Goal: Information Seeking & Learning: Learn about a topic

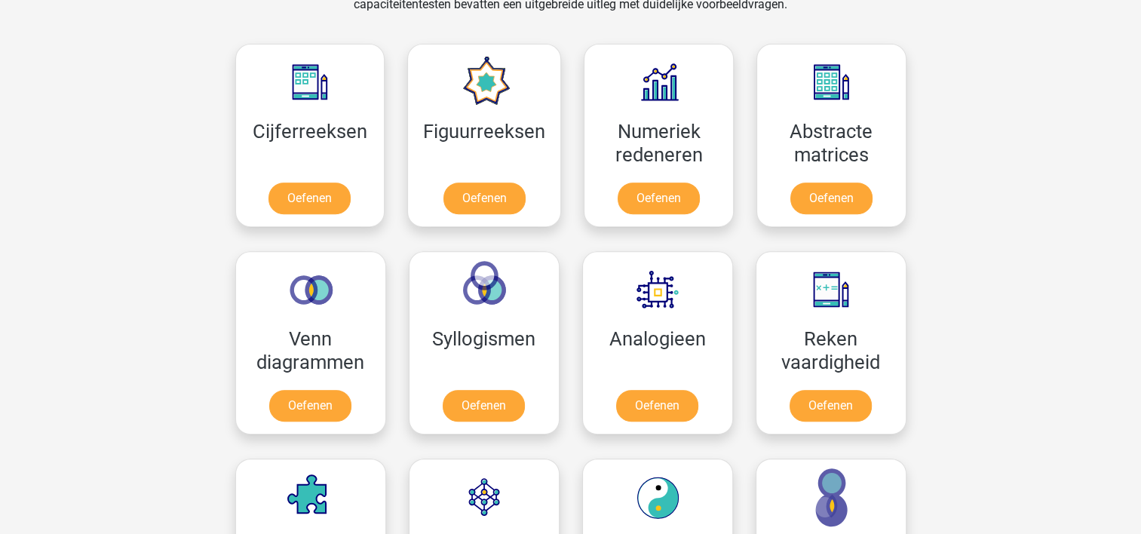
scroll to position [603, 0]
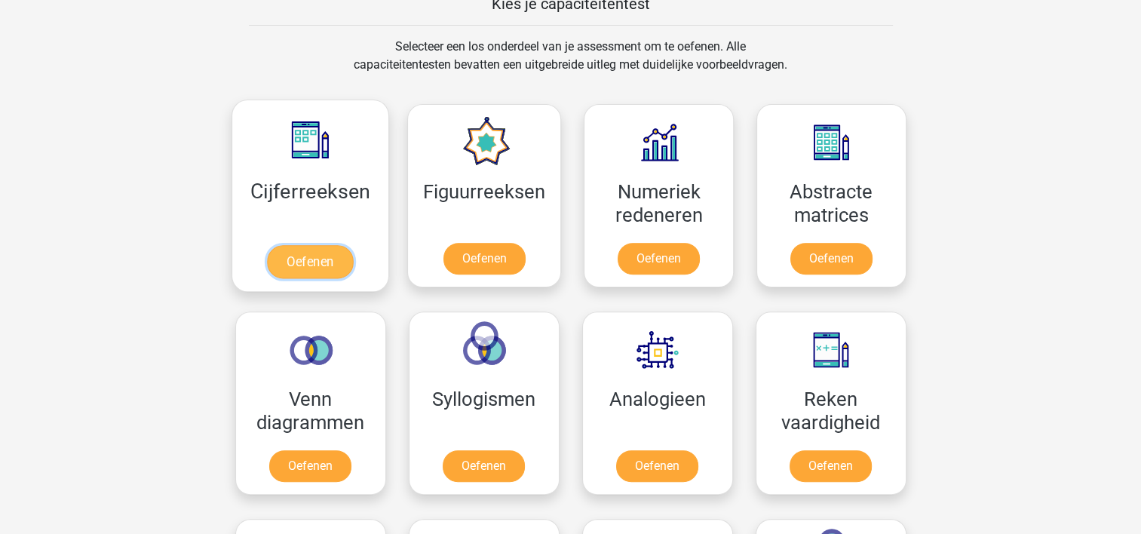
click at [317, 259] on link "Oefenen" at bounding box center [310, 261] width 86 height 33
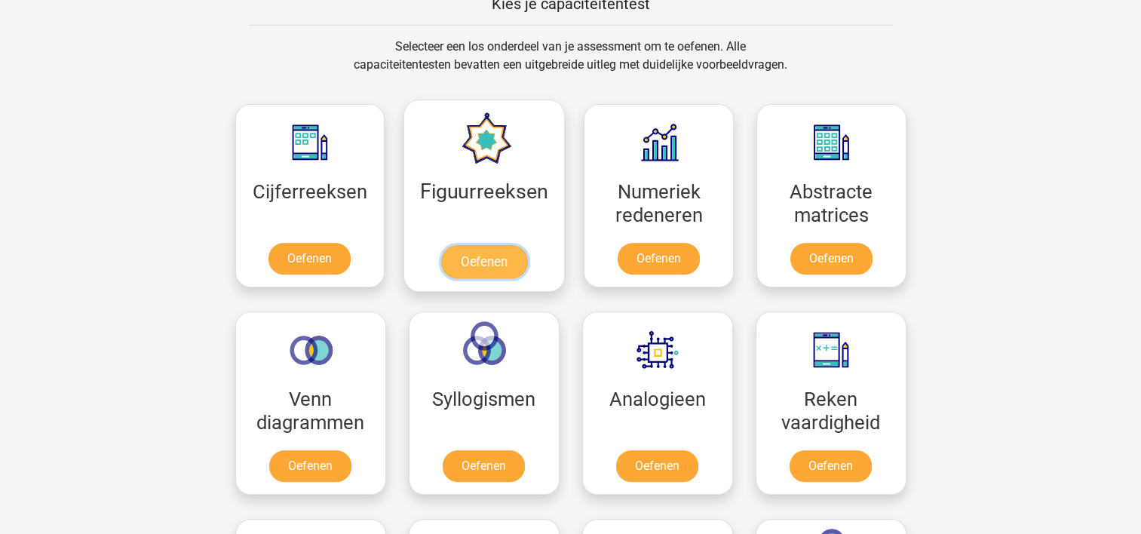
click at [477, 250] on link "Oefenen" at bounding box center [484, 261] width 86 height 33
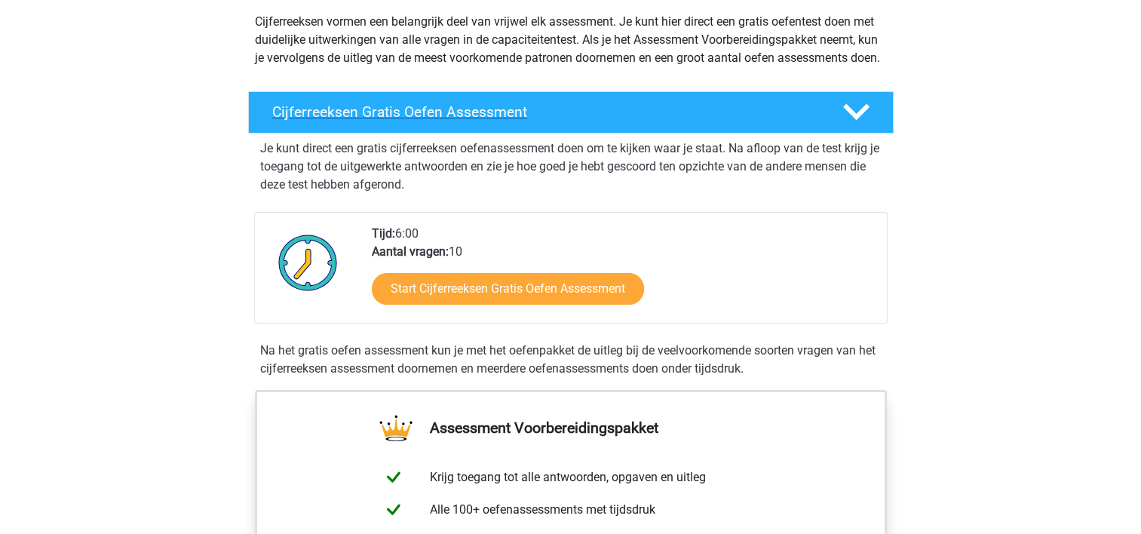
scroll to position [226, 0]
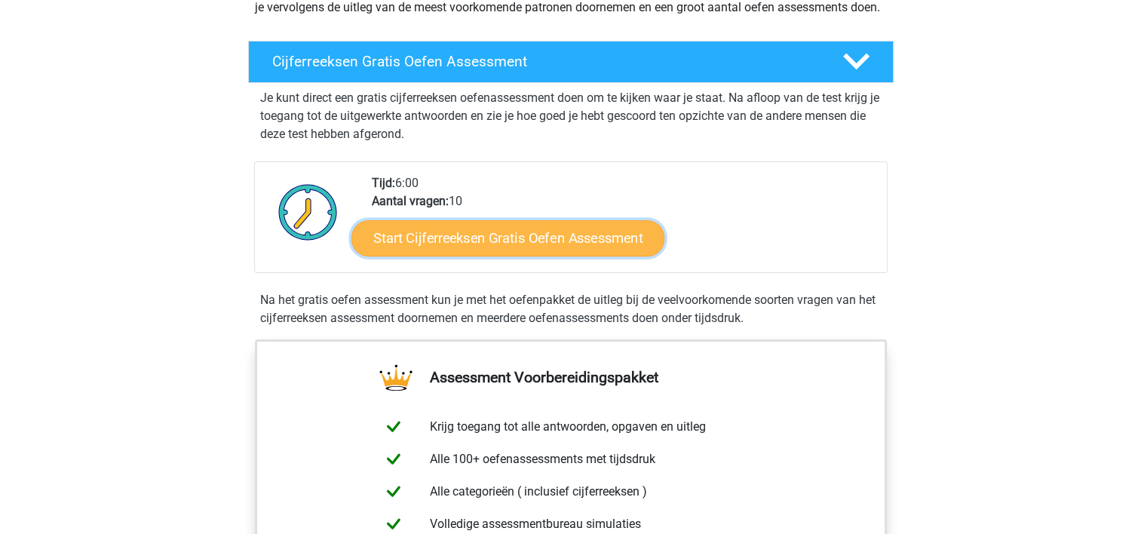
click at [510, 256] on link "Start Cijferreeksen Gratis Oefen Assessment" at bounding box center [507, 237] width 313 height 36
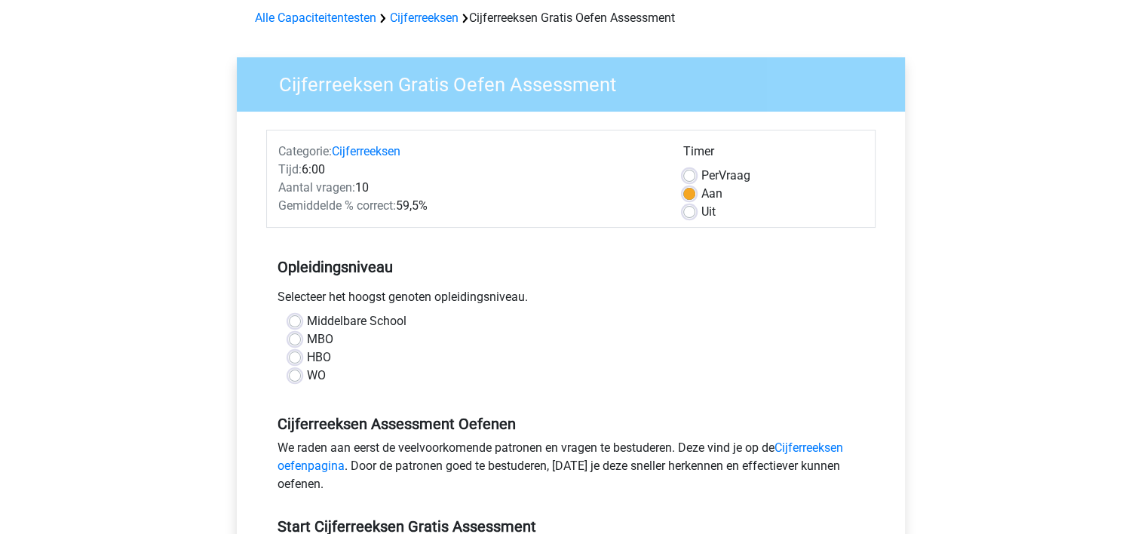
scroll to position [151, 0]
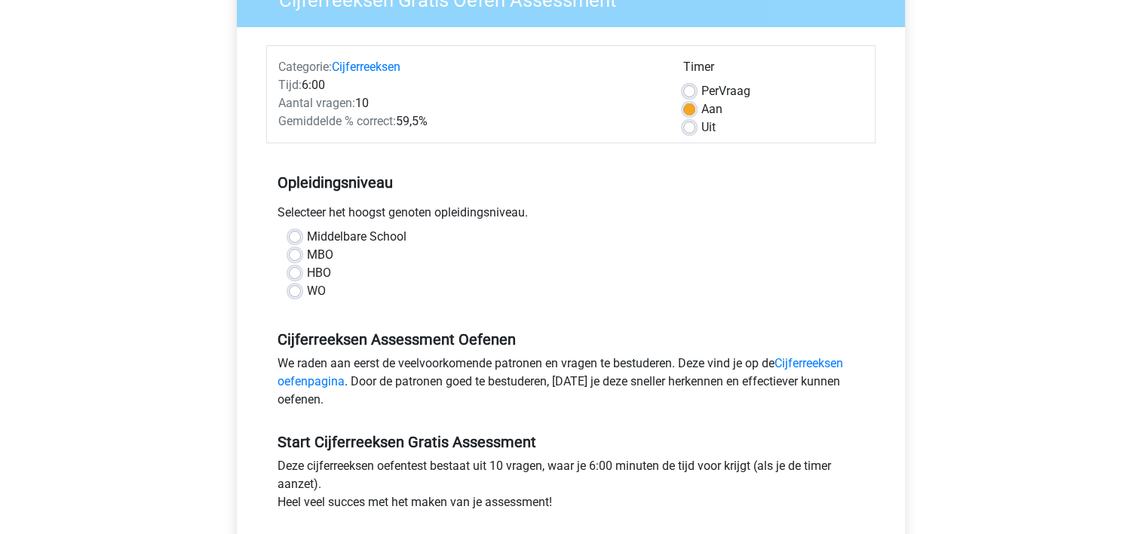
click at [311, 294] on label "WO" at bounding box center [316, 291] width 19 height 18
click at [301, 294] on input "WO" at bounding box center [295, 289] width 12 height 15
radio input "true"
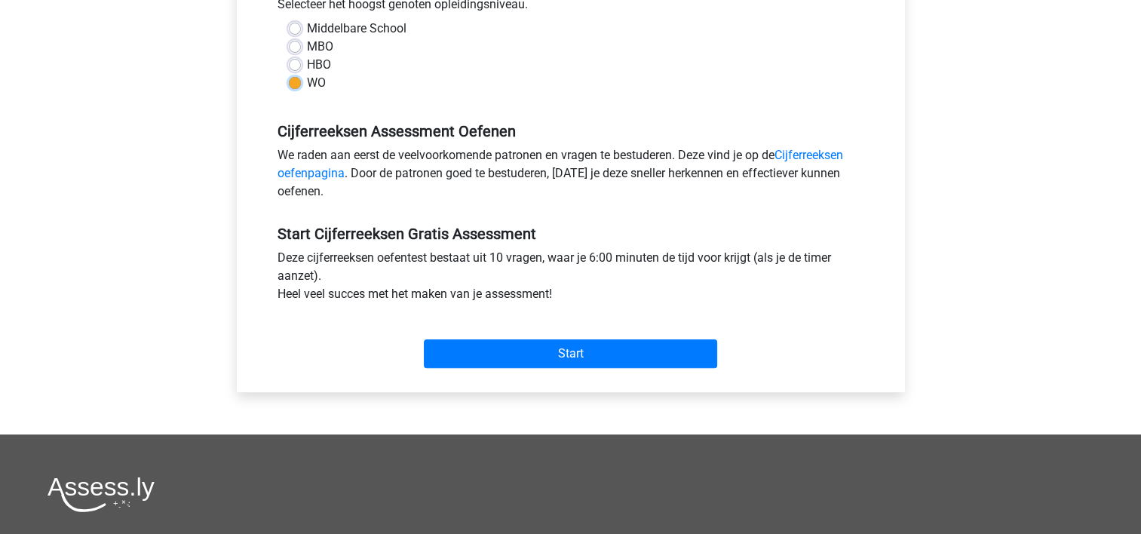
scroll to position [377, 0]
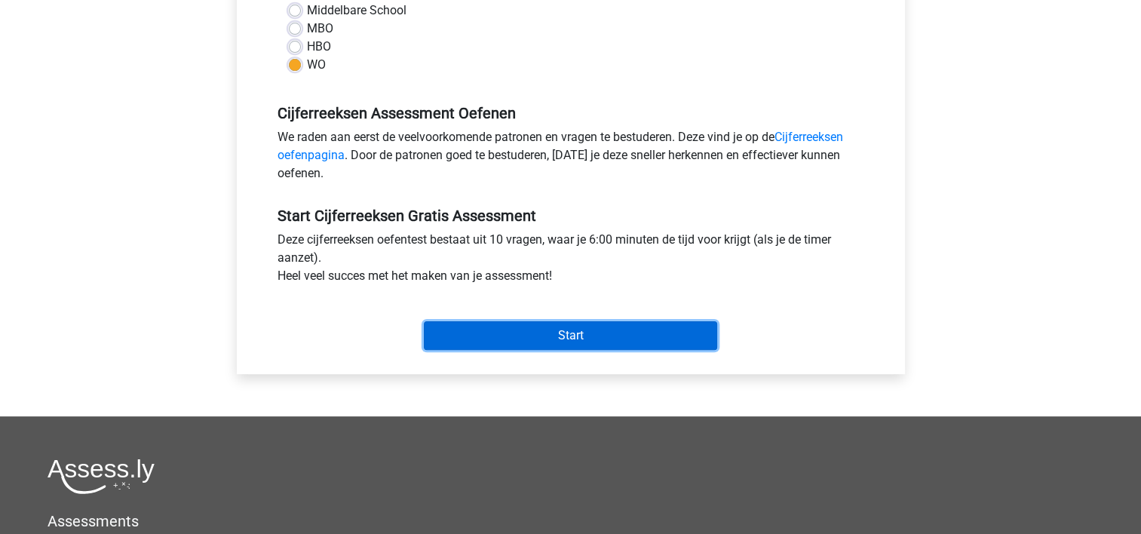
click at [521, 329] on input "Start" at bounding box center [570, 335] width 293 height 29
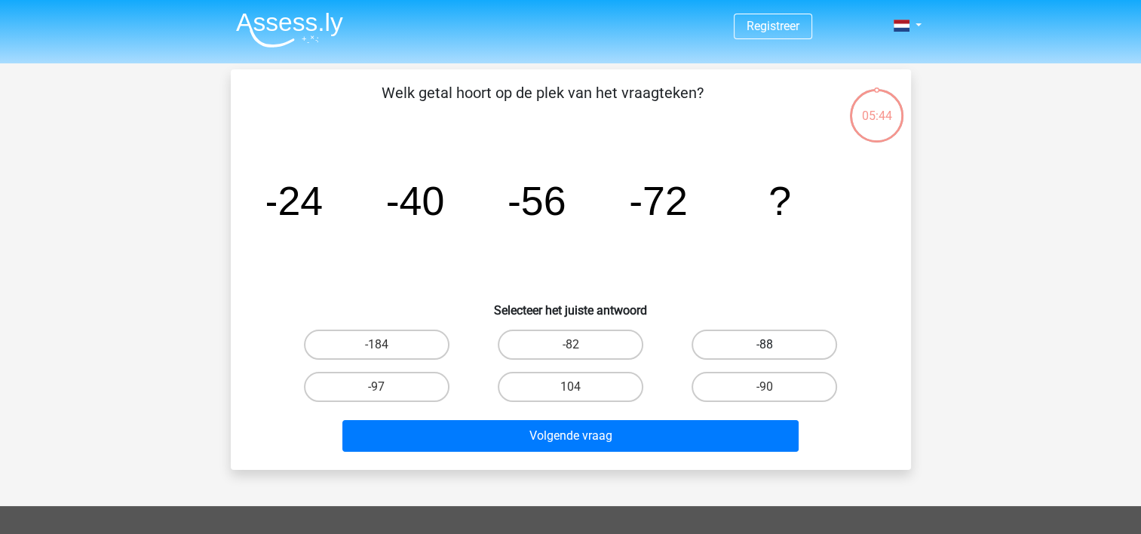
click at [789, 346] on label "-88" at bounding box center [763, 344] width 145 height 30
click at [774, 346] on input "-88" at bounding box center [769, 350] width 10 height 10
radio input "true"
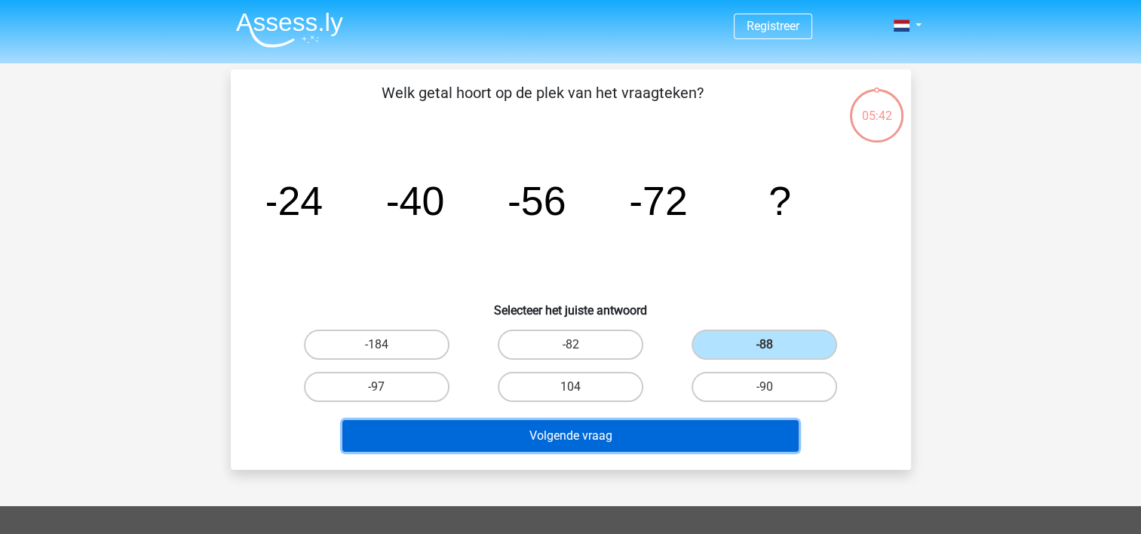
click at [688, 436] on button "Volgende vraag" at bounding box center [570, 436] width 456 height 32
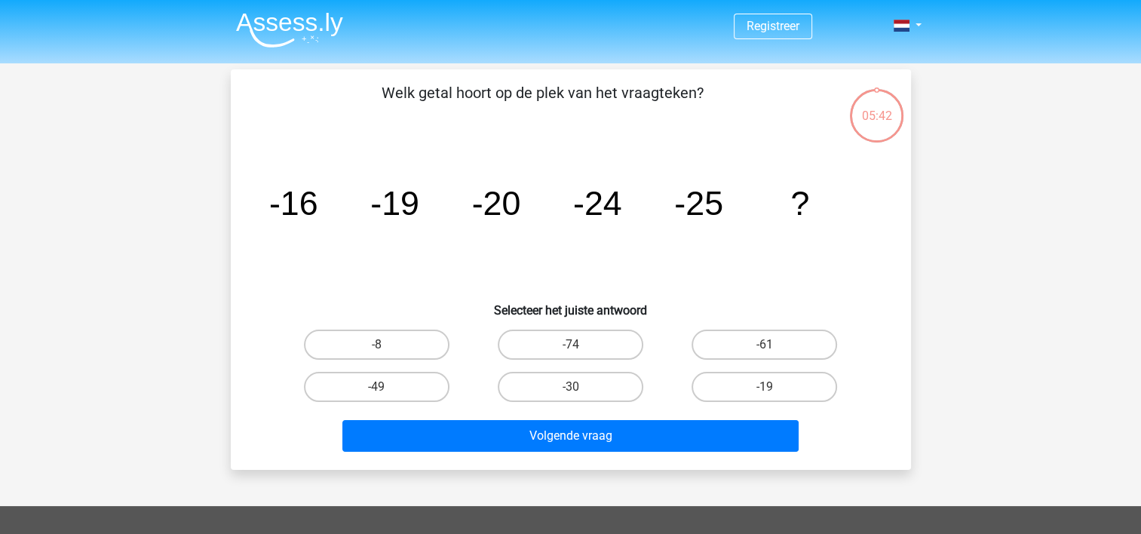
scroll to position [69, 0]
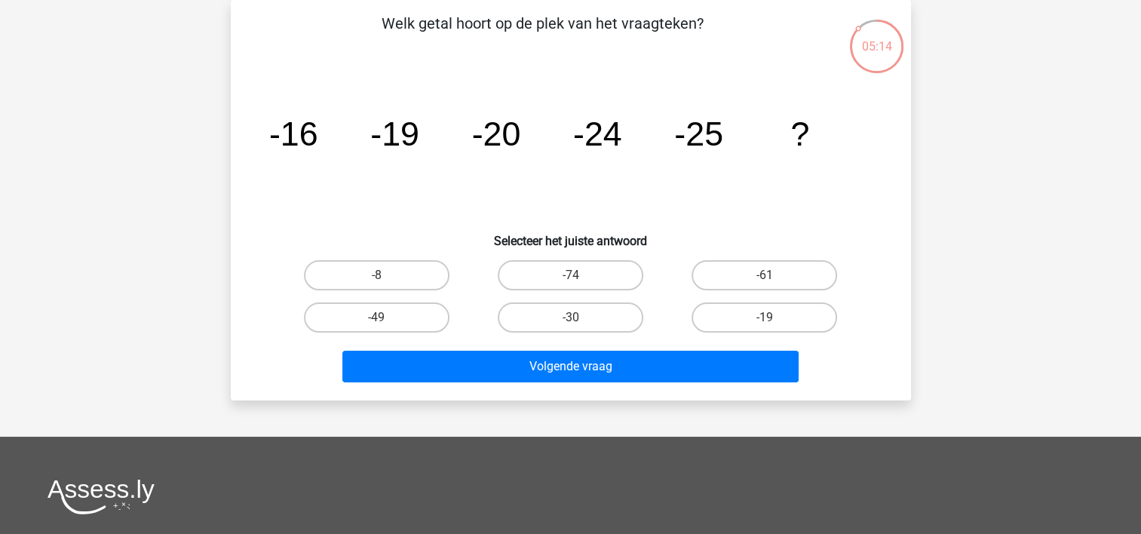
drag, startPoint x: 582, startPoint y: 308, endPoint x: 589, endPoint y: 348, distance: 41.3
click at [583, 308] on label "-30" at bounding box center [570, 317] width 145 height 30
click at [580, 317] on input "-30" at bounding box center [575, 322] width 10 height 10
radio input "true"
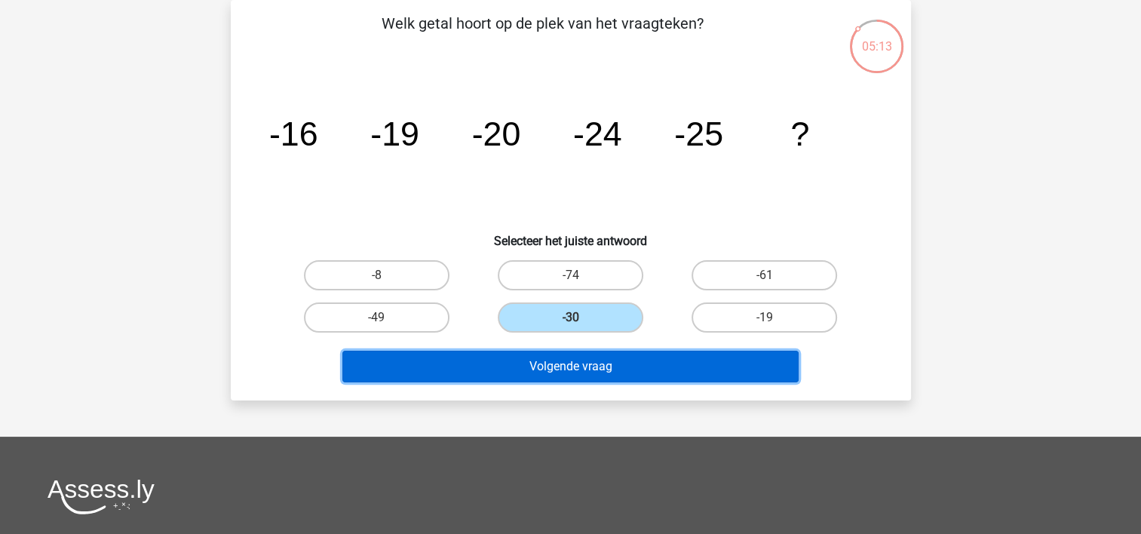
click at [591, 365] on button "Volgende vraag" at bounding box center [570, 367] width 456 height 32
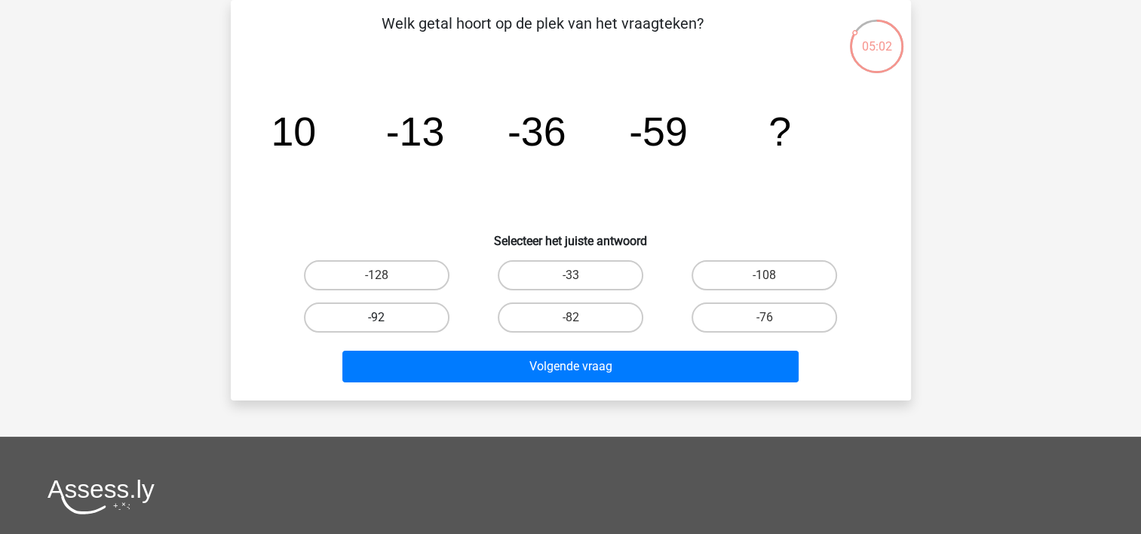
click at [403, 320] on label "-92" at bounding box center [376, 317] width 145 height 30
click at [386, 320] on input "-92" at bounding box center [381, 322] width 10 height 10
radio input "true"
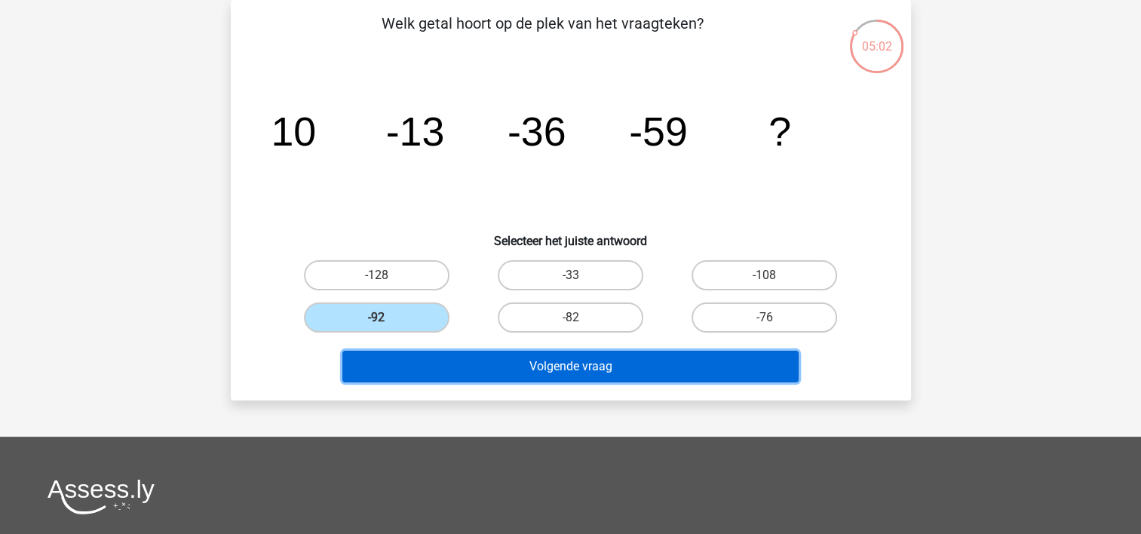
click at [439, 363] on button "Volgende vraag" at bounding box center [570, 367] width 456 height 32
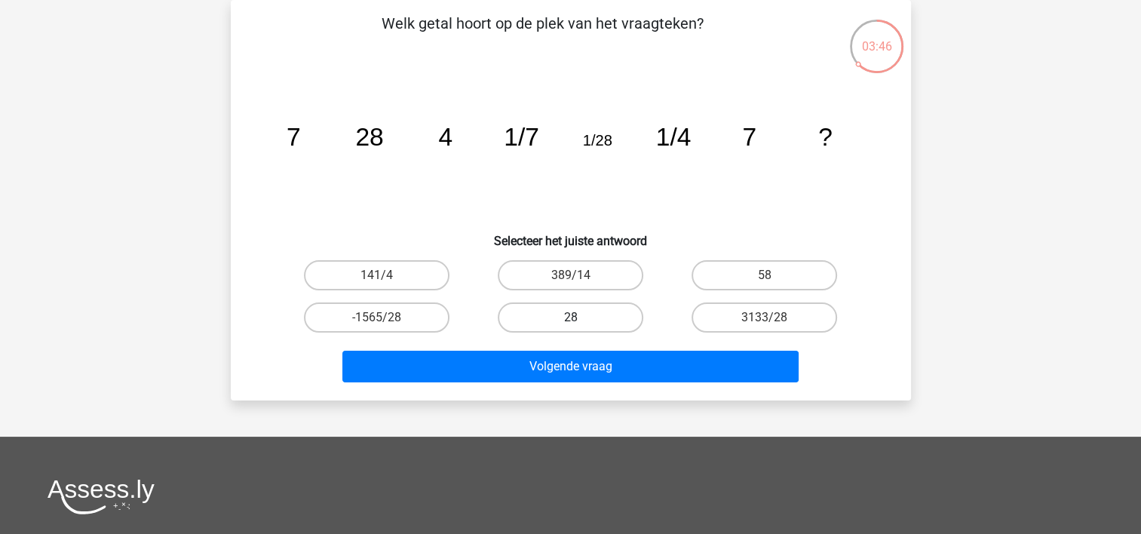
click at [556, 317] on label "28" at bounding box center [570, 317] width 145 height 30
click at [570, 317] on input "28" at bounding box center [575, 322] width 10 height 10
radio input "true"
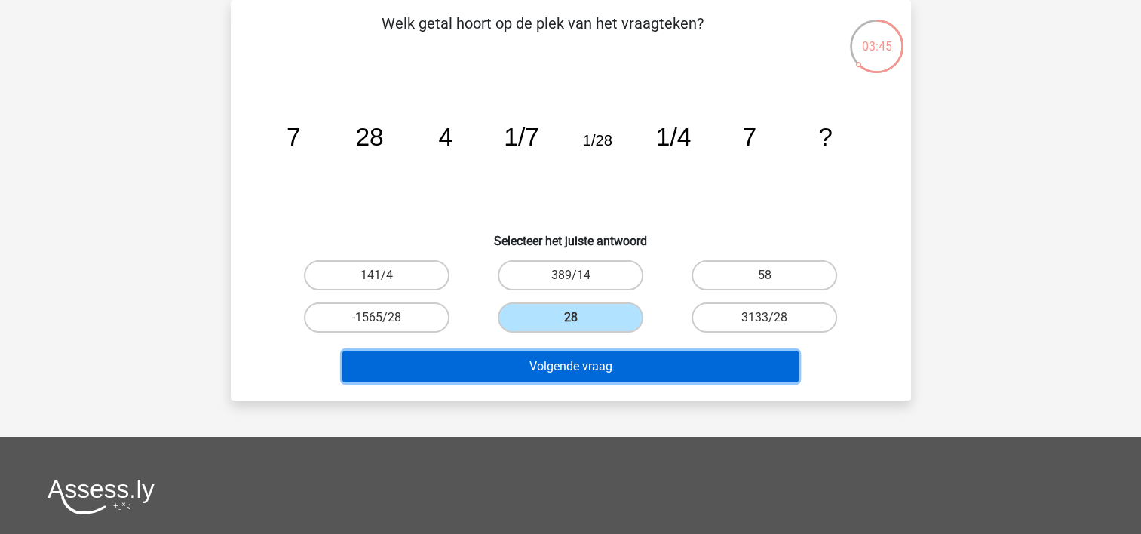
click at [590, 362] on button "Volgende vraag" at bounding box center [570, 367] width 456 height 32
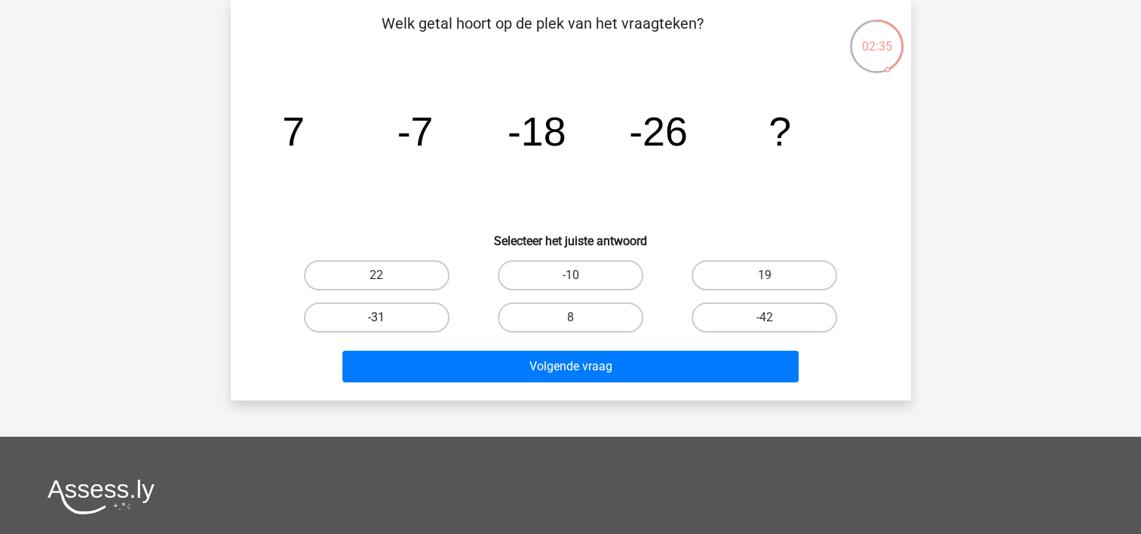
click at [422, 319] on label "-31" at bounding box center [376, 317] width 145 height 30
click at [386, 319] on input "-31" at bounding box center [381, 322] width 10 height 10
radio input "true"
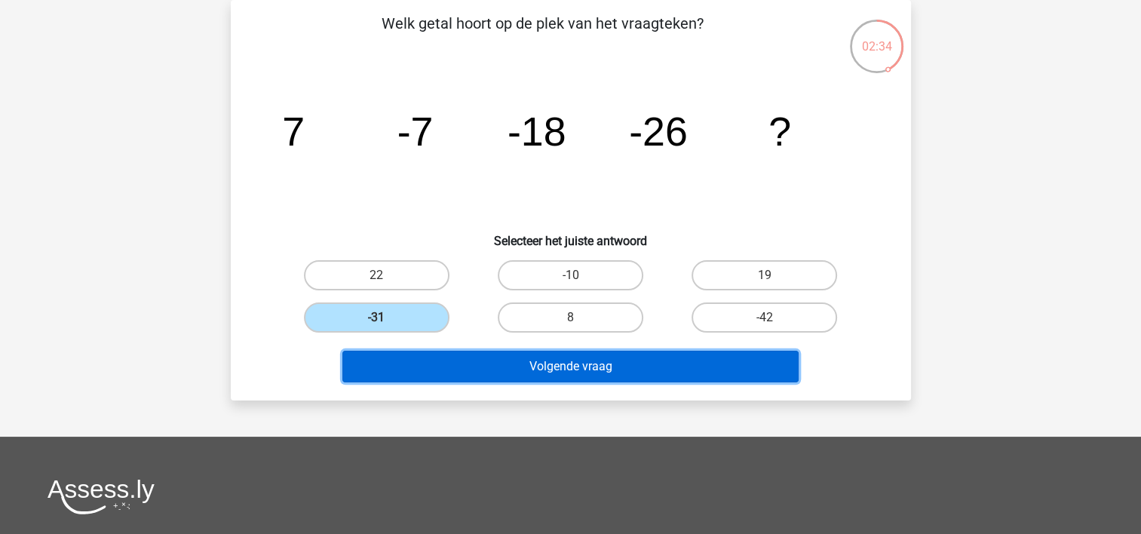
click at [570, 360] on button "Volgende vraag" at bounding box center [570, 367] width 456 height 32
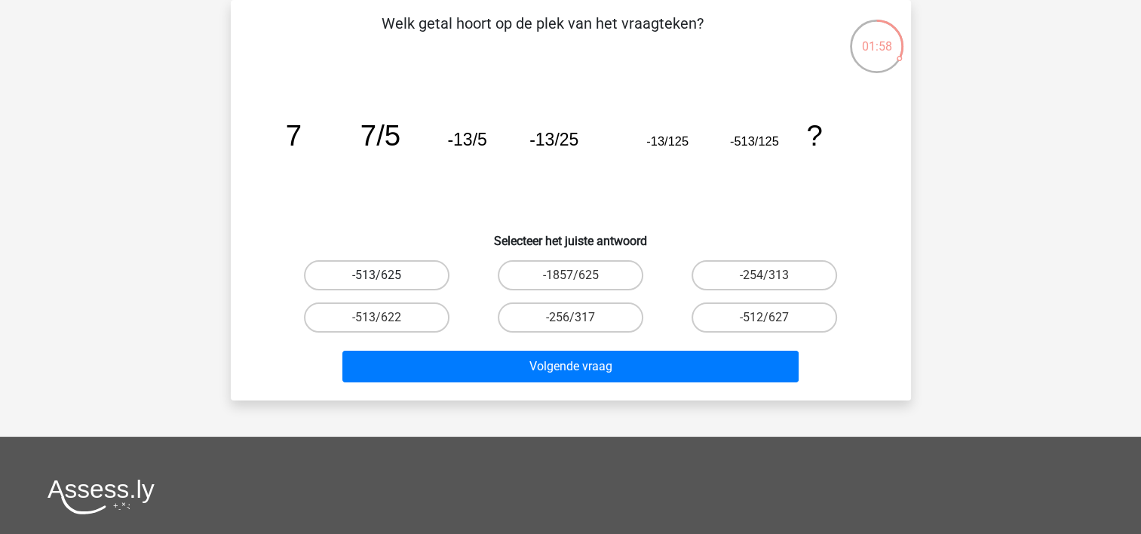
click at [406, 269] on label "-513/625" at bounding box center [376, 275] width 145 height 30
click at [386, 275] on input "-513/625" at bounding box center [381, 280] width 10 height 10
radio input "true"
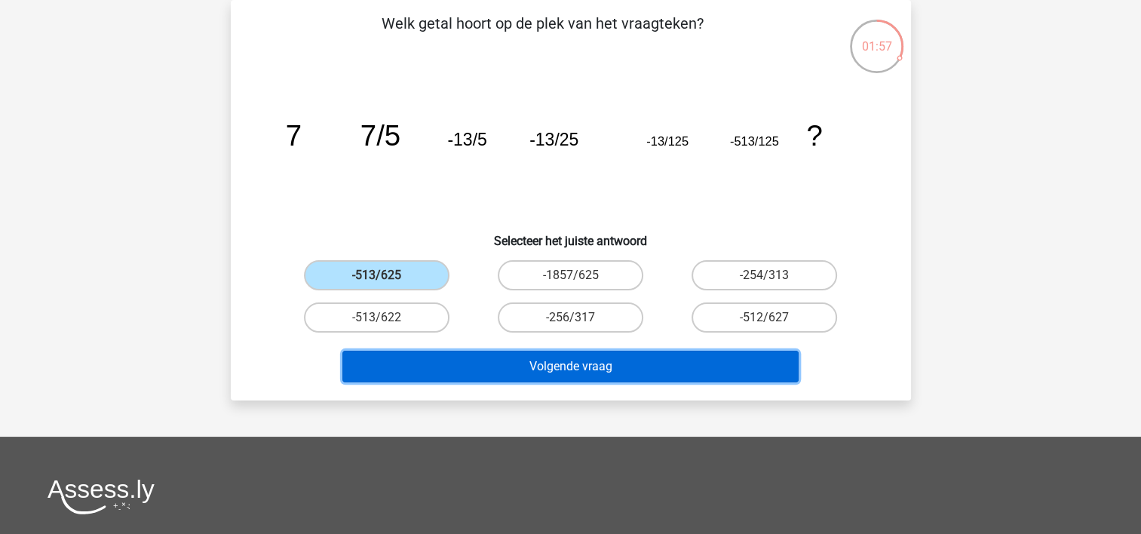
click at [504, 356] on button "Volgende vraag" at bounding box center [570, 367] width 456 height 32
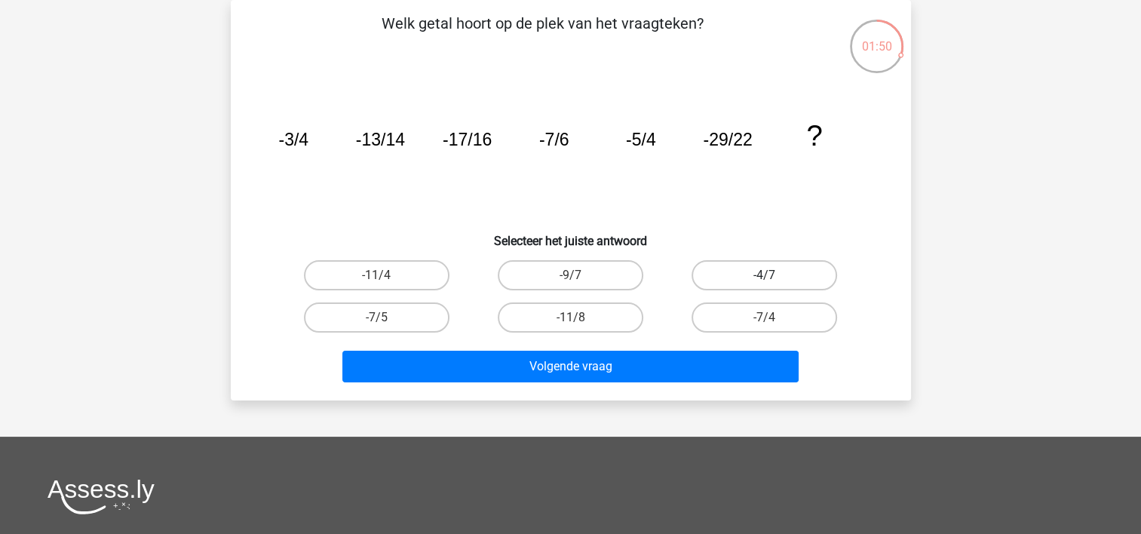
click at [761, 275] on label "-4/7" at bounding box center [763, 275] width 145 height 30
click at [764, 275] on input "-4/7" at bounding box center [769, 280] width 10 height 10
radio input "true"
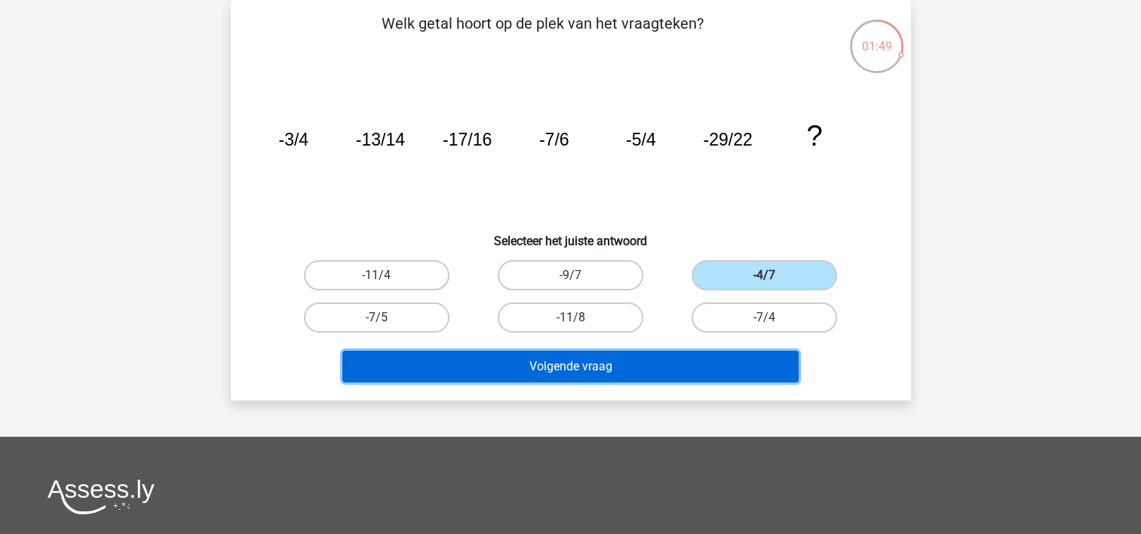
click at [737, 368] on button "Volgende vraag" at bounding box center [570, 367] width 456 height 32
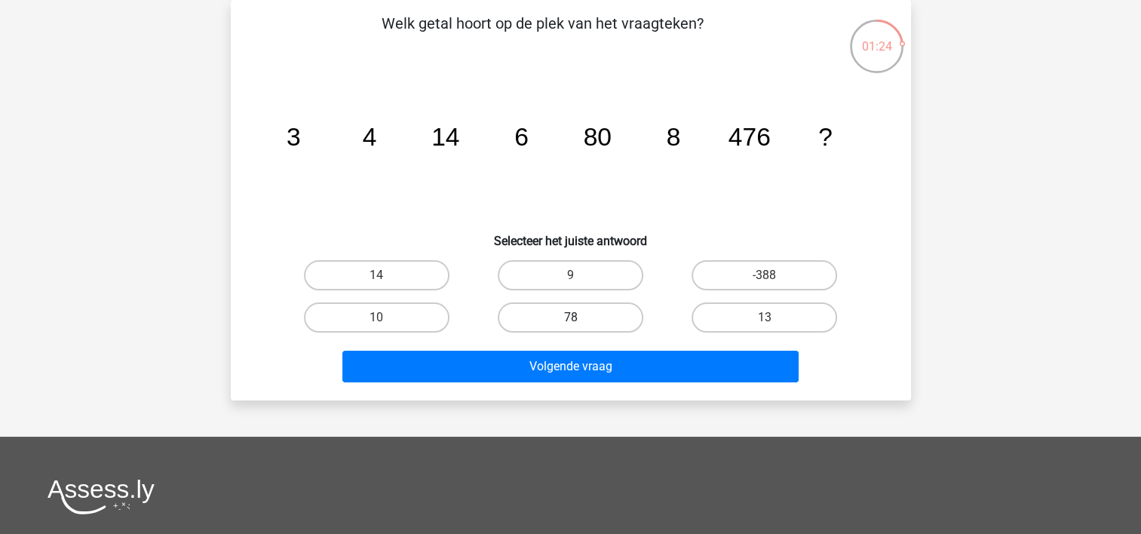
click at [606, 320] on label "78" at bounding box center [570, 317] width 145 height 30
click at [580, 320] on input "78" at bounding box center [575, 322] width 10 height 10
radio input "true"
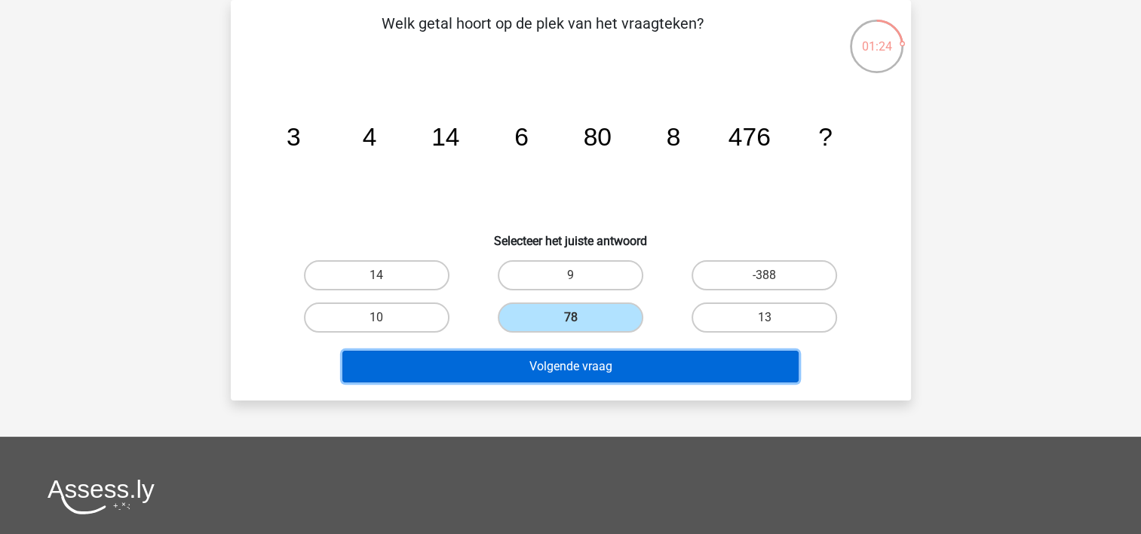
click at [626, 352] on button "Volgende vraag" at bounding box center [570, 367] width 456 height 32
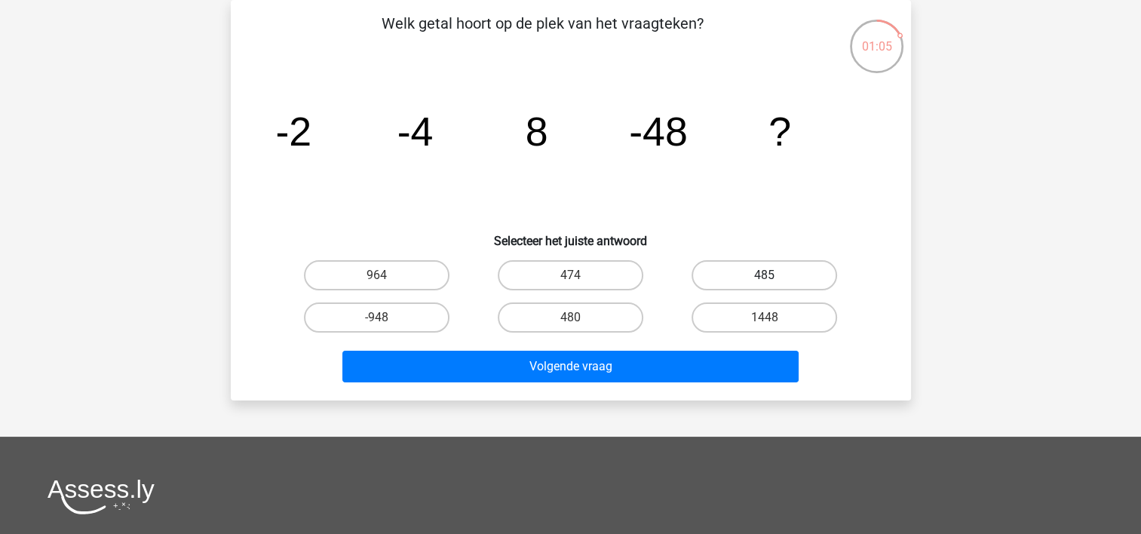
click at [745, 265] on label "485" at bounding box center [763, 275] width 145 height 30
click at [764, 275] on input "485" at bounding box center [769, 280] width 10 height 10
radio input "true"
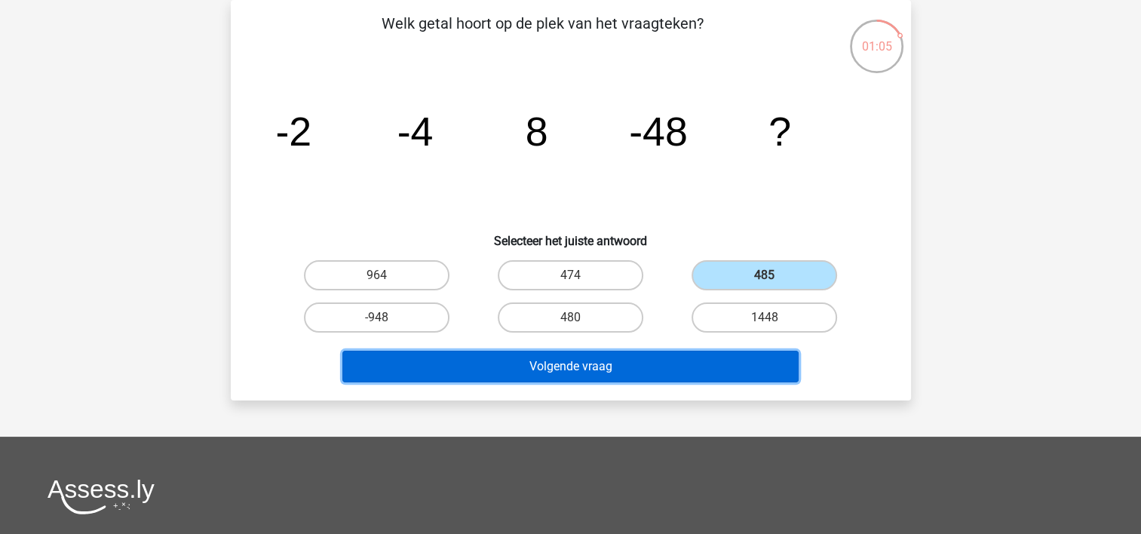
click at [715, 355] on button "Volgende vraag" at bounding box center [570, 367] width 456 height 32
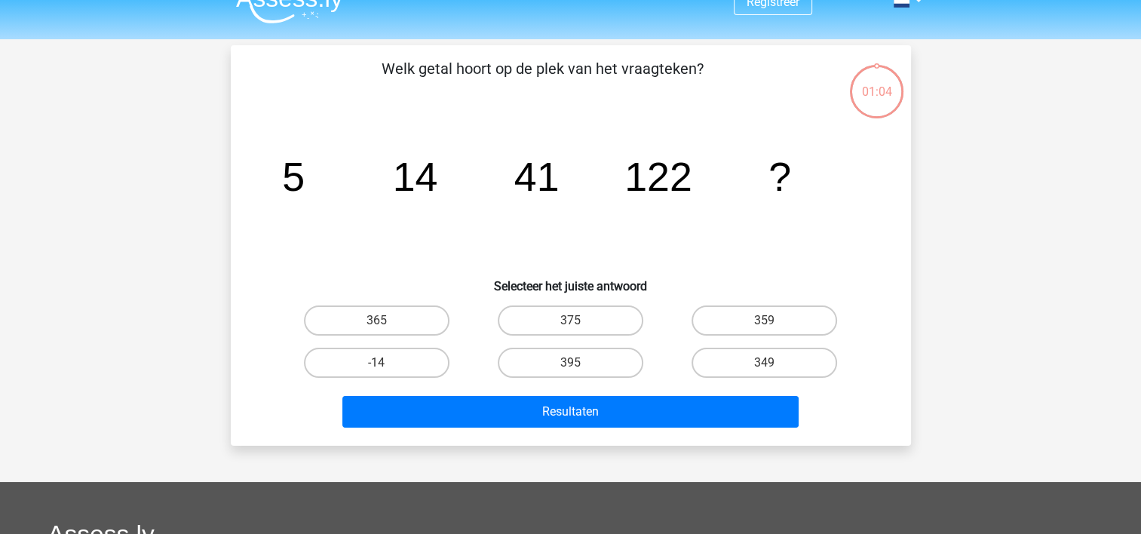
scroll to position [0, 0]
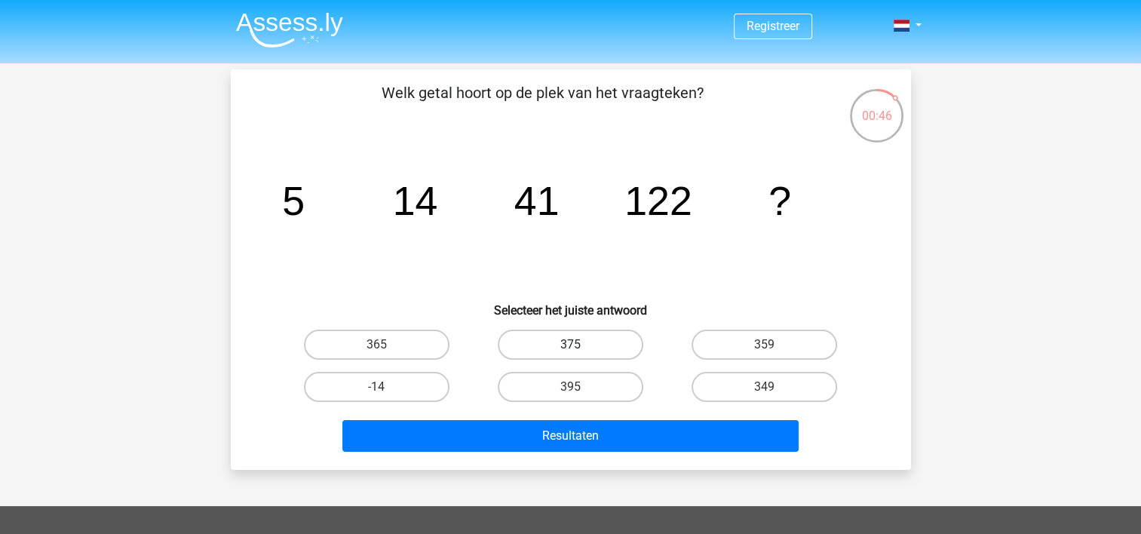
click at [634, 338] on label "375" at bounding box center [570, 344] width 145 height 30
click at [580, 345] on input "375" at bounding box center [575, 350] width 10 height 10
radio input "true"
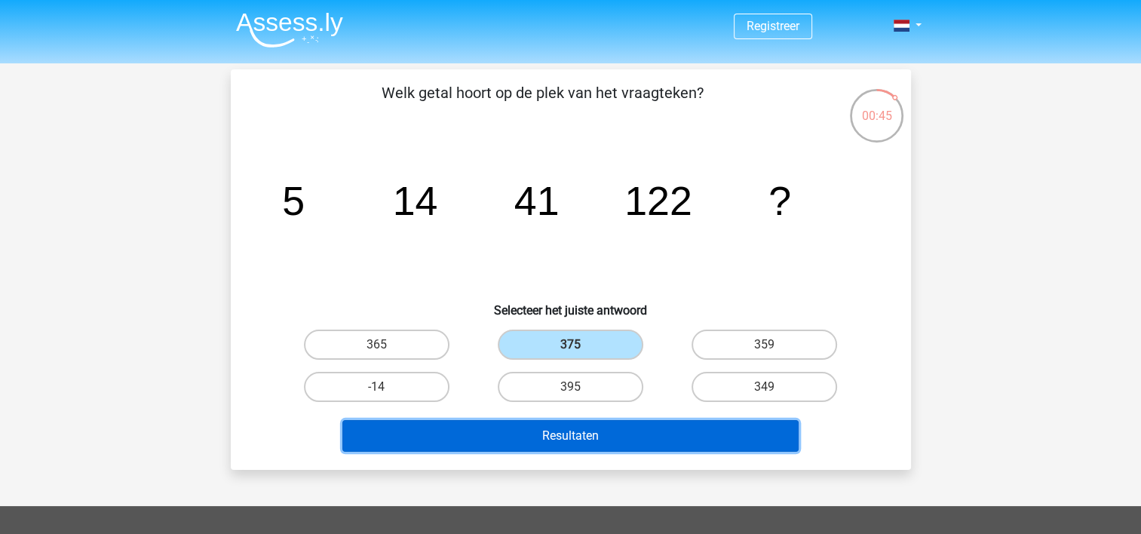
click at [602, 440] on button "Resultaten" at bounding box center [570, 436] width 456 height 32
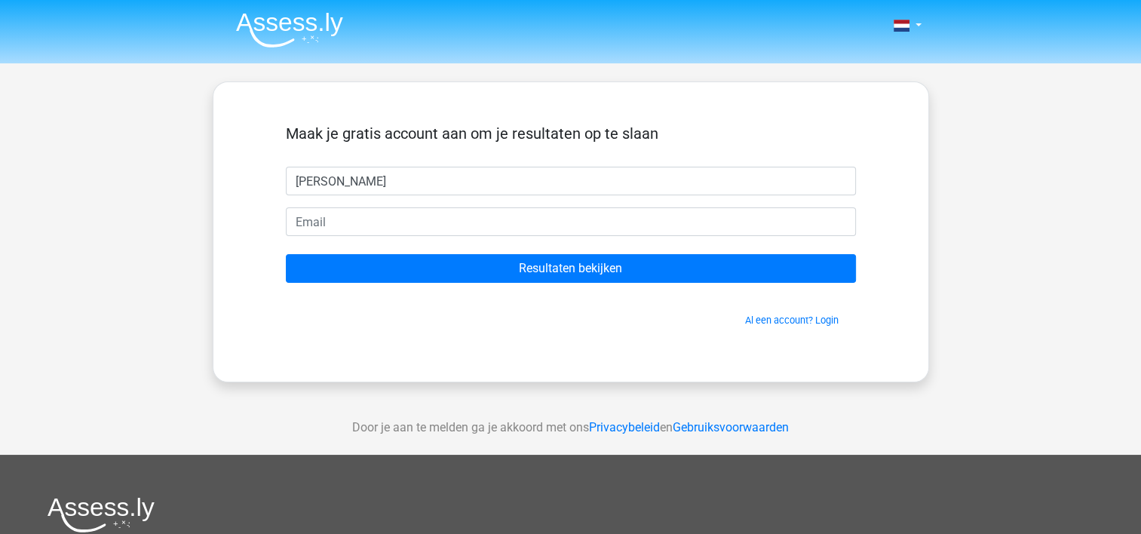
type input "[PERSON_NAME]"
drag, startPoint x: 602, startPoint y: 201, endPoint x: 602, endPoint y: 217, distance: 15.8
click at [602, 205] on form "Maak je gratis account aan om je resultaten op te slaan [PERSON_NAME] Resultate…" at bounding box center [571, 225] width 570 height 203
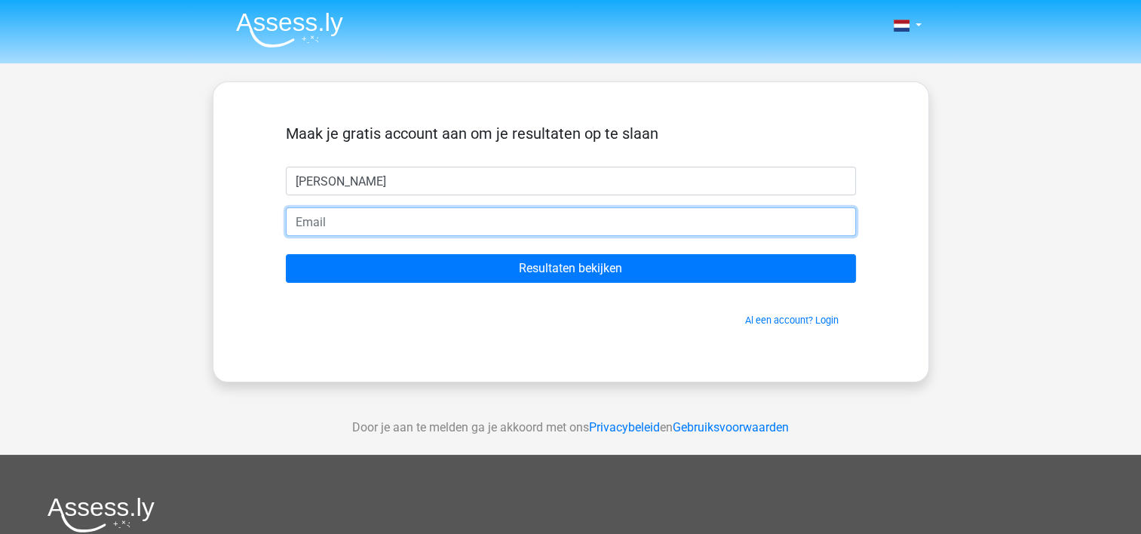
click at [602, 219] on input "email" at bounding box center [571, 221] width 570 height 29
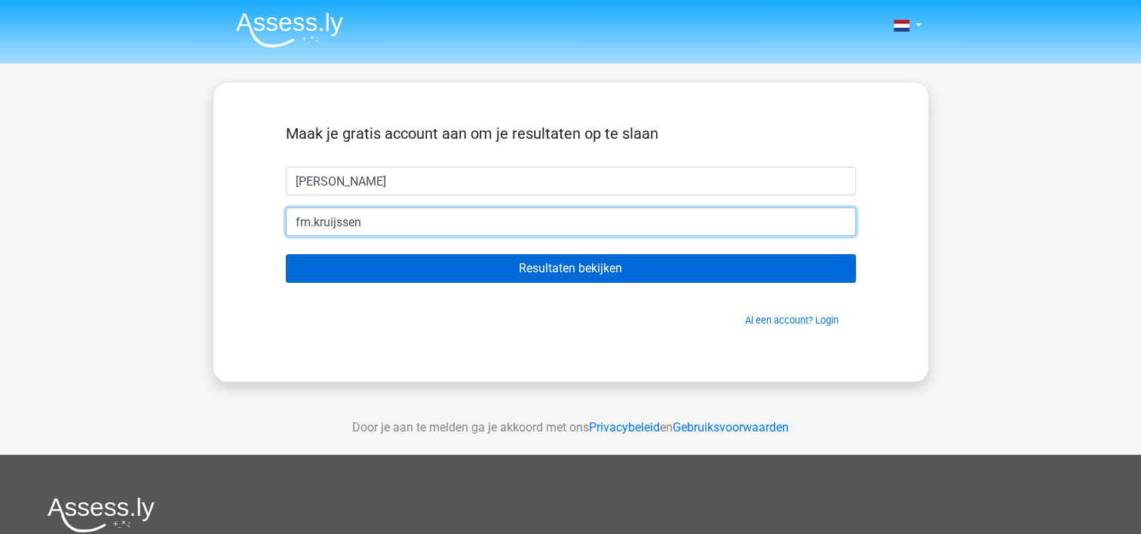
type input "[EMAIL_ADDRESS][DOMAIN_NAME]"
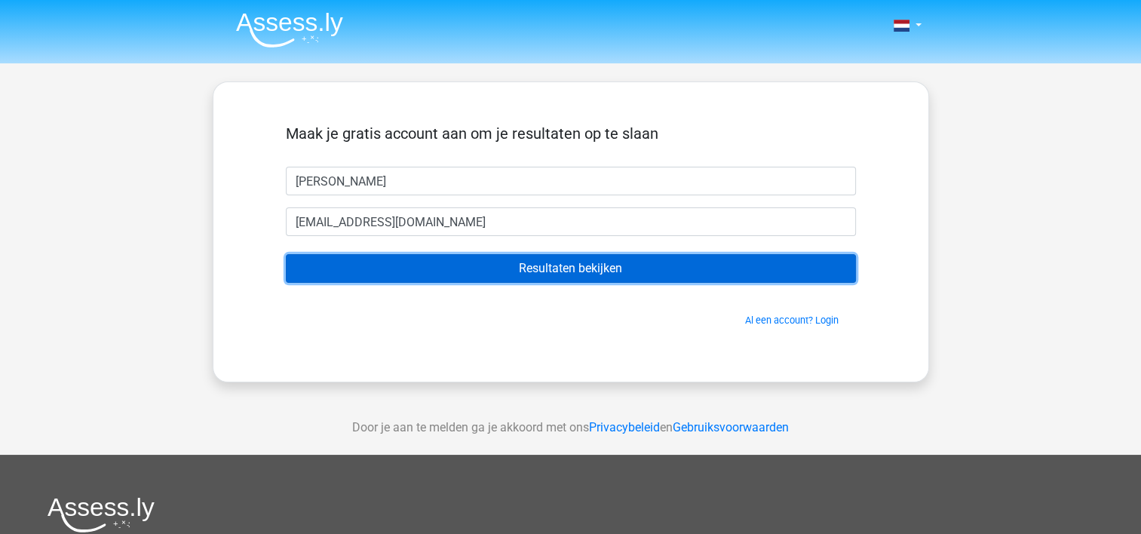
click at [516, 269] on input "Resultaten bekijken" at bounding box center [571, 268] width 570 height 29
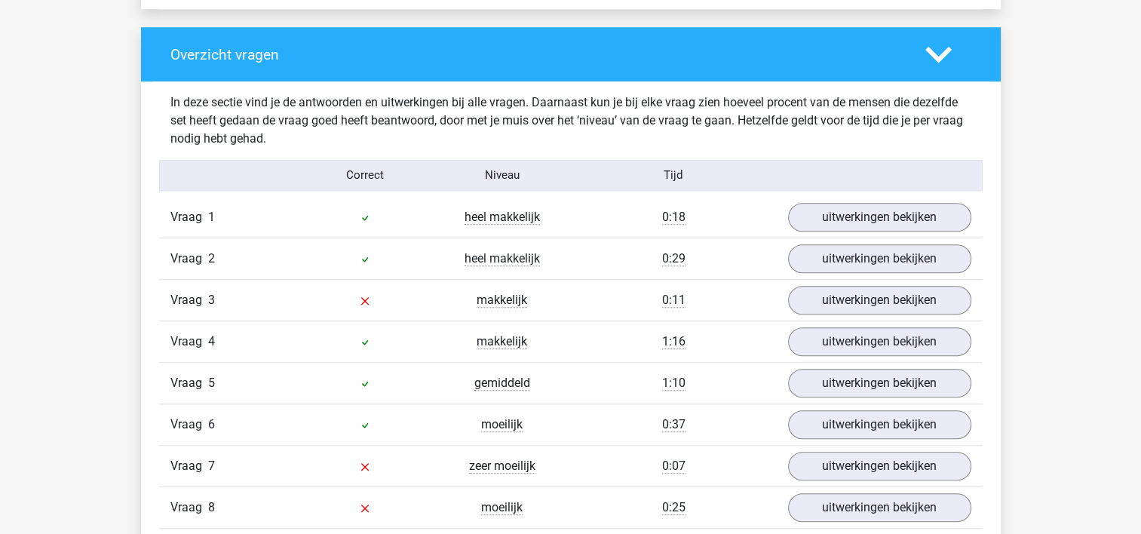
scroll to position [1131, 0]
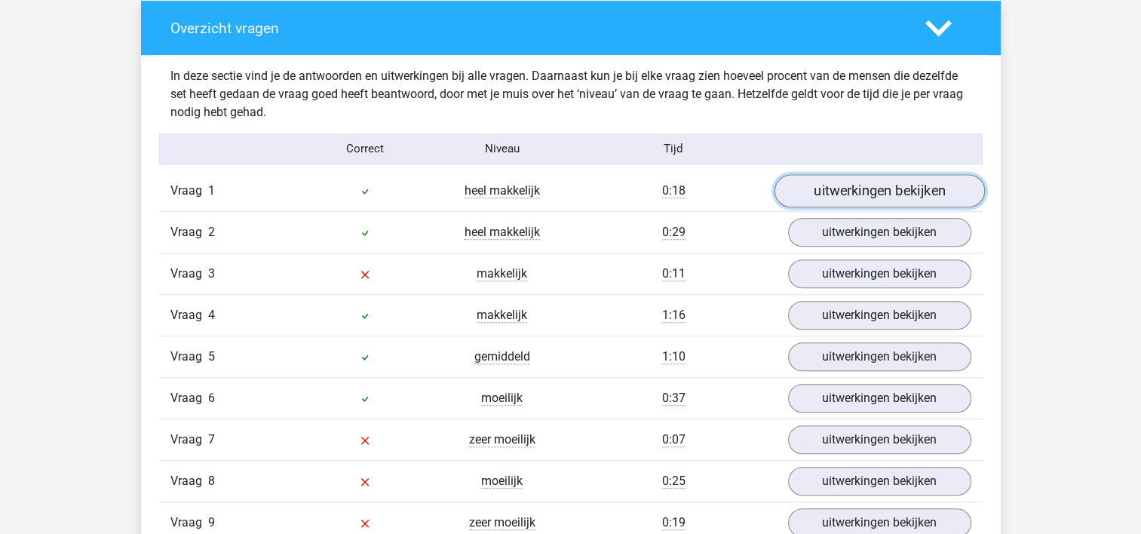
click at [802, 194] on link "uitwerkingen bekijken" at bounding box center [878, 190] width 210 height 33
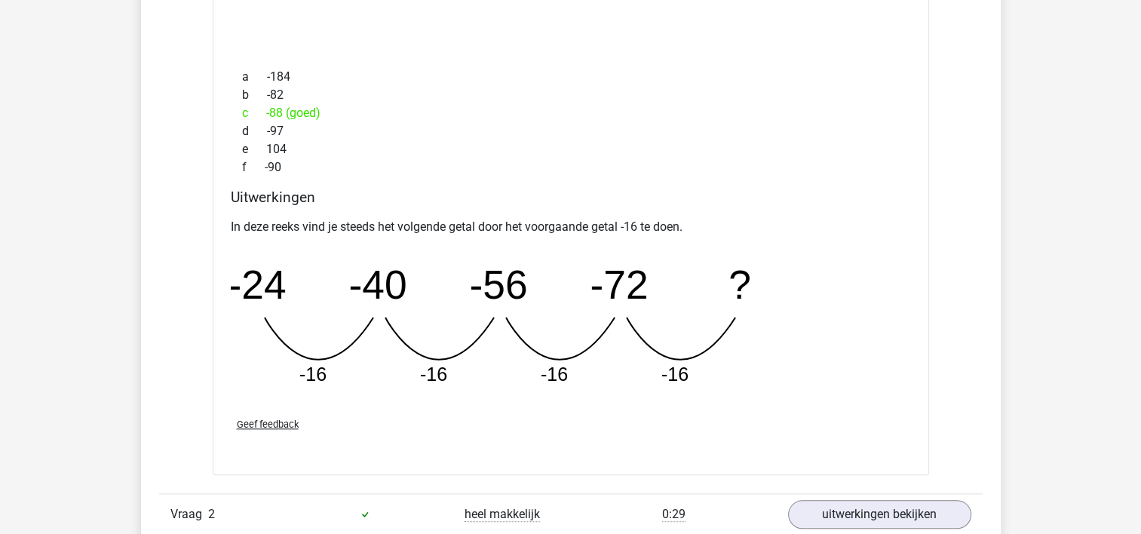
scroll to position [1734, 0]
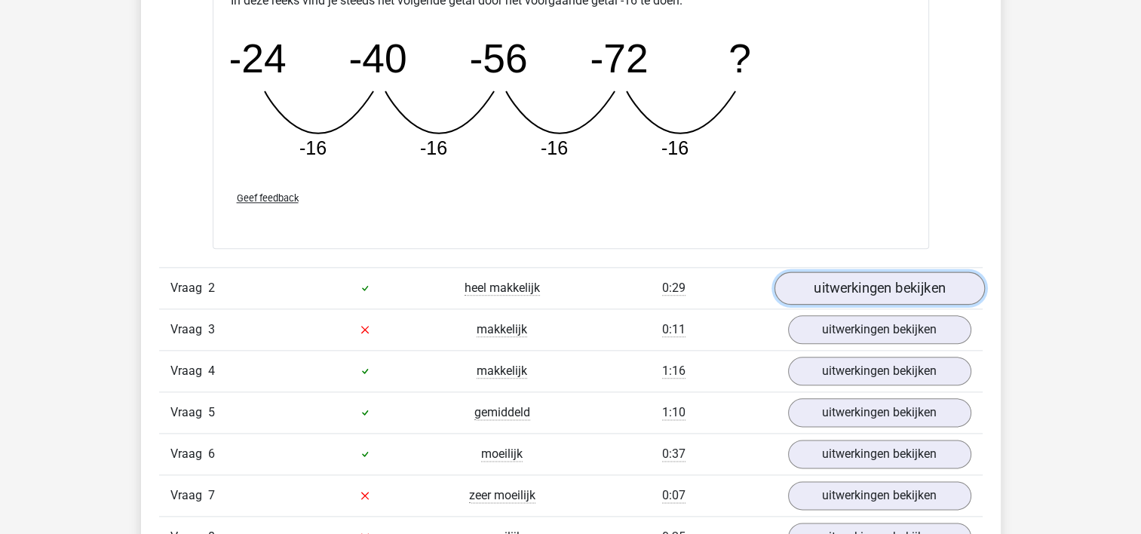
click at [854, 283] on link "uitwerkingen bekijken" at bounding box center [878, 287] width 210 height 33
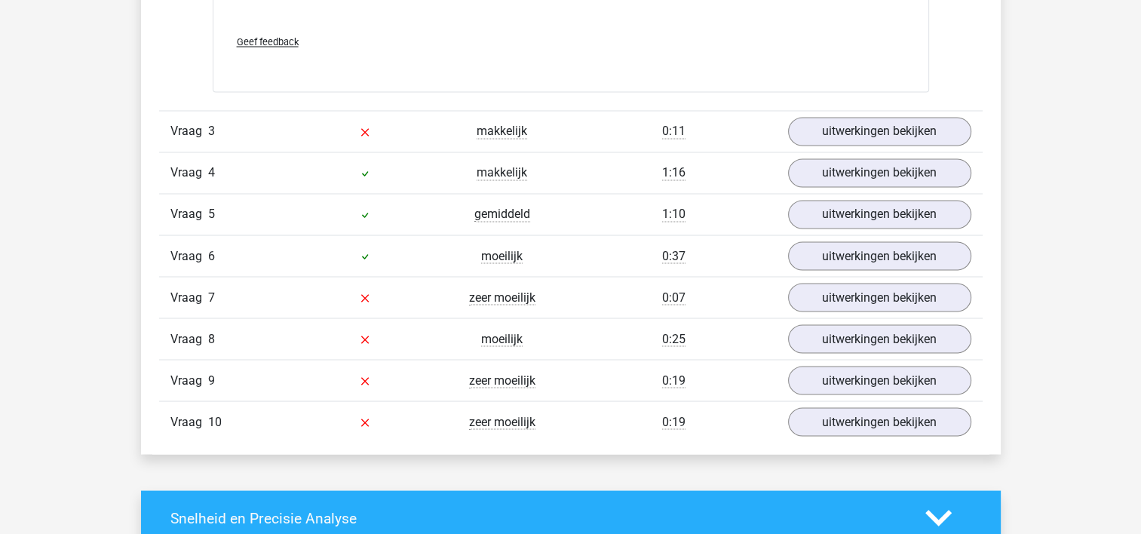
scroll to position [2563, 0]
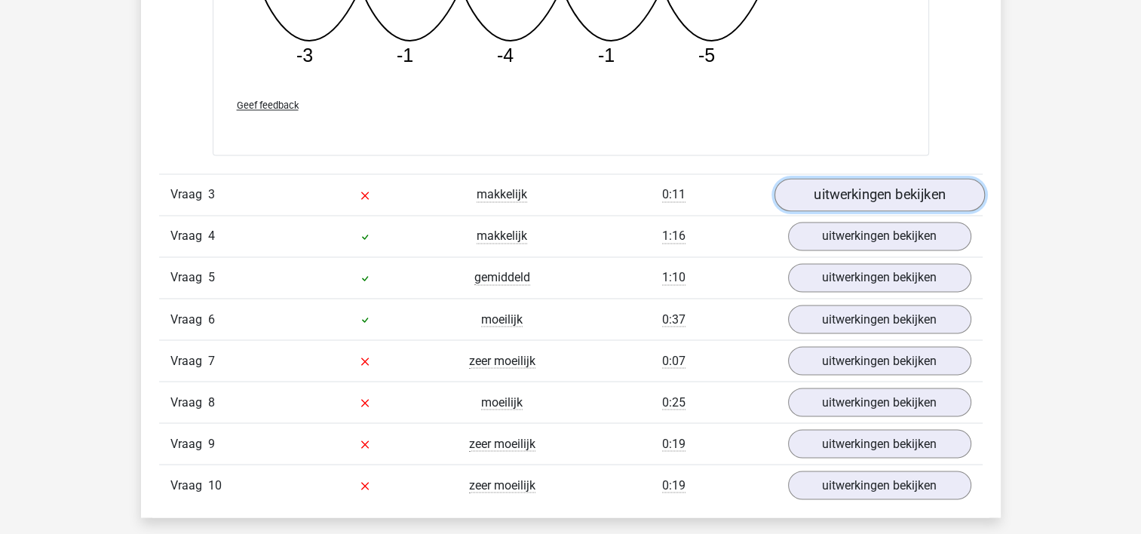
click at [847, 186] on link "uitwerkingen bekijken" at bounding box center [878, 194] width 210 height 33
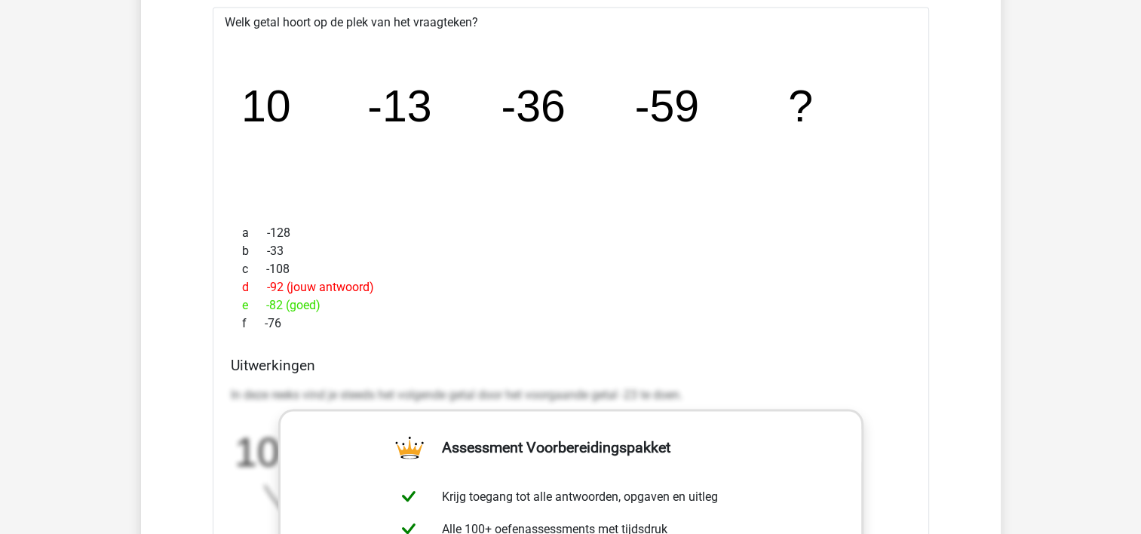
scroll to position [2714, 0]
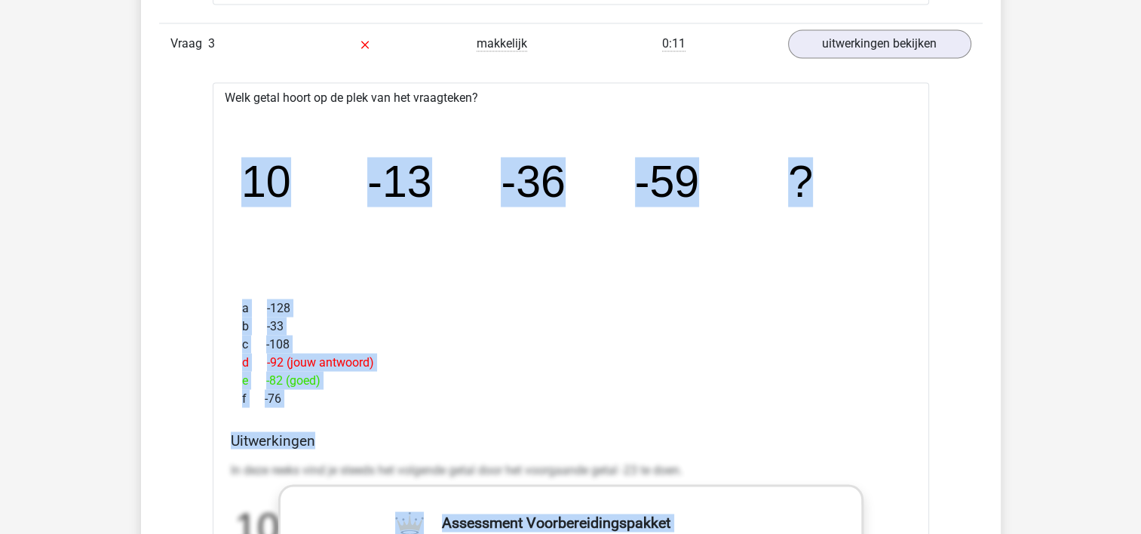
drag, startPoint x: 1009, startPoint y: 412, endPoint x: 75, endPoint y: 167, distance: 965.5
click at [75, 167] on div "Kies premium [PERSON_NAME]… [EMAIL_ADDRESS][DOMAIN_NAME]" at bounding box center [570, 73] width 1141 height 5574
copy div "10 -13 -36 -59 ? a -128 b -33 c -108 d -92 (jouw antwoord) e -82 (goed) f -76 A…"
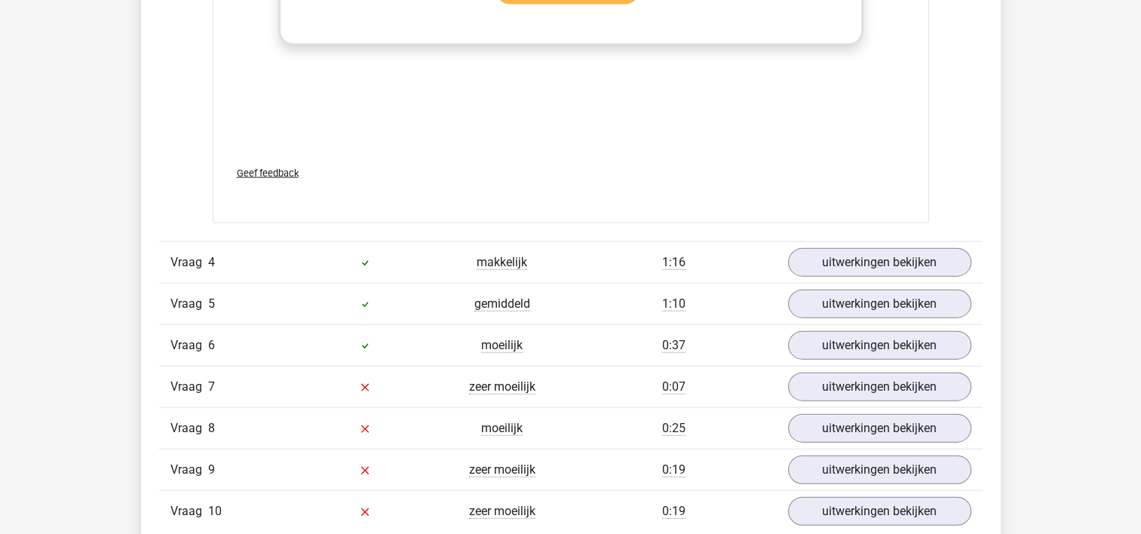
scroll to position [3468, 0]
click at [857, 265] on link "uitwerkingen bekijken" at bounding box center [878, 261] width 210 height 33
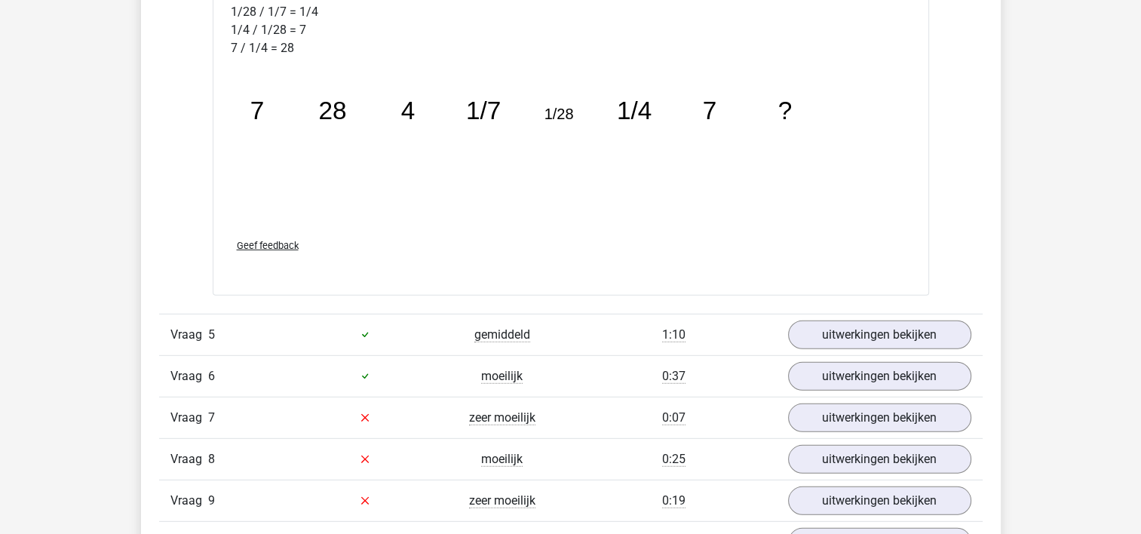
scroll to position [4297, 0]
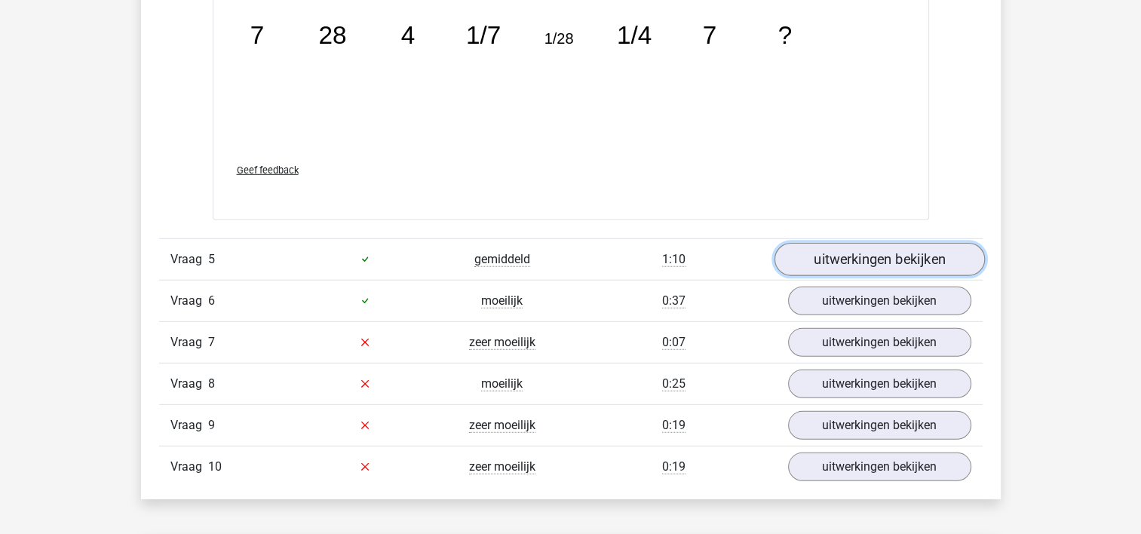
click at [832, 250] on link "uitwerkingen bekijken" at bounding box center [878, 259] width 210 height 33
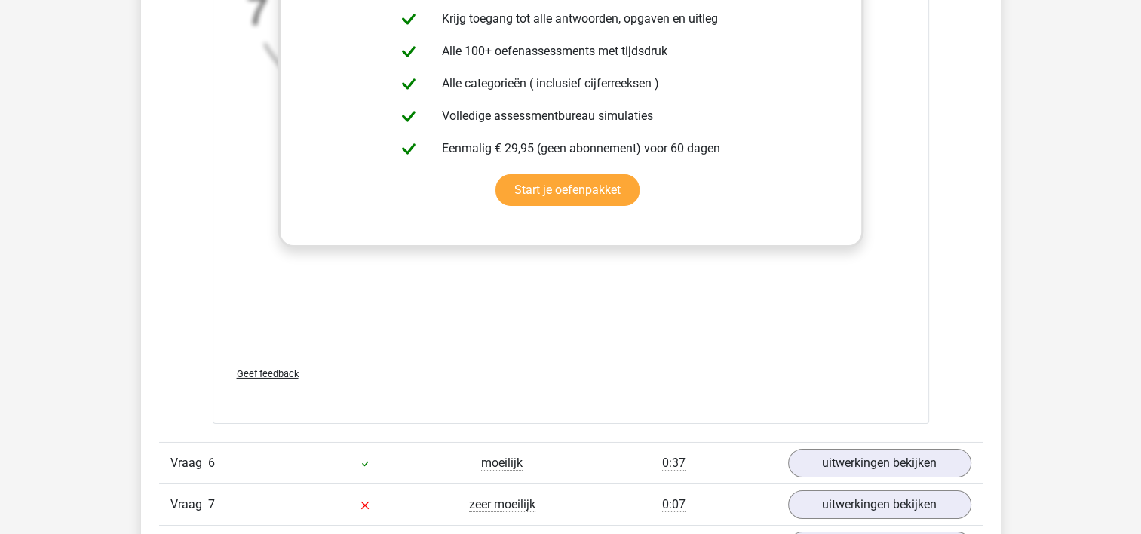
scroll to position [5126, 0]
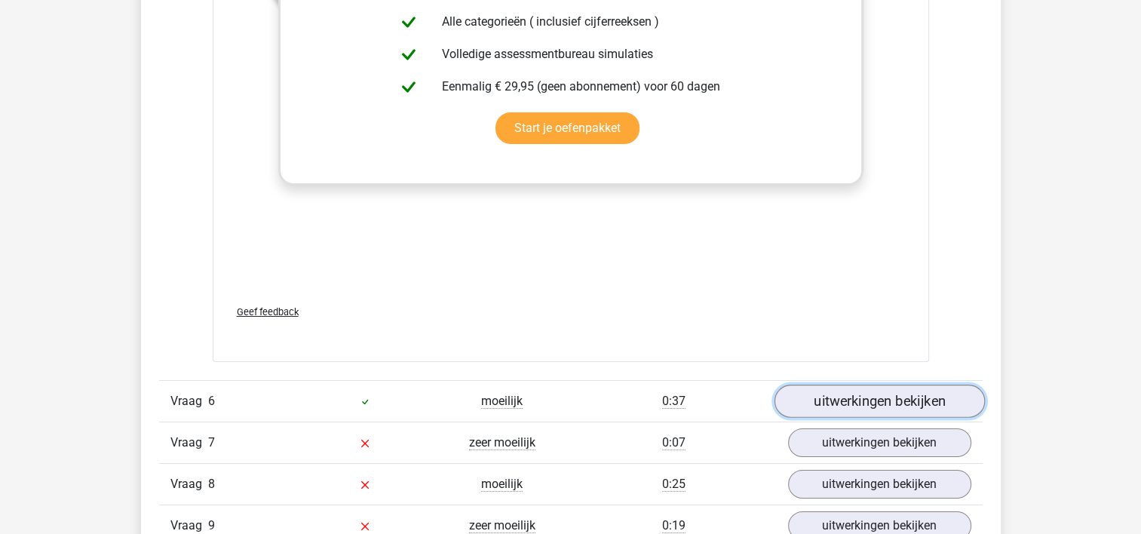
click at [826, 393] on link "uitwerkingen bekijken" at bounding box center [878, 401] width 210 height 33
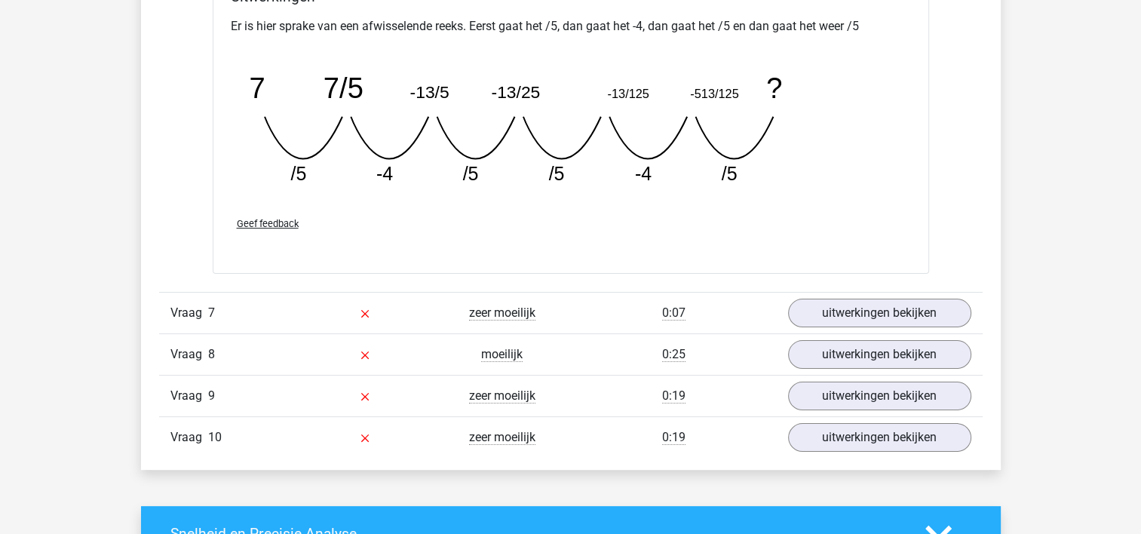
scroll to position [5956, 0]
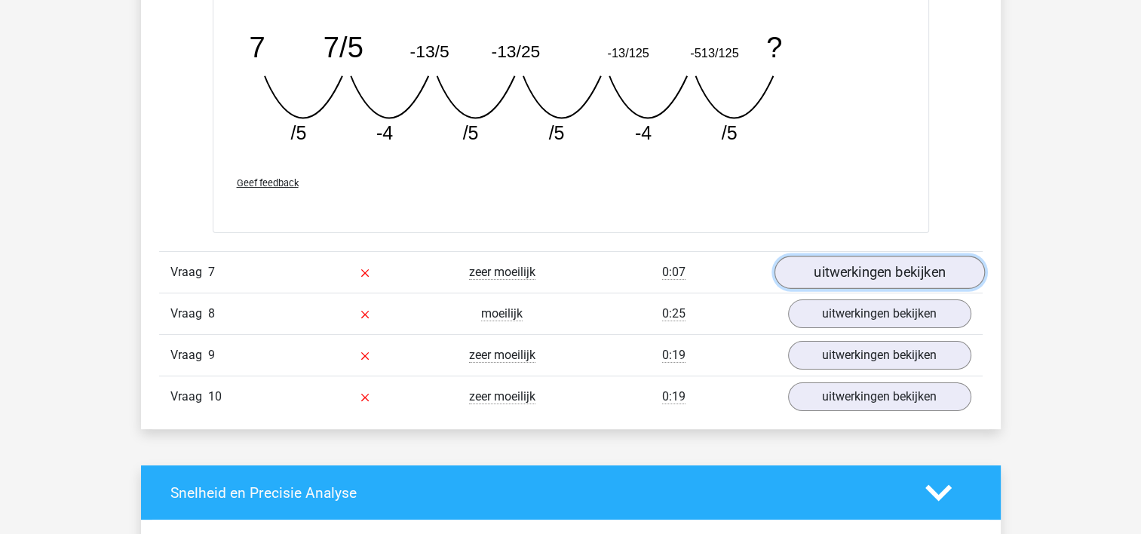
click at [862, 273] on link "uitwerkingen bekijken" at bounding box center [878, 272] width 210 height 33
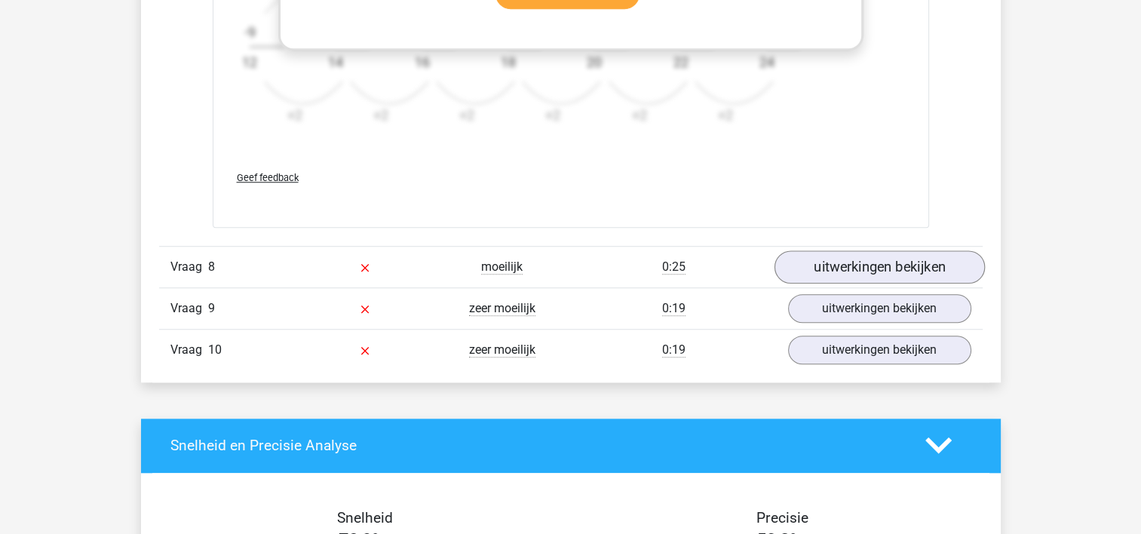
scroll to position [6936, 0]
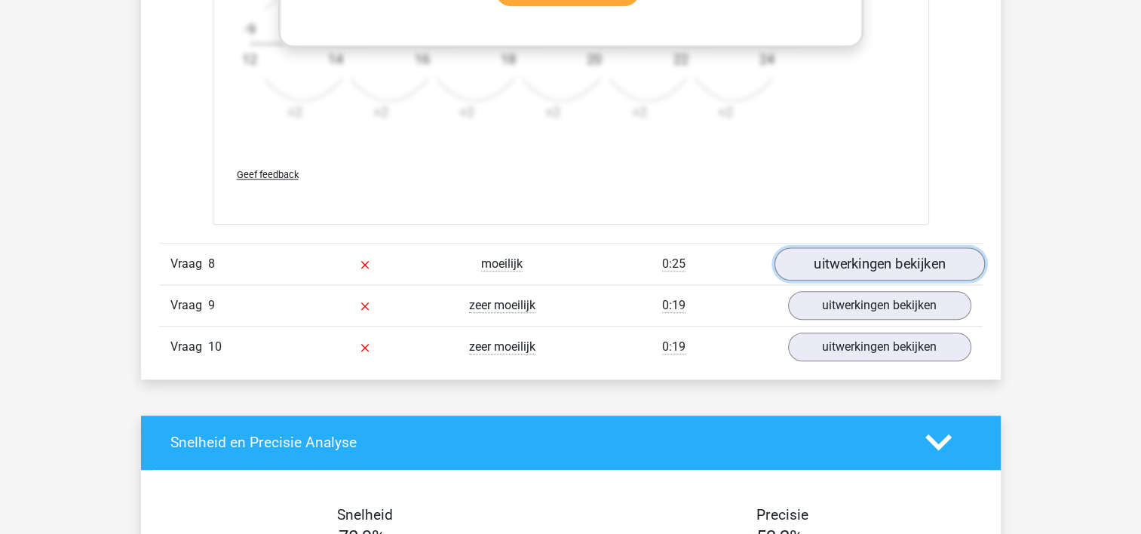
click at [864, 259] on link "uitwerkingen bekijken" at bounding box center [878, 263] width 210 height 33
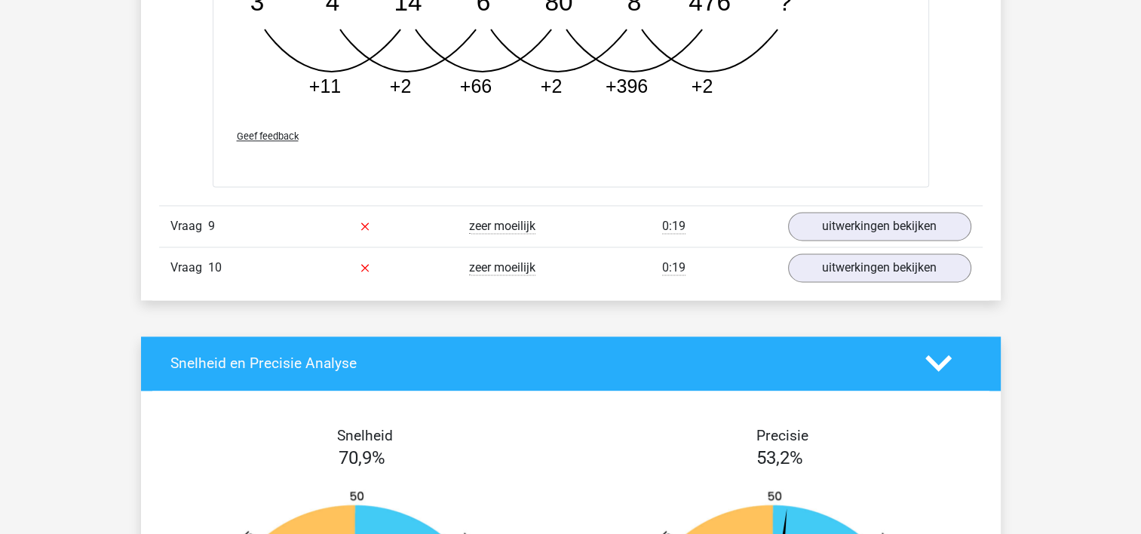
scroll to position [7765, 0]
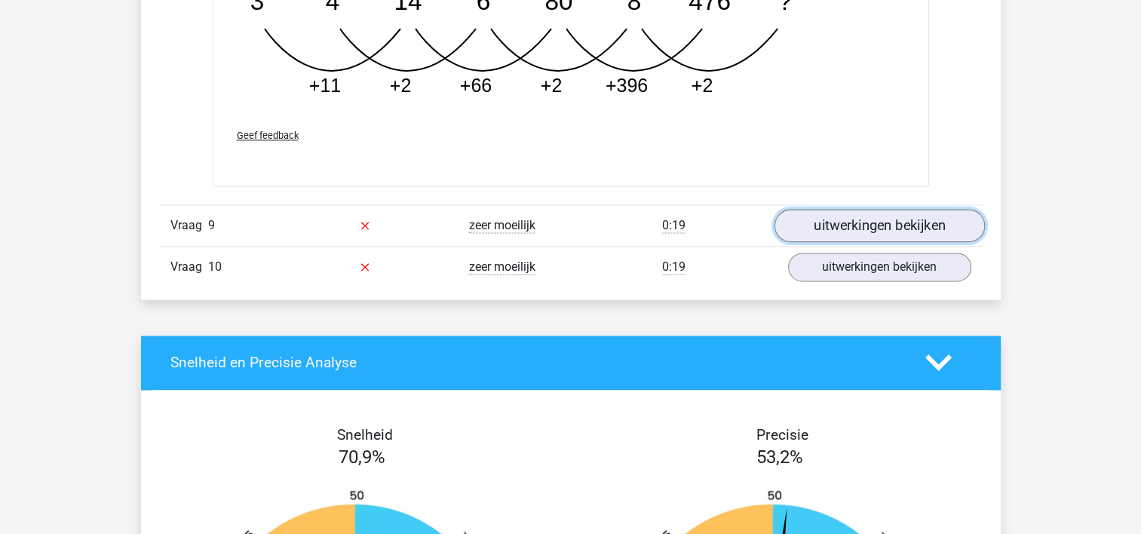
click at [881, 214] on link "uitwerkingen bekijken" at bounding box center [878, 225] width 210 height 33
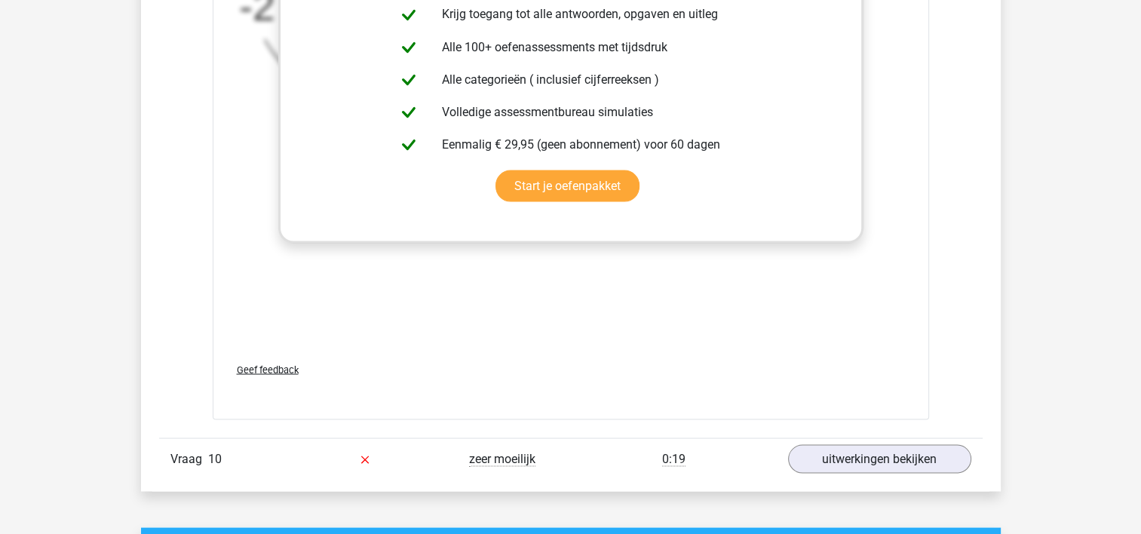
scroll to position [8594, 0]
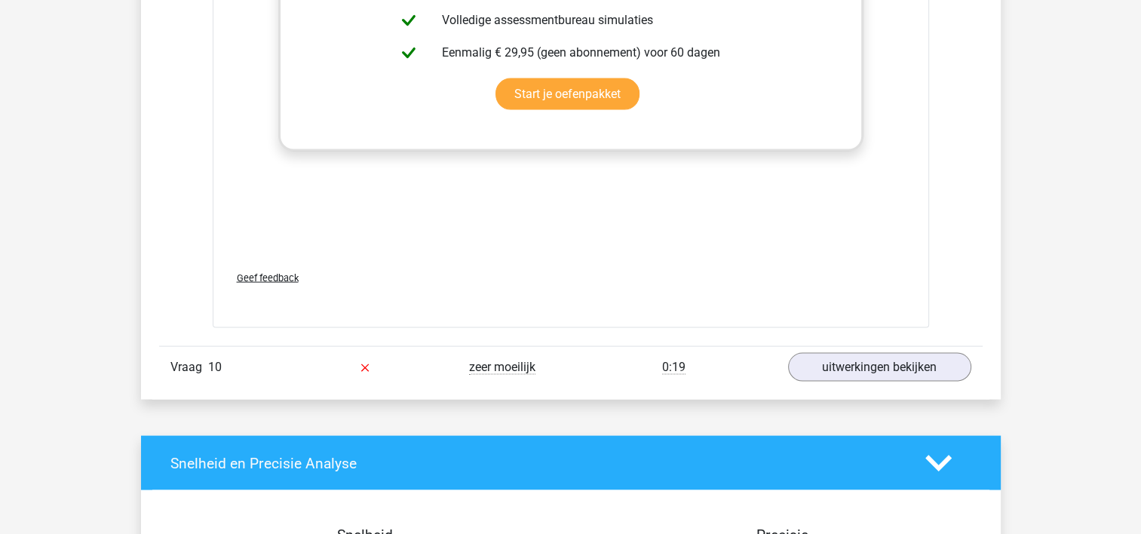
click at [676, 358] on div "0:19" at bounding box center [674, 367] width 206 height 18
click at [783, 370] on div "uitwerkingen bekijken" at bounding box center [879, 367] width 206 height 29
click at [826, 369] on link "uitwerkingen bekijken" at bounding box center [878, 367] width 210 height 33
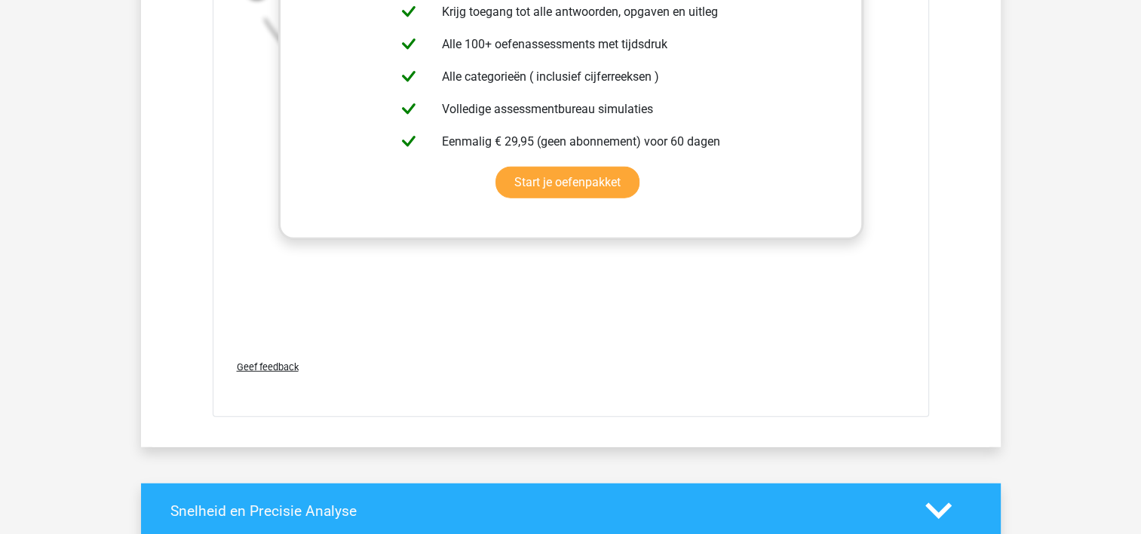
scroll to position [9439, 0]
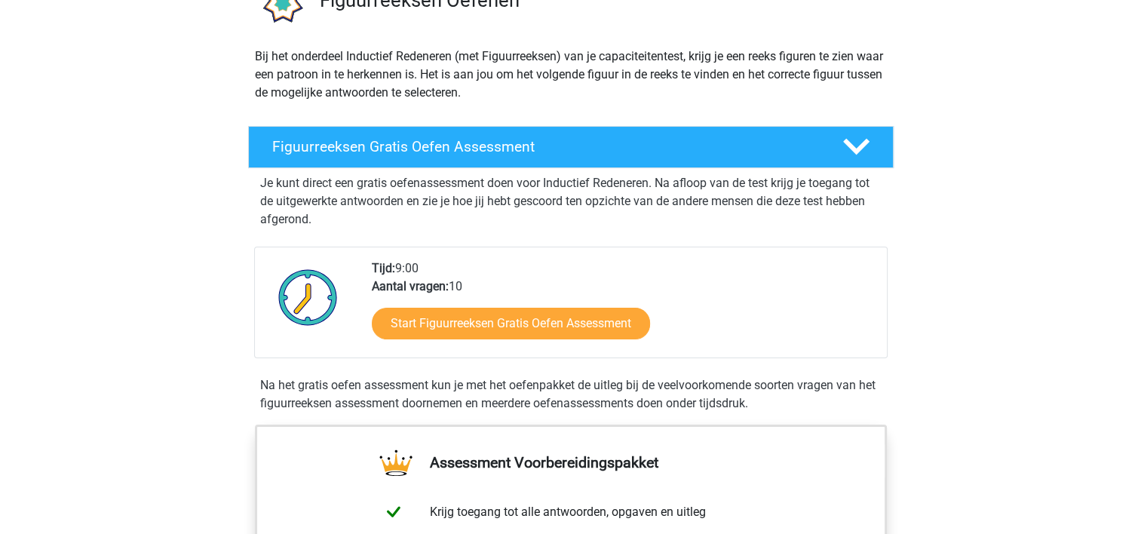
scroll to position [151, 0]
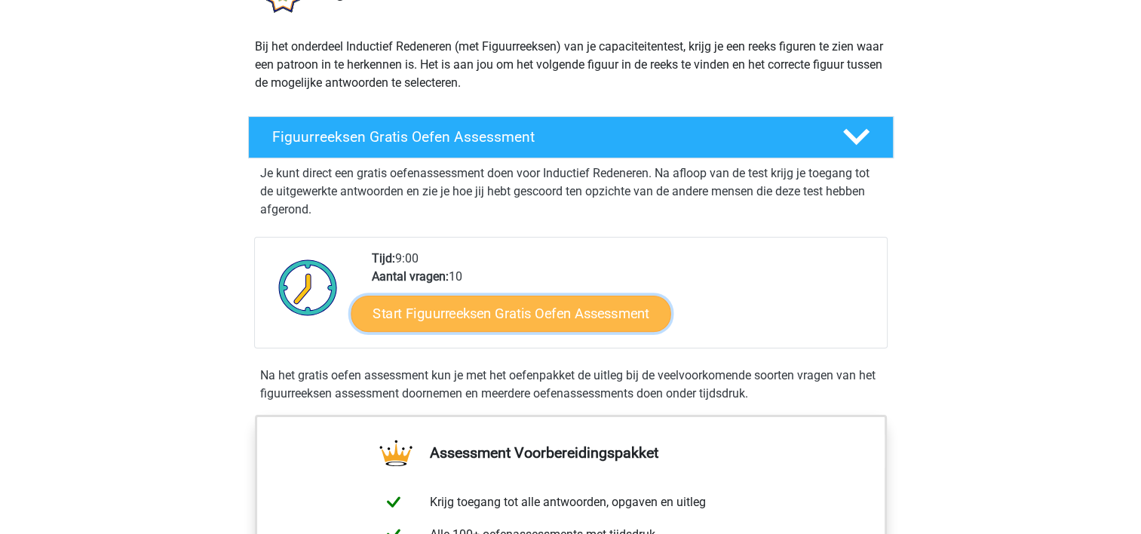
click at [488, 310] on link "Start Figuurreeksen Gratis Oefen Assessment" at bounding box center [511, 313] width 320 height 36
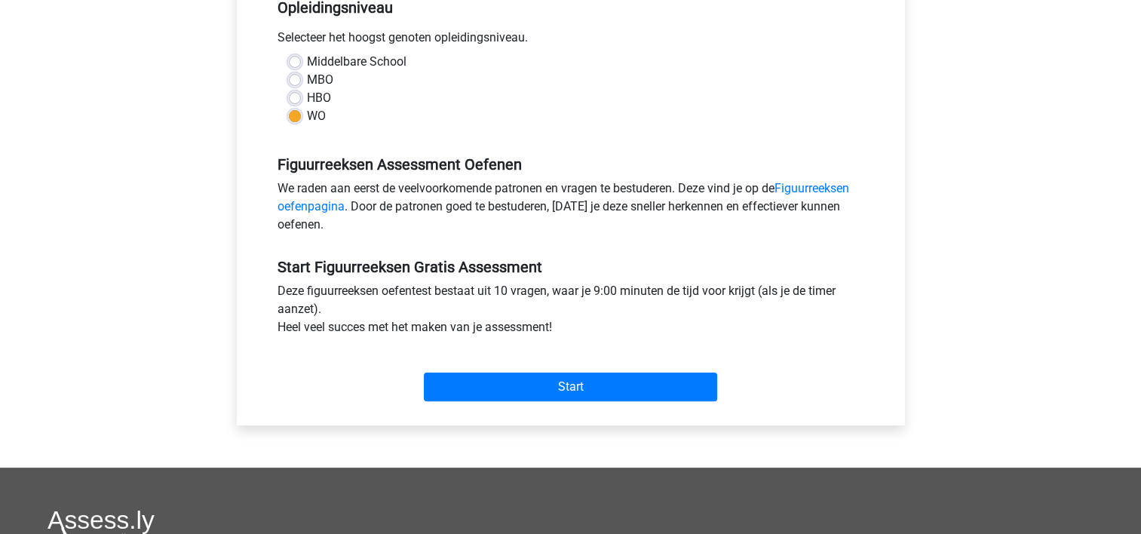
scroll to position [377, 0]
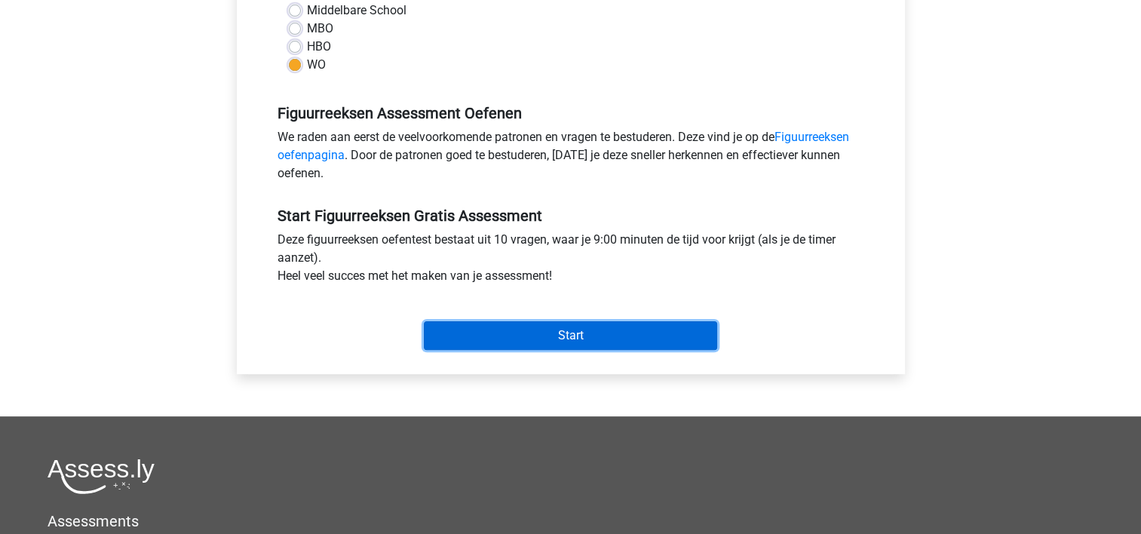
click at [525, 322] on input "Start" at bounding box center [570, 335] width 293 height 29
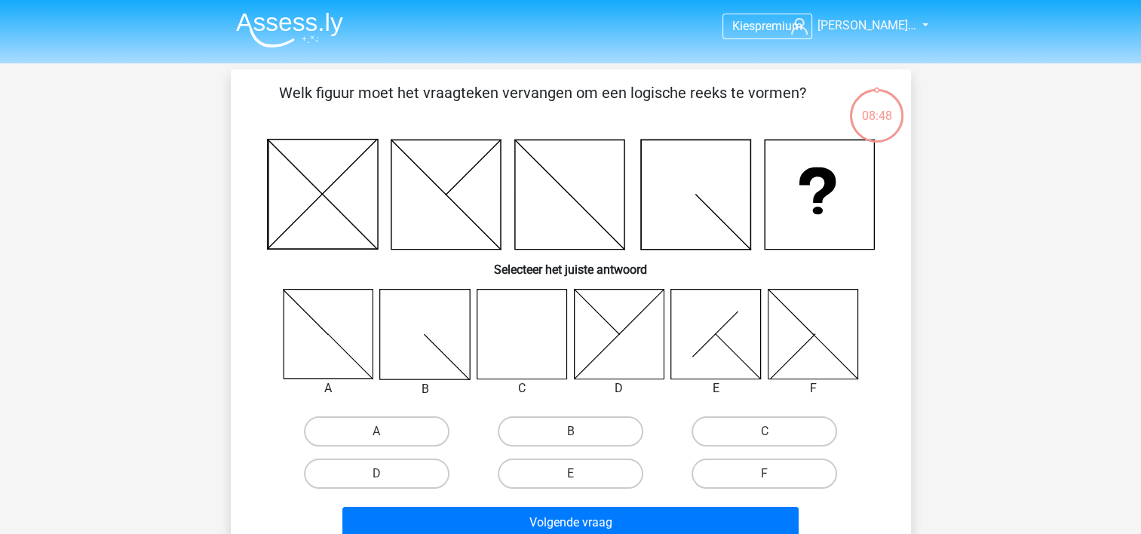
click at [512, 348] on icon at bounding box center [521, 334] width 90 height 90
click at [813, 420] on label "C" at bounding box center [763, 431] width 145 height 30
click at [774, 431] on input "C" at bounding box center [769, 436] width 10 height 10
radio input "true"
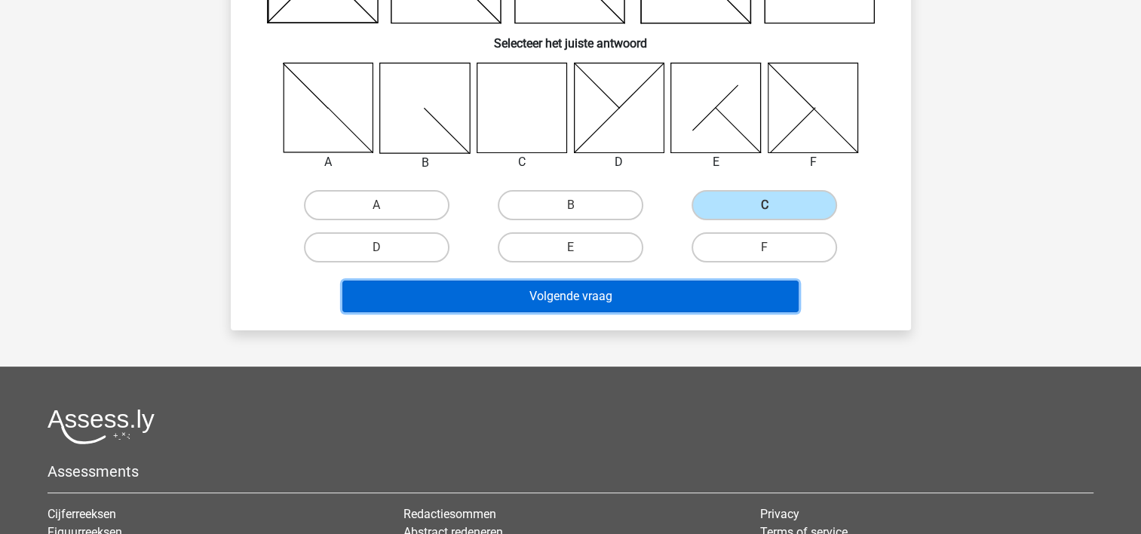
click at [629, 291] on button "Volgende vraag" at bounding box center [570, 296] width 456 height 32
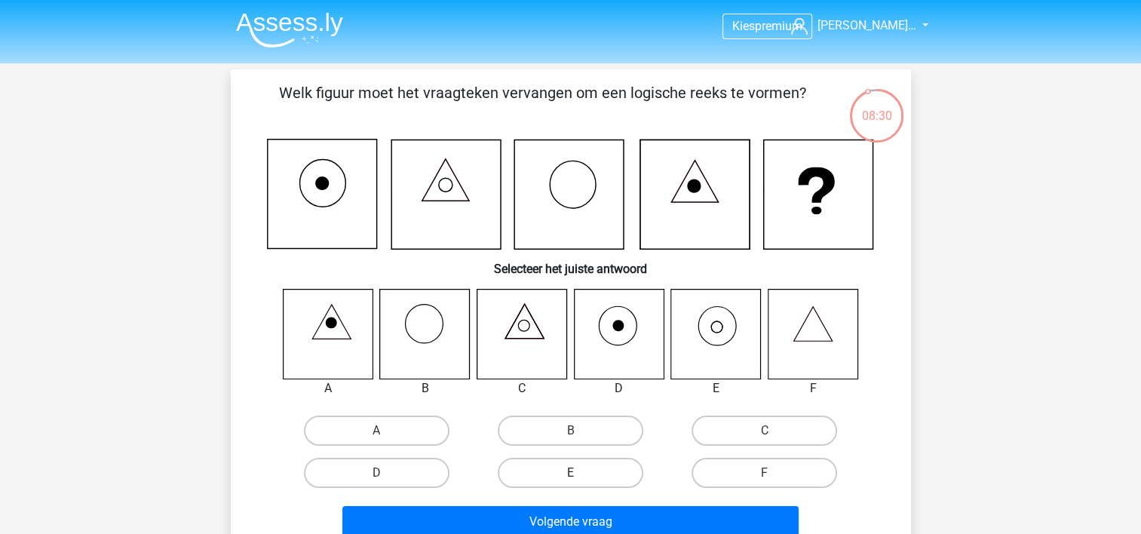
click at [537, 478] on label "E" at bounding box center [570, 473] width 145 height 30
click at [570, 478] on input "E" at bounding box center [575, 478] width 10 height 10
radio input "true"
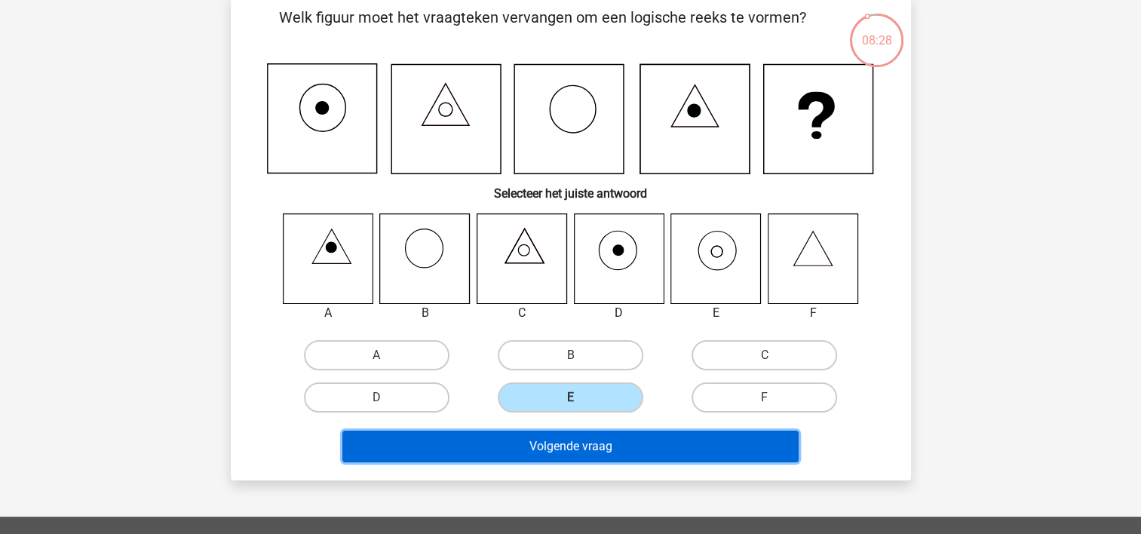
click at [544, 452] on button "Volgende vraag" at bounding box center [570, 446] width 456 height 32
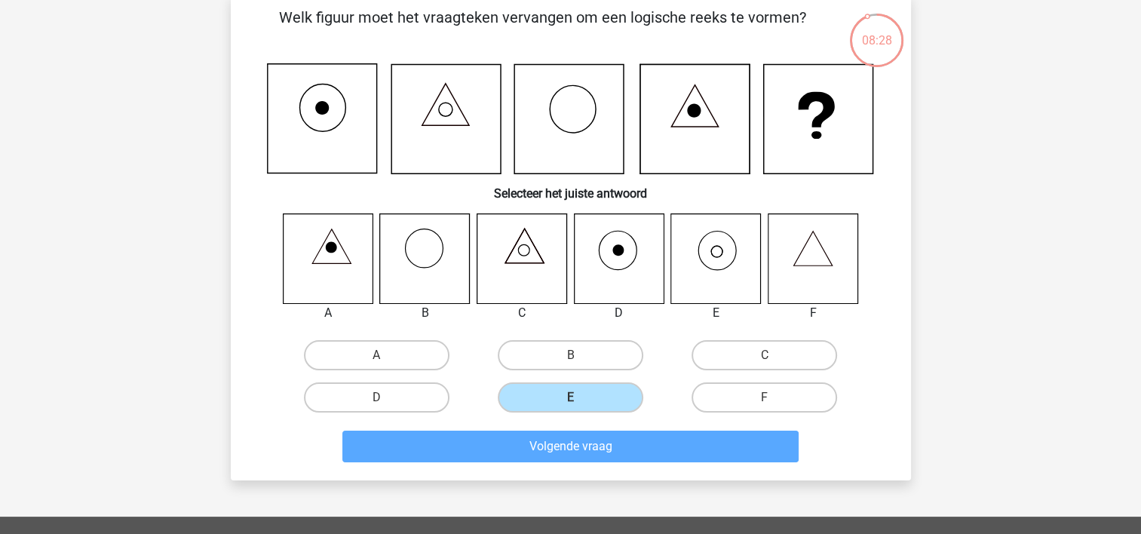
scroll to position [69, 0]
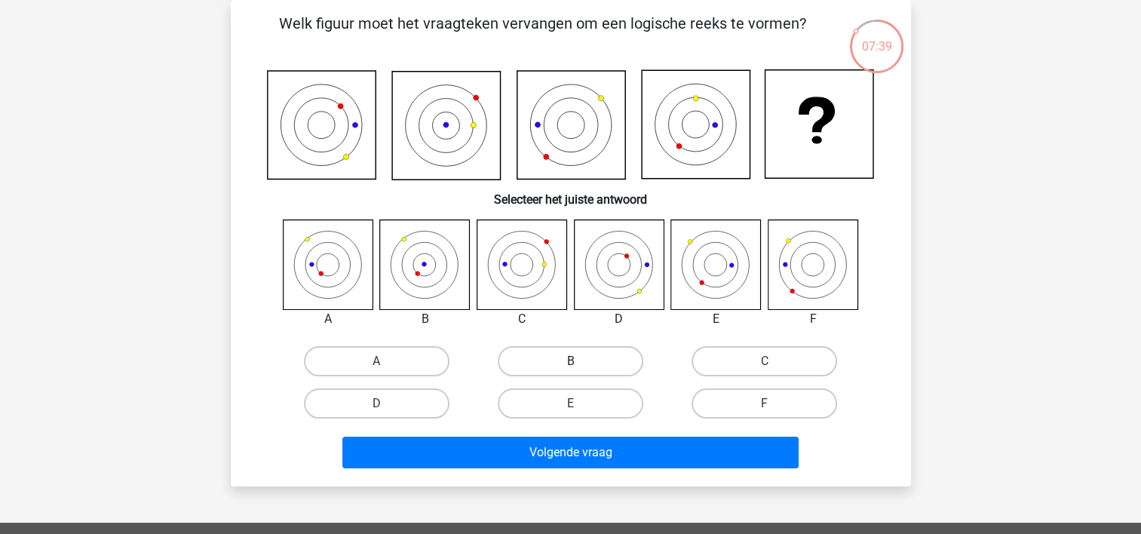
click at [619, 359] on label "B" at bounding box center [570, 361] width 145 height 30
click at [580, 361] on input "B" at bounding box center [575, 366] width 10 height 10
radio input "true"
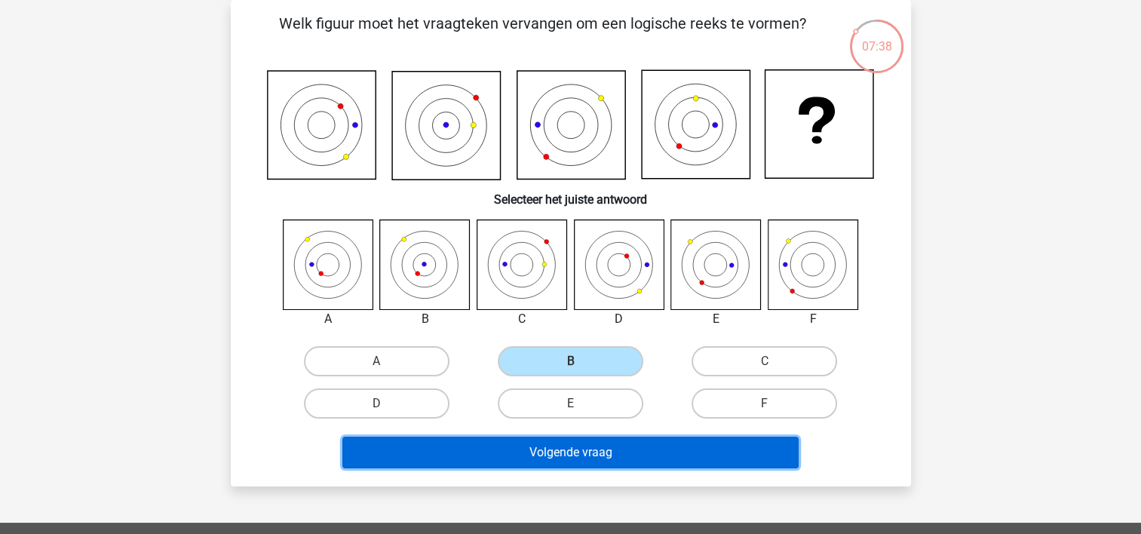
click at [630, 458] on button "Volgende vraag" at bounding box center [570, 452] width 456 height 32
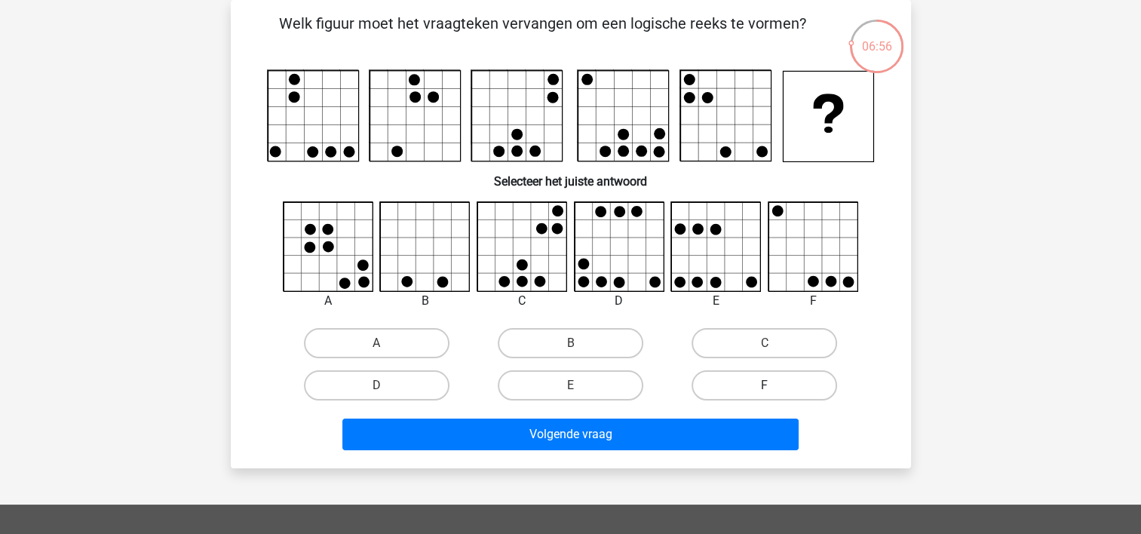
click at [750, 386] on label "F" at bounding box center [763, 385] width 145 height 30
click at [764, 386] on input "F" at bounding box center [769, 390] width 10 height 10
radio input "true"
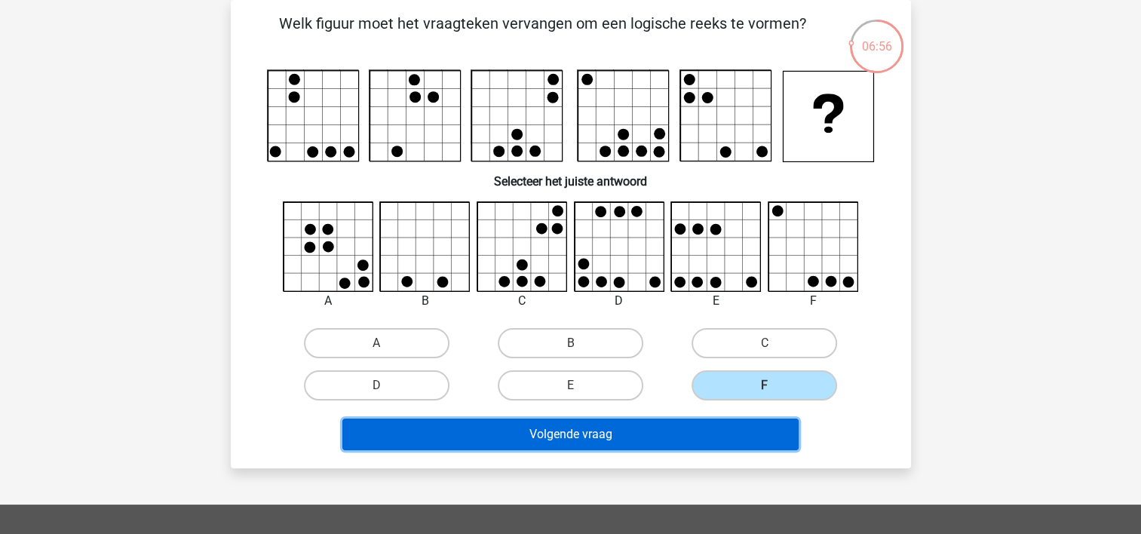
click at [725, 436] on button "Volgende vraag" at bounding box center [570, 434] width 456 height 32
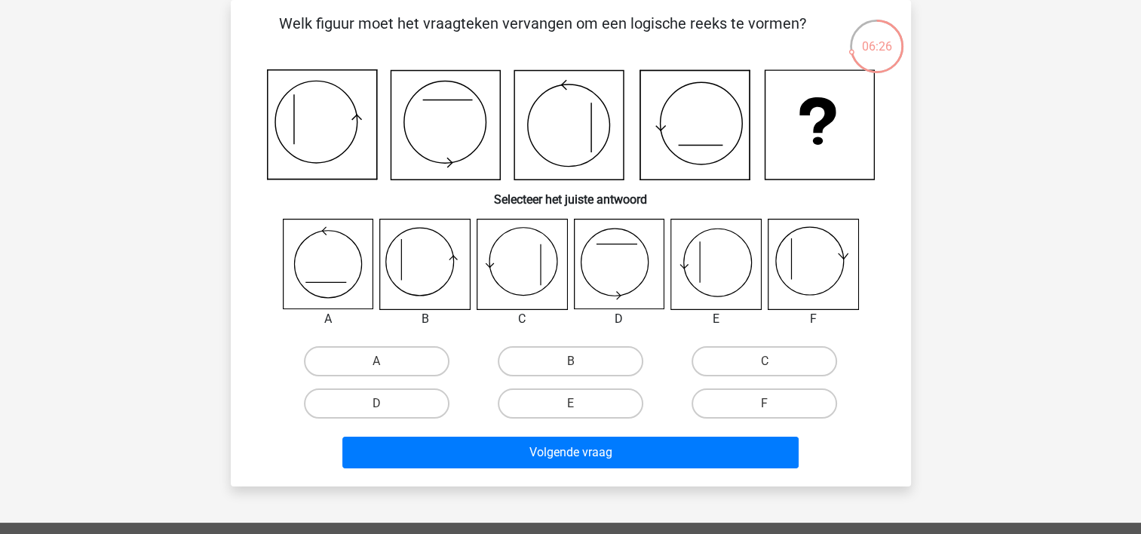
click at [575, 365] on input "B" at bounding box center [575, 366] width 10 height 10
radio input "true"
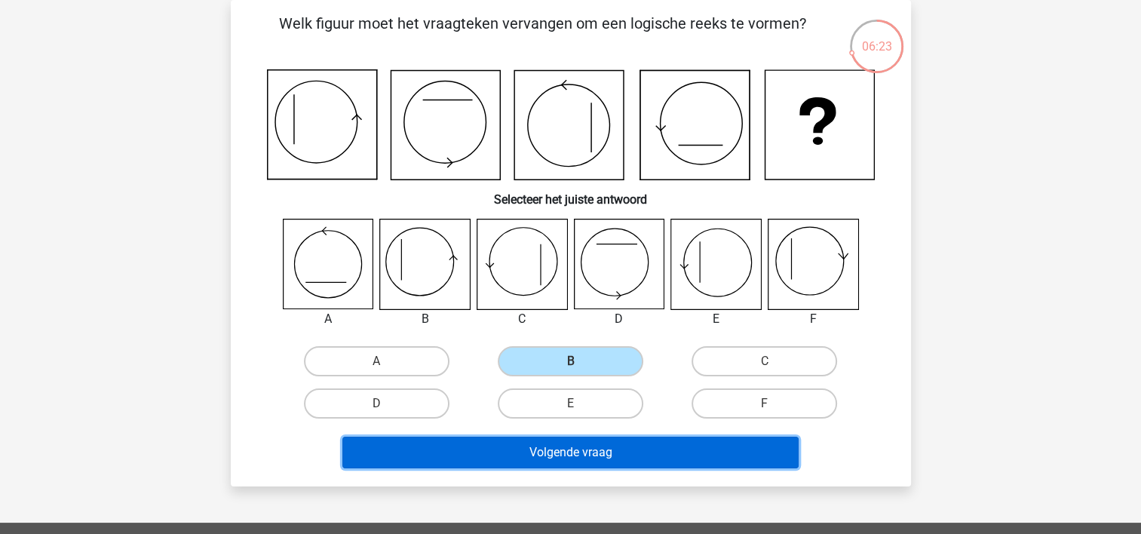
click at [577, 449] on button "Volgende vraag" at bounding box center [570, 452] width 456 height 32
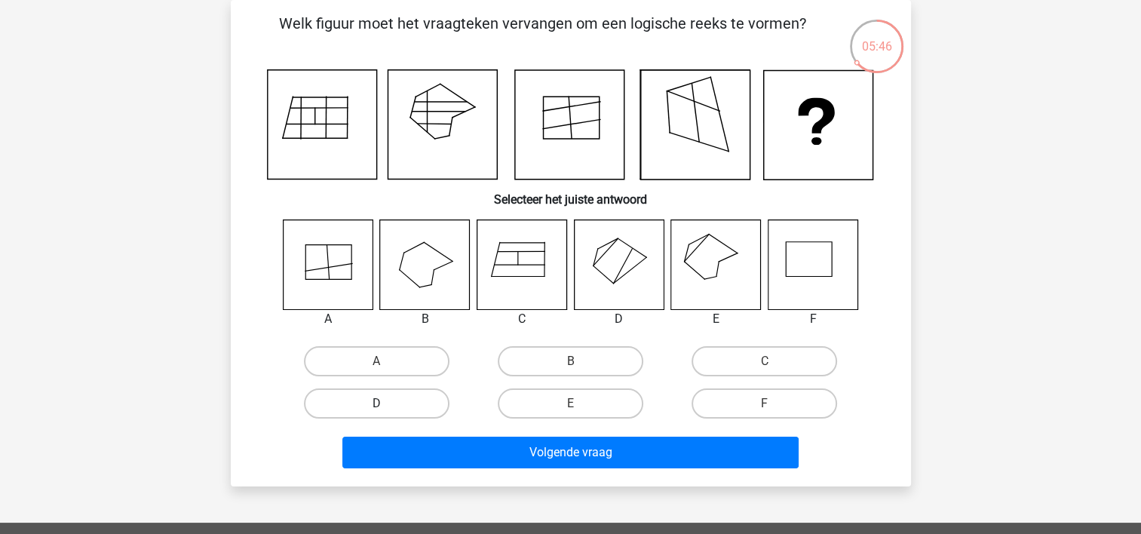
click at [403, 399] on label "D" at bounding box center [376, 403] width 145 height 30
click at [386, 403] on input "D" at bounding box center [381, 408] width 10 height 10
radio input "true"
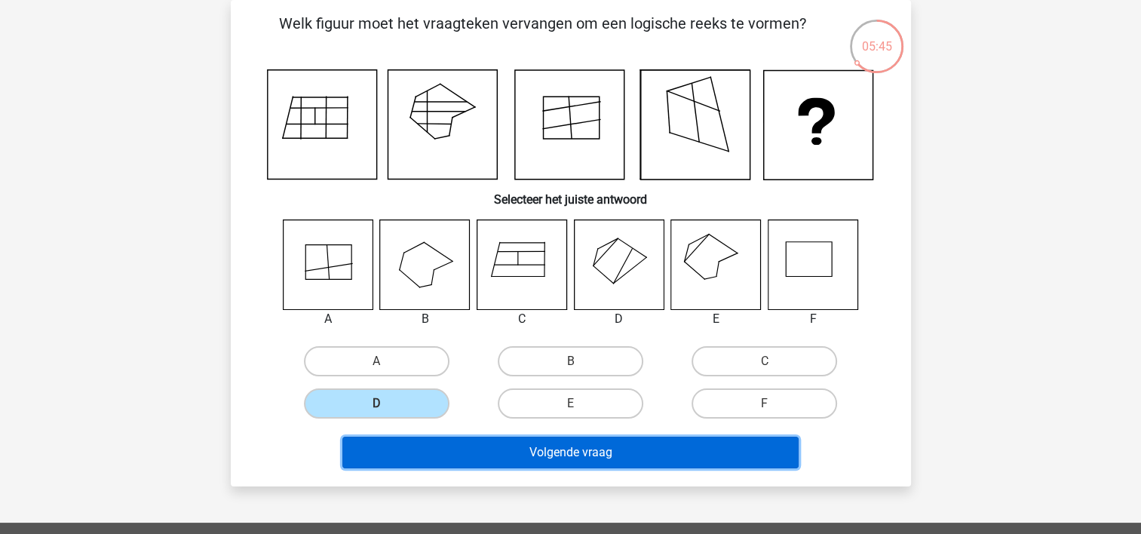
click at [491, 452] on button "Volgende vraag" at bounding box center [570, 452] width 456 height 32
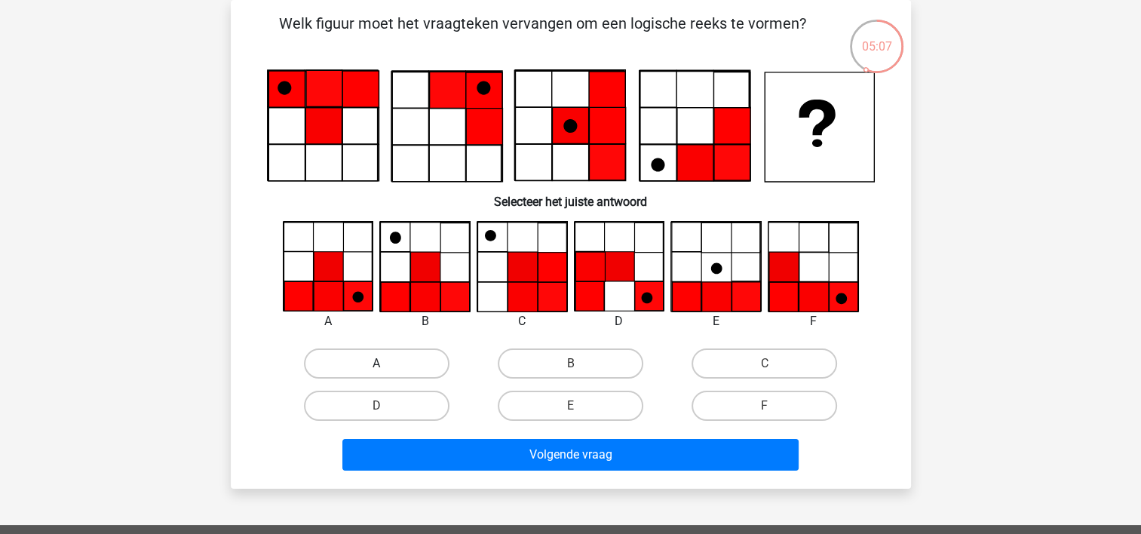
click at [381, 359] on label "A" at bounding box center [376, 363] width 145 height 30
click at [381, 363] on input "A" at bounding box center [381, 368] width 10 height 10
radio input "true"
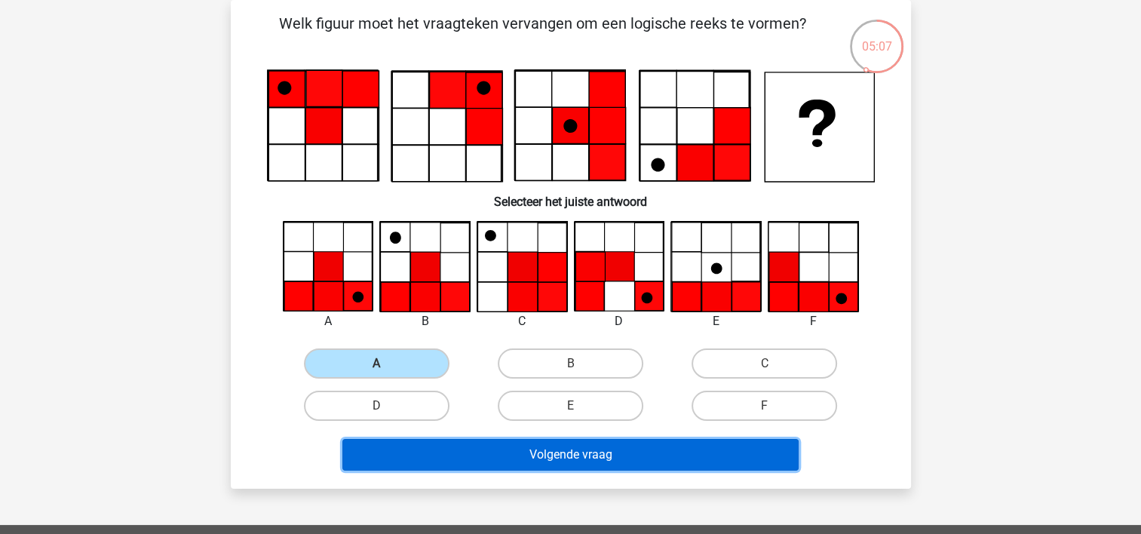
click at [428, 449] on button "Volgende vraag" at bounding box center [570, 455] width 456 height 32
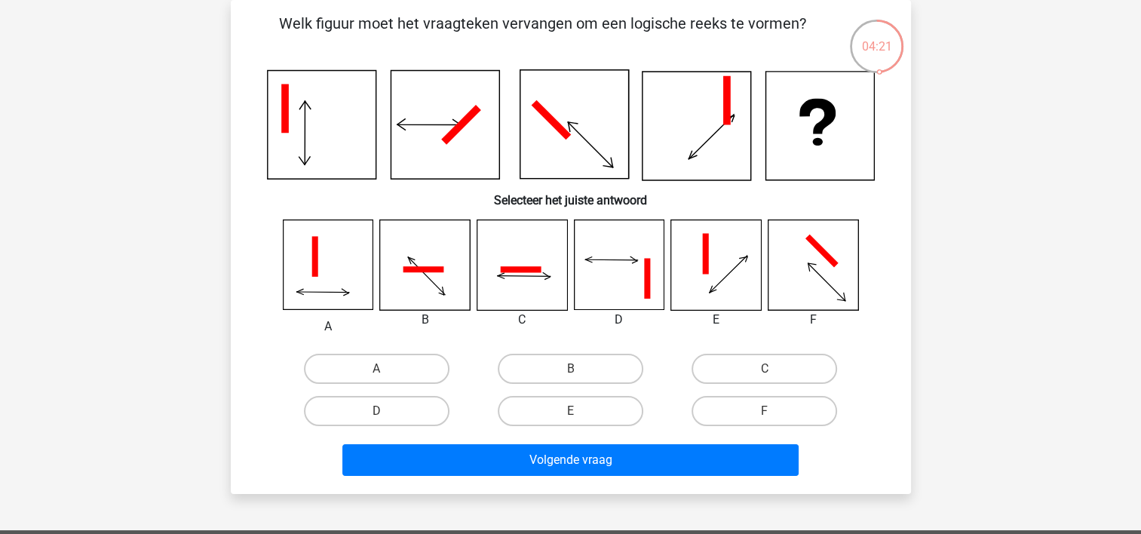
click at [571, 375] on input "B" at bounding box center [575, 374] width 10 height 10
radio input "true"
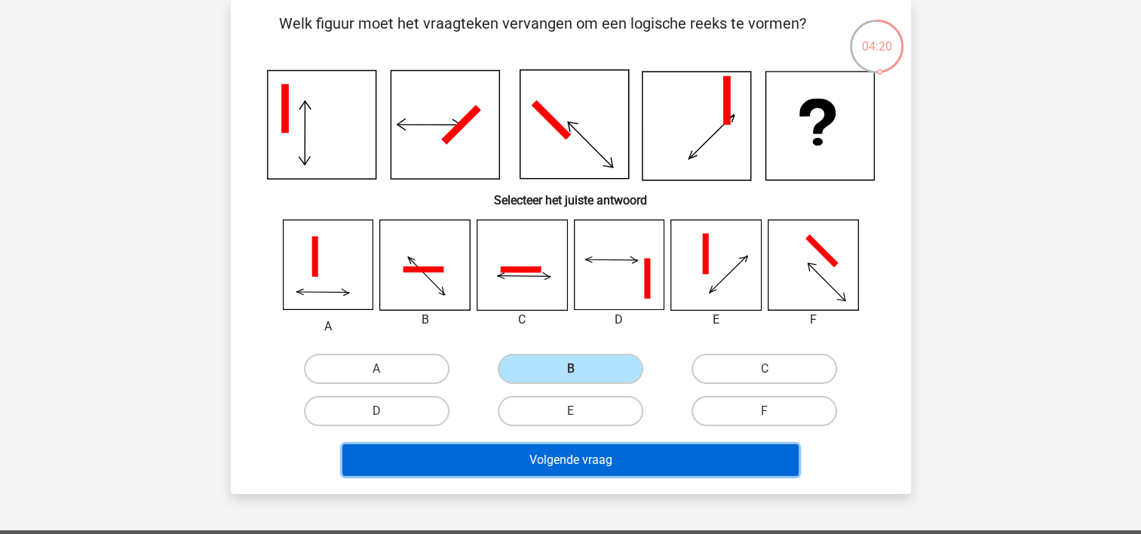
click at [584, 470] on button "Volgende vraag" at bounding box center [570, 460] width 456 height 32
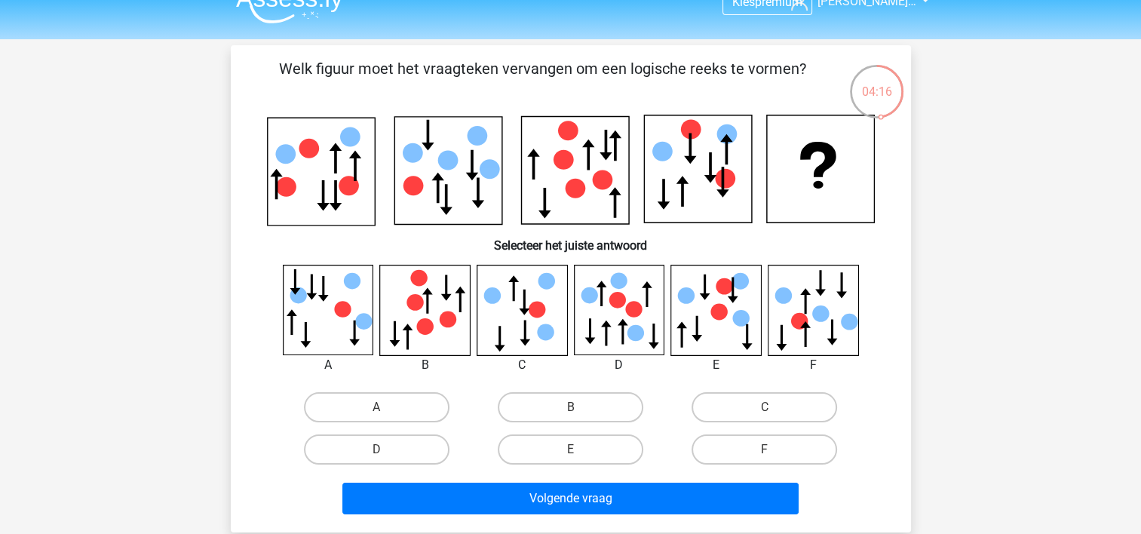
scroll to position [0, 0]
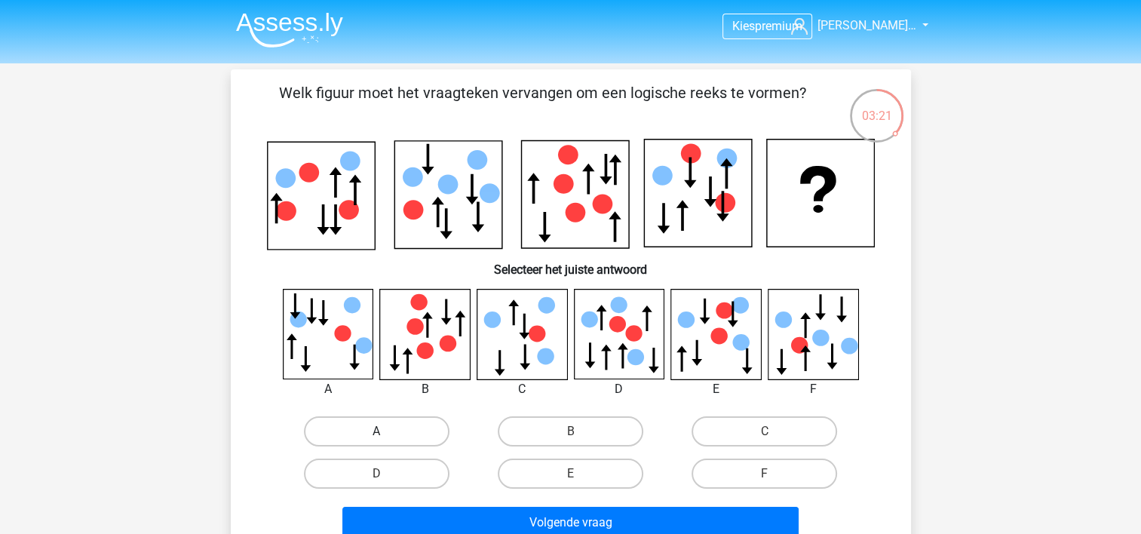
click at [371, 429] on label "A" at bounding box center [376, 431] width 145 height 30
click at [376, 431] on input "A" at bounding box center [381, 436] width 10 height 10
radio input "true"
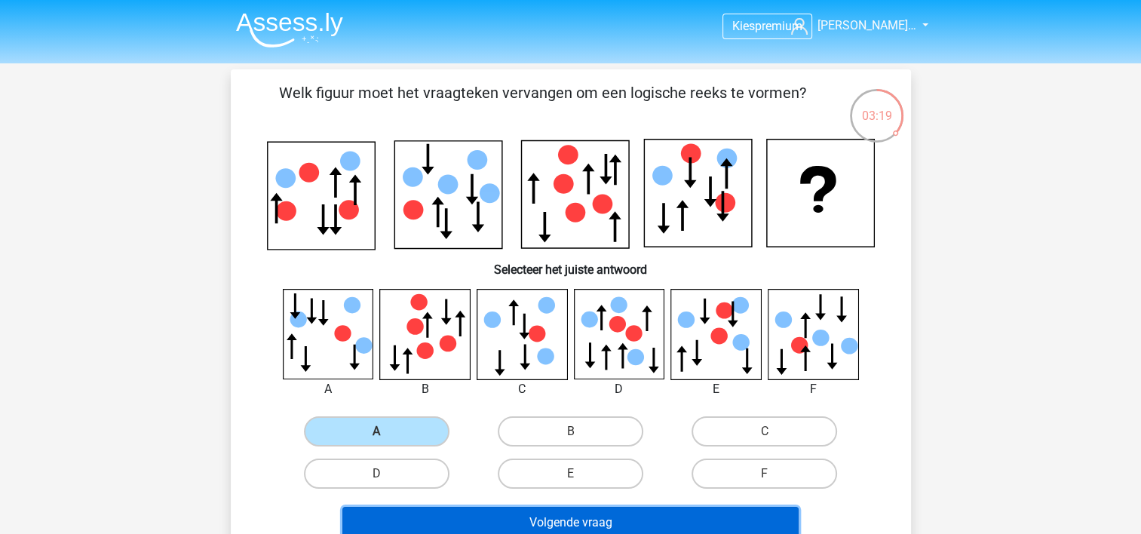
click at [424, 513] on button "Volgende vraag" at bounding box center [570, 523] width 456 height 32
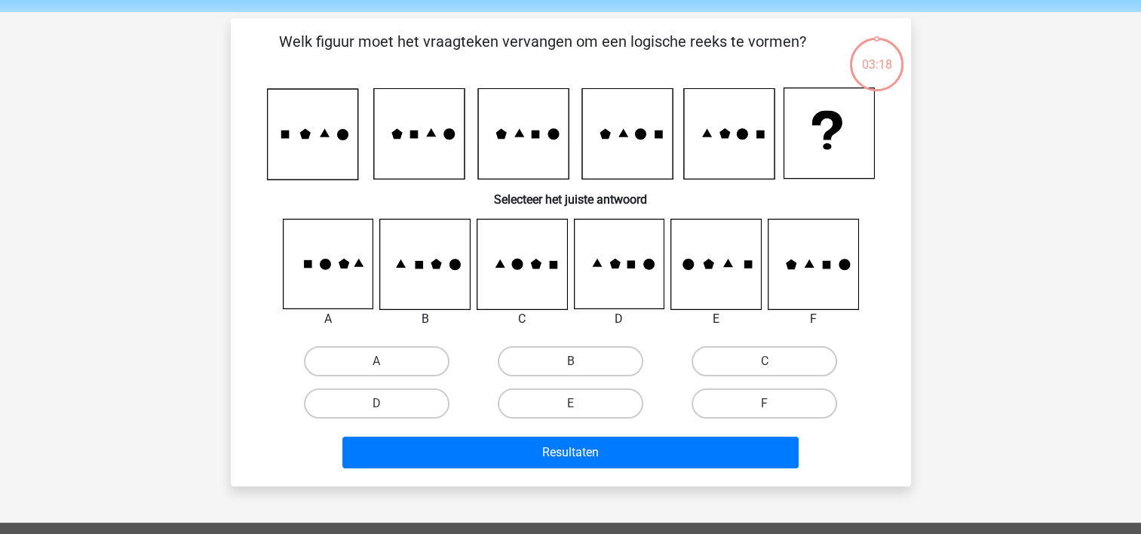
scroll to position [69, 0]
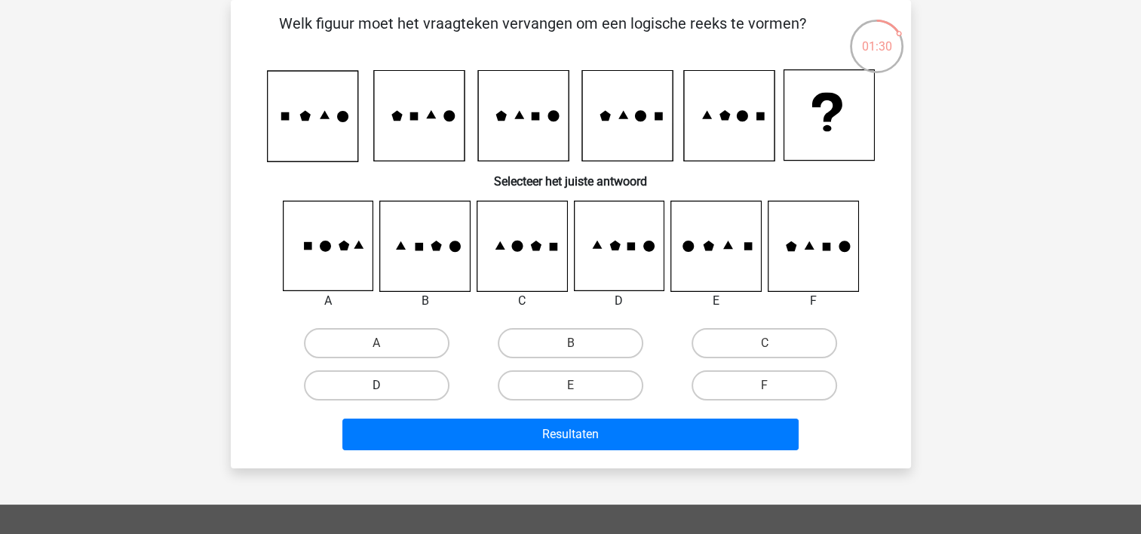
click at [410, 375] on label "D" at bounding box center [376, 385] width 145 height 30
click at [386, 385] on input "D" at bounding box center [381, 390] width 10 height 10
radio input "true"
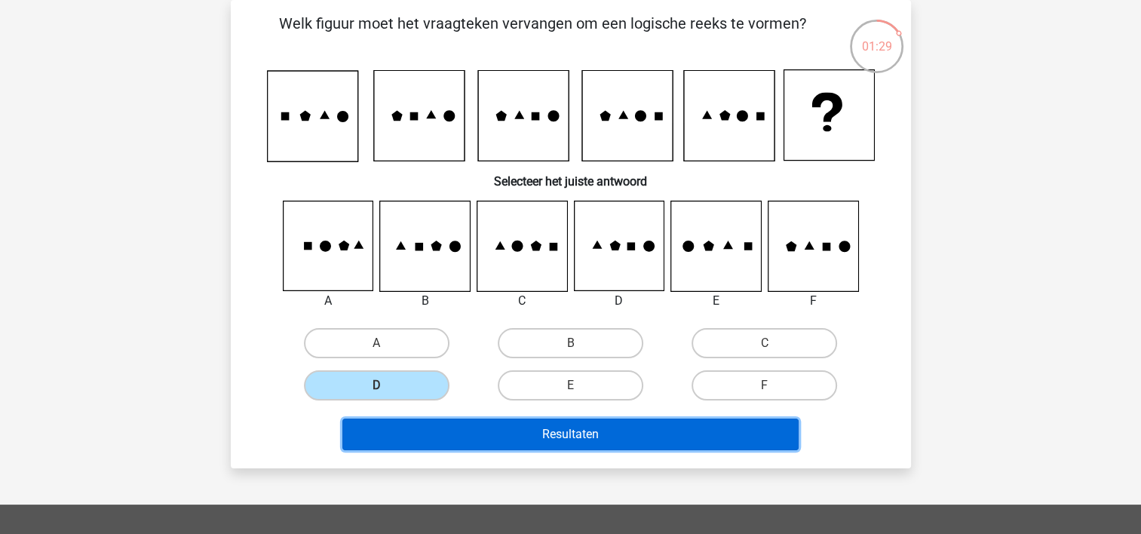
click at [522, 435] on button "Resultaten" at bounding box center [570, 434] width 456 height 32
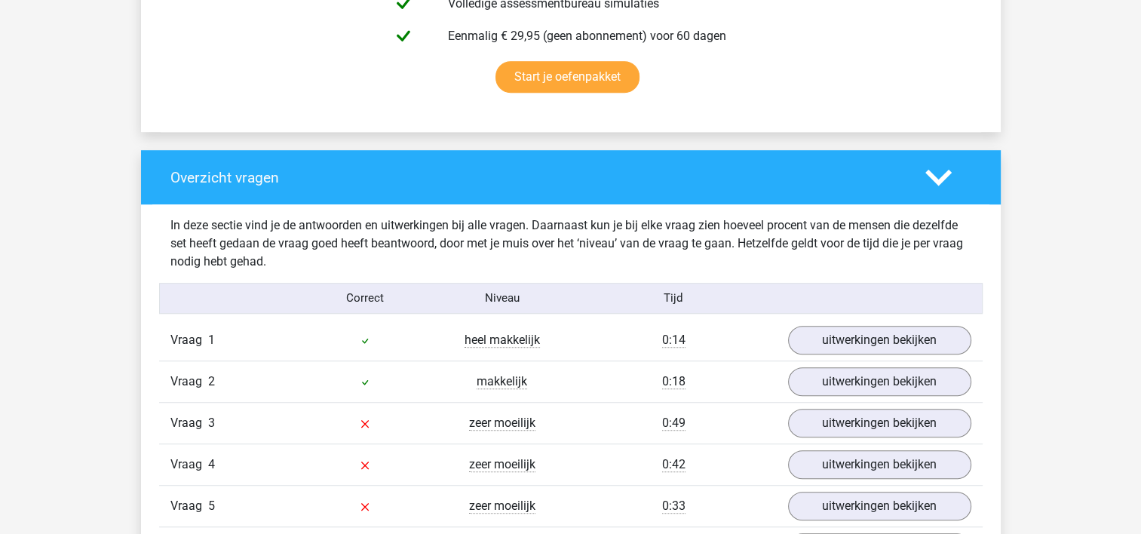
scroll to position [1055, 0]
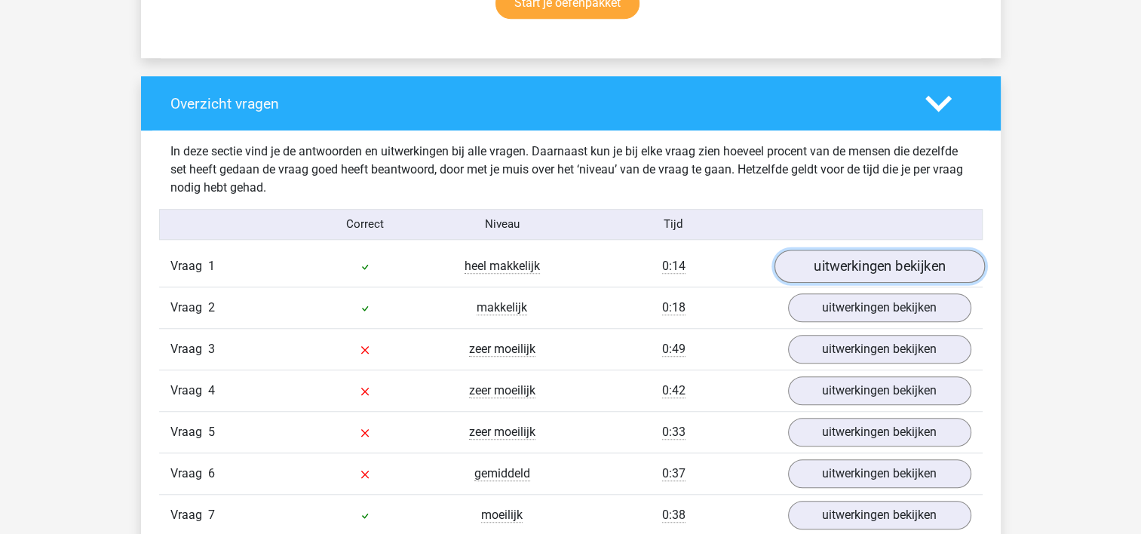
click at [827, 265] on link "uitwerkingen bekijken" at bounding box center [878, 266] width 210 height 33
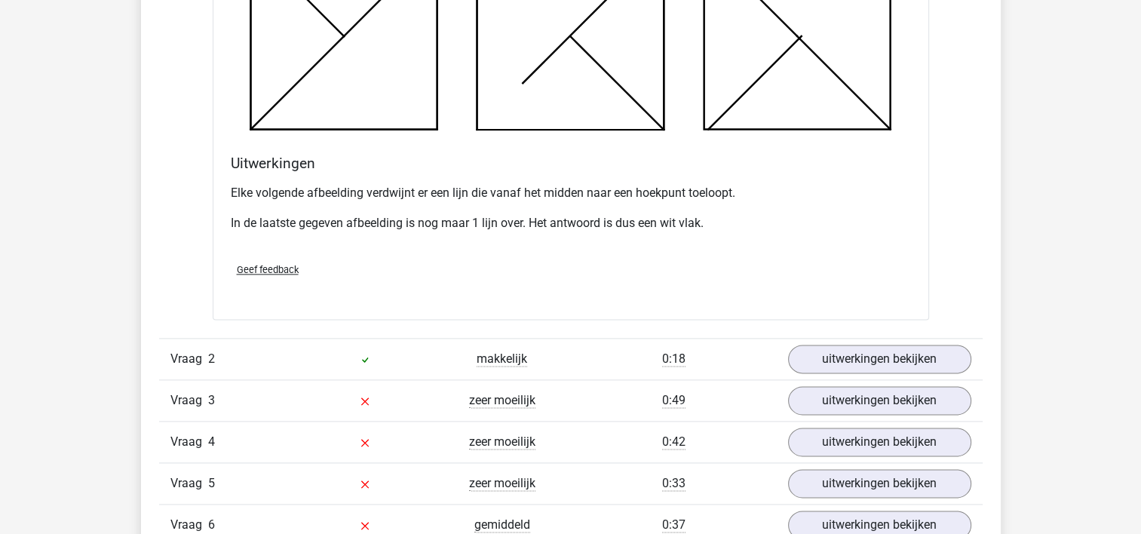
scroll to position [2035, 0]
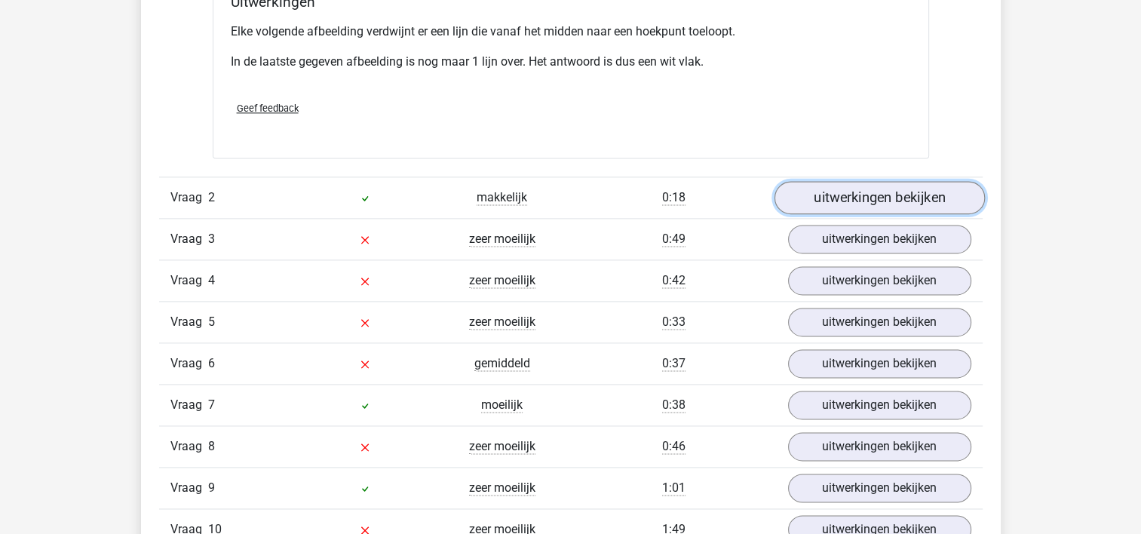
click at [873, 192] on link "uitwerkingen bekijken" at bounding box center [878, 197] width 210 height 33
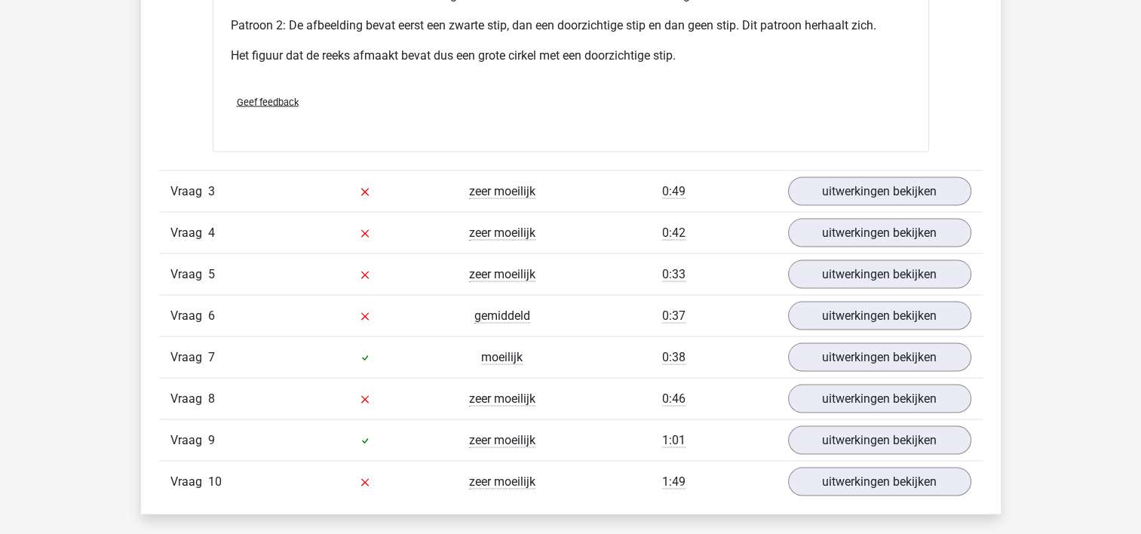
scroll to position [3016, 0]
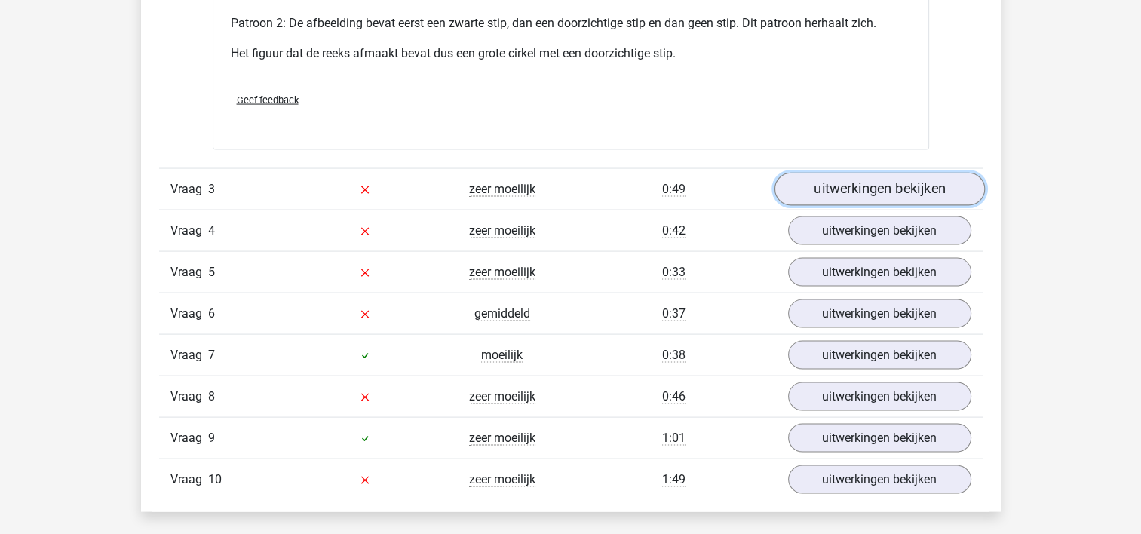
click at [896, 187] on link "uitwerkingen bekijken" at bounding box center [878, 189] width 210 height 33
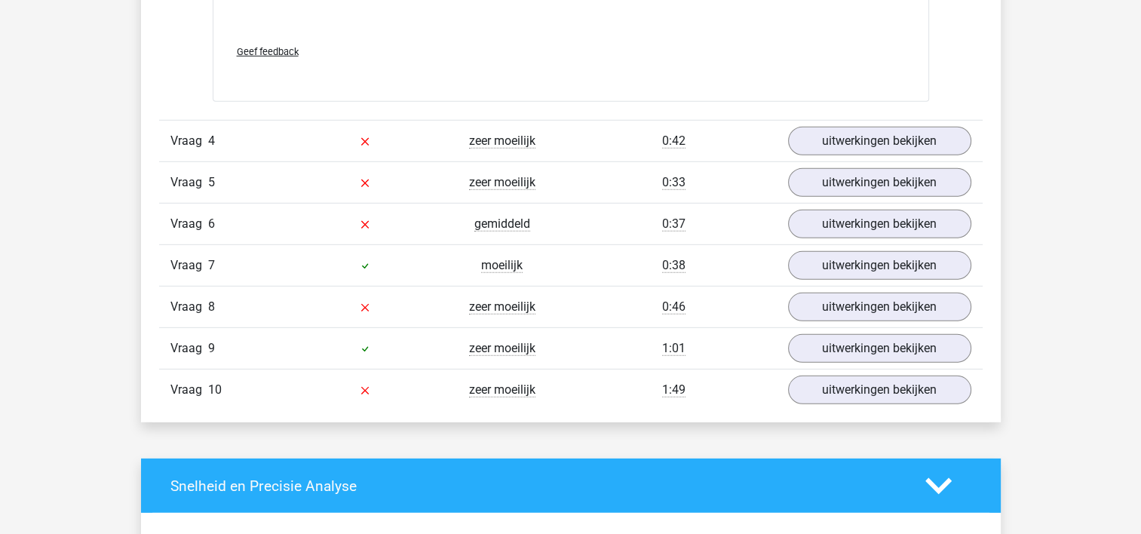
scroll to position [4372, 0]
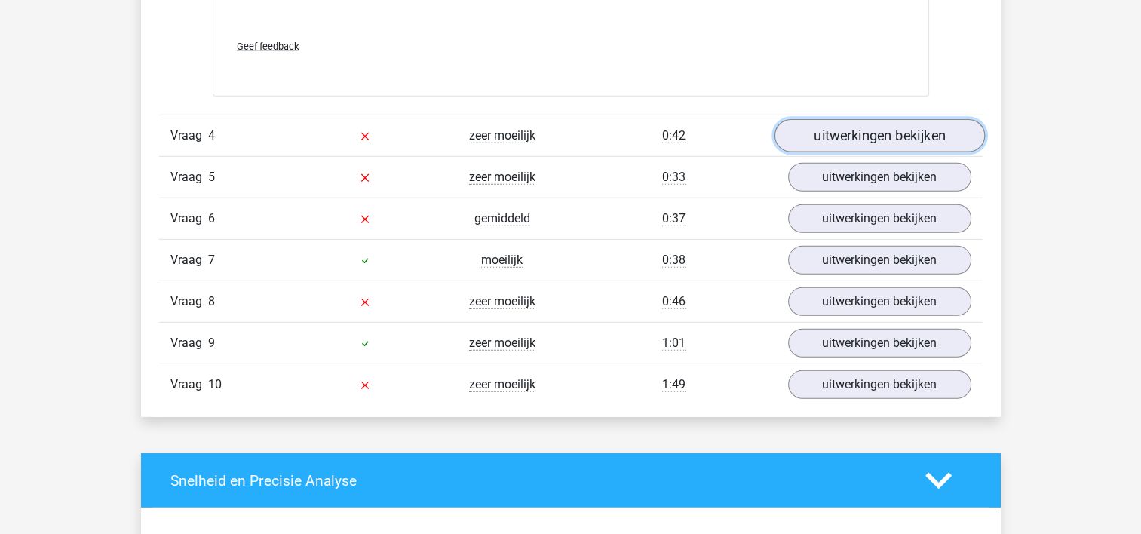
click at [841, 133] on link "uitwerkingen bekijken" at bounding box center [878, 135] width 210 height 33
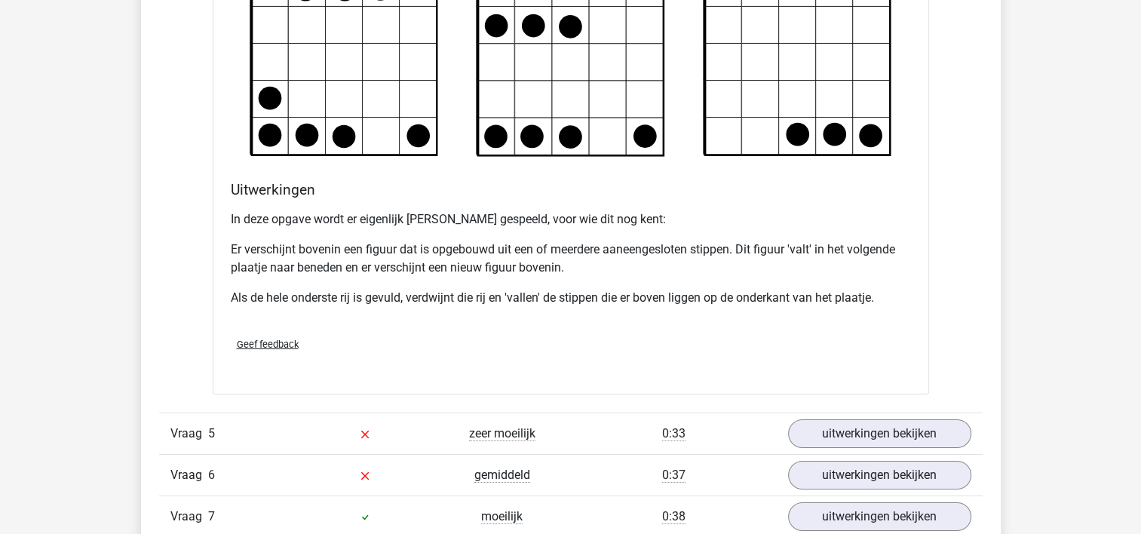
scroll to position [5202, 0]
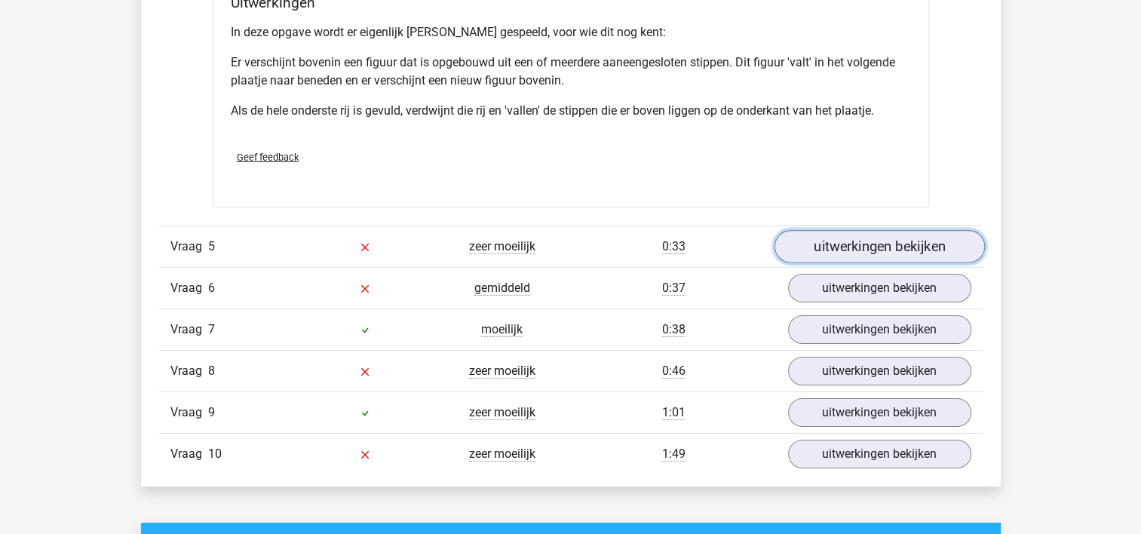
click at [846, 240] on link "uitwerkingen bekijken" at bounding box center [878, 246] width 210 height 33
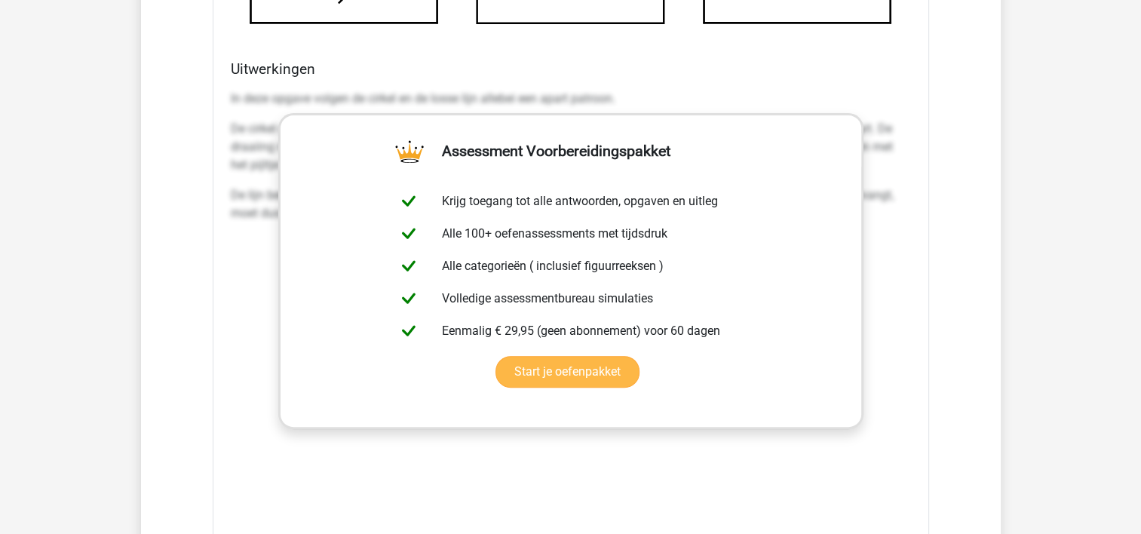
scroll to position [6483, 0]
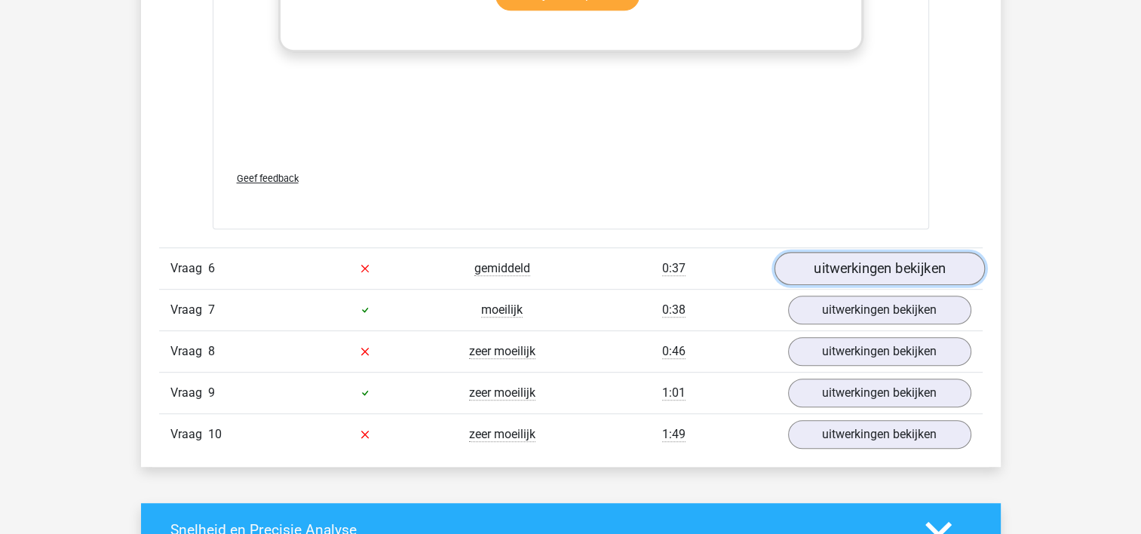
click at [834, 262] on link "uitwerkingen bekijken" at bounding box center [878, 268] width 210 height 33
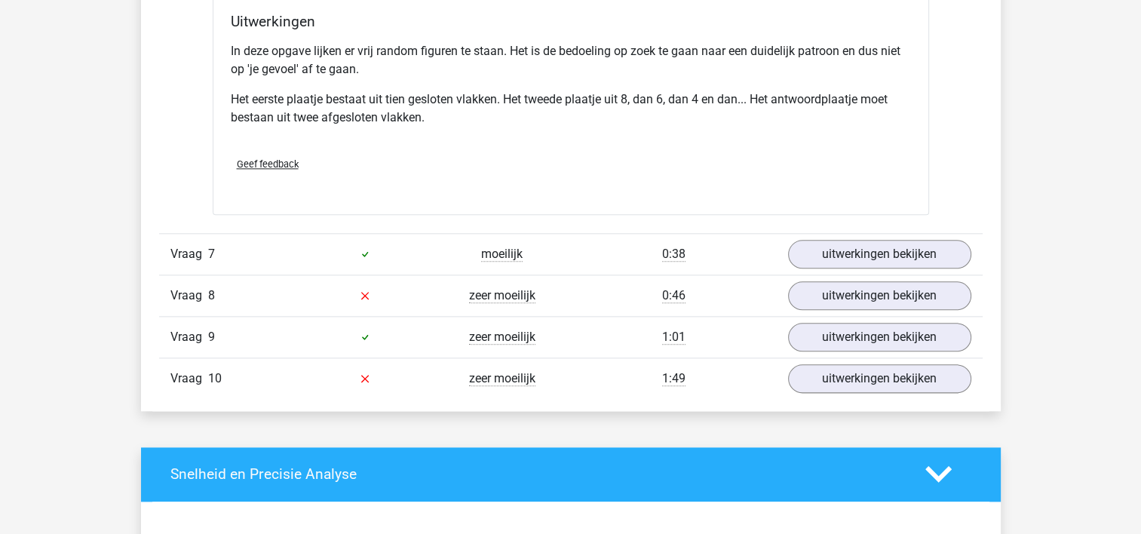
scroll to position [7463, 0]
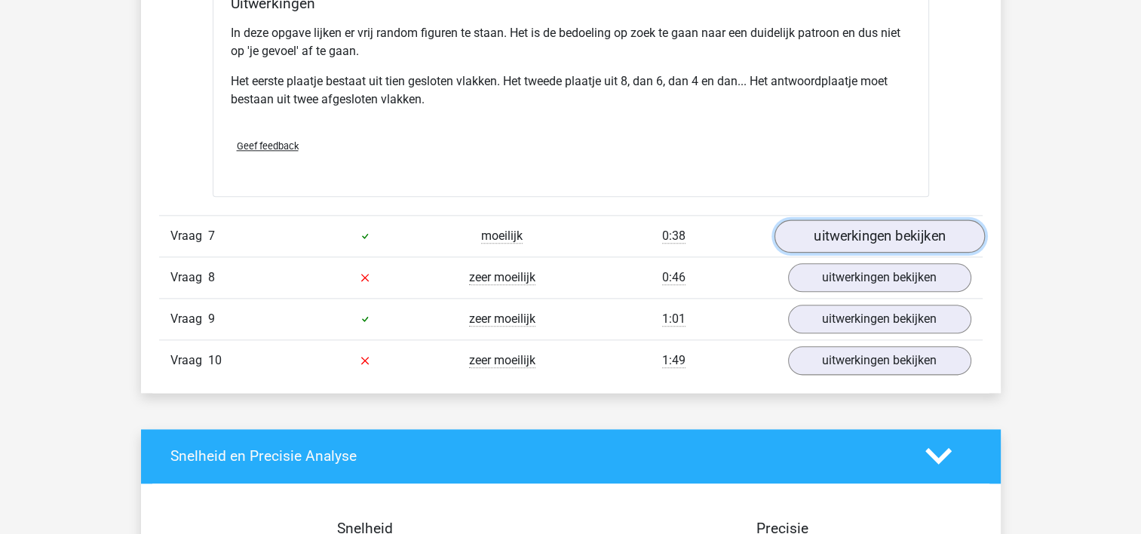
click at [841, 238] on link "uitwerkingen bekijken" at bounding box center [878, 235] width 210 height 33
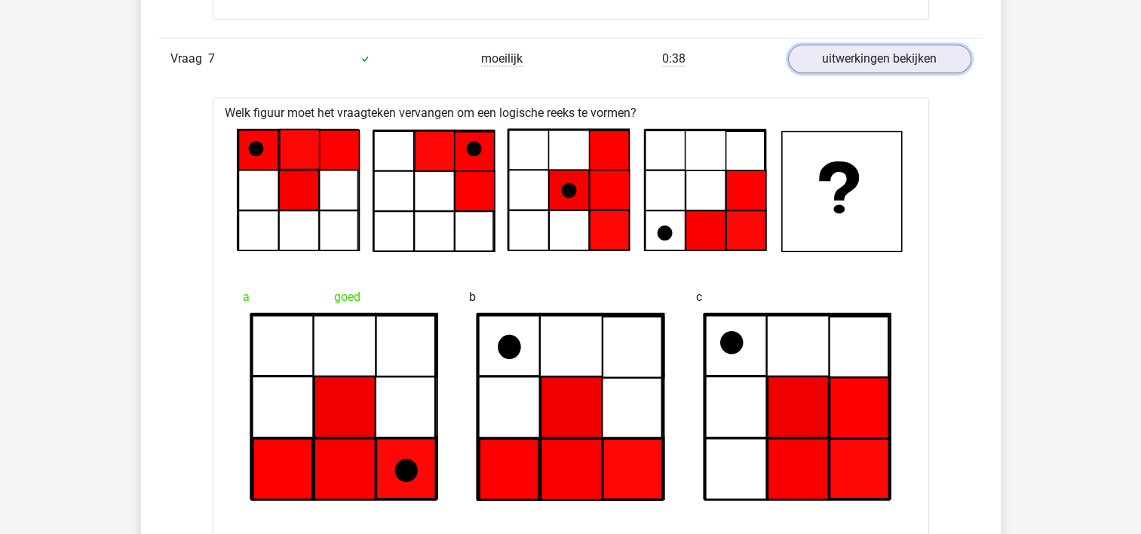
scroll to position [7614, 0]
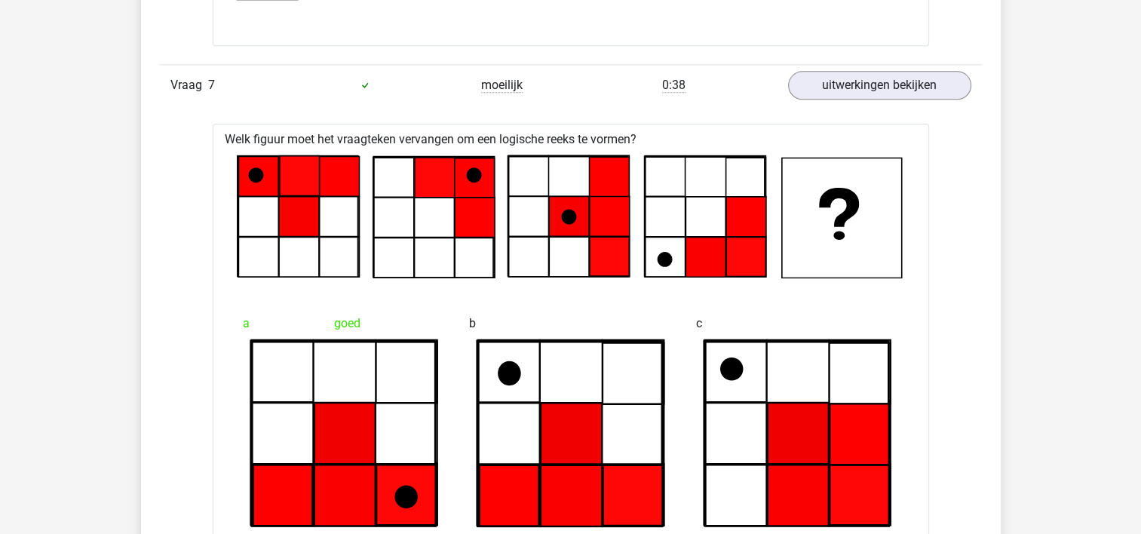
drag, startPoint x: 902, startPoint y: 237, endPoint x: 59, endPoint y: 163, distance: 846.1
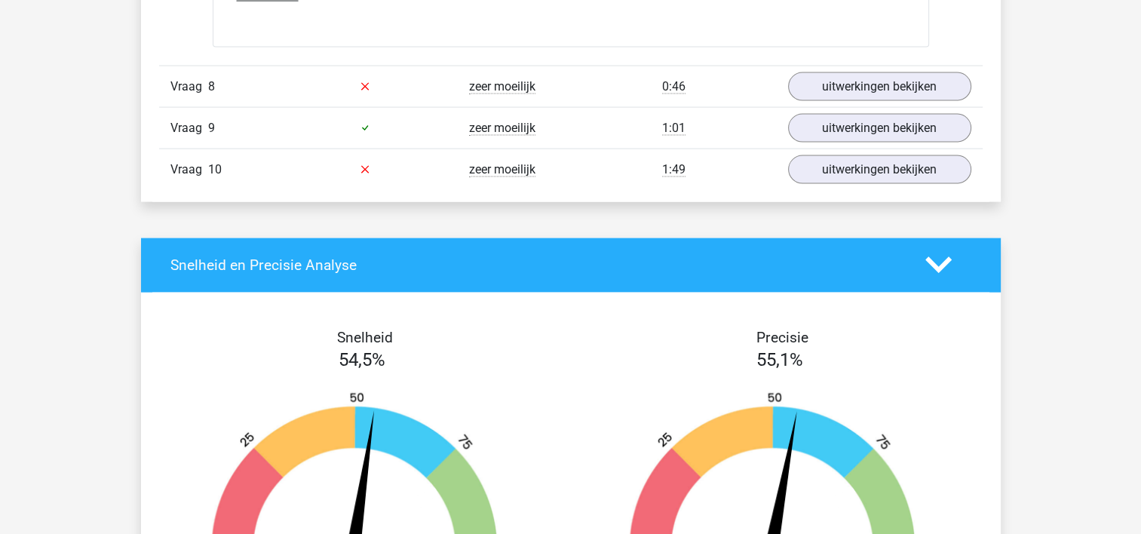
scroll to position [8896, 0]
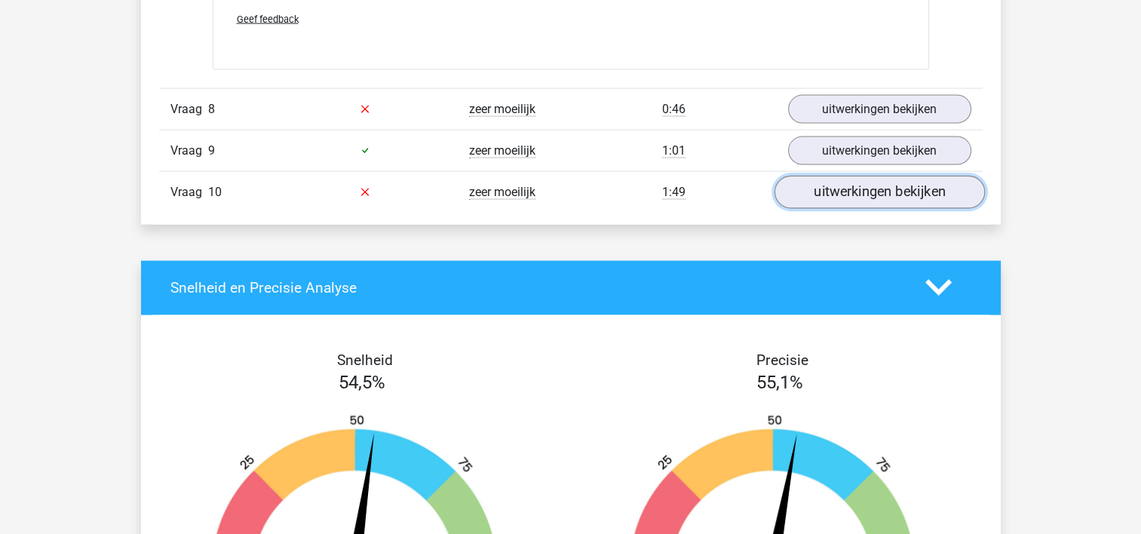
click at [868, 188] on link "uitwerkingen bekijken" at bounding box center [878, 192] width 210 height 33
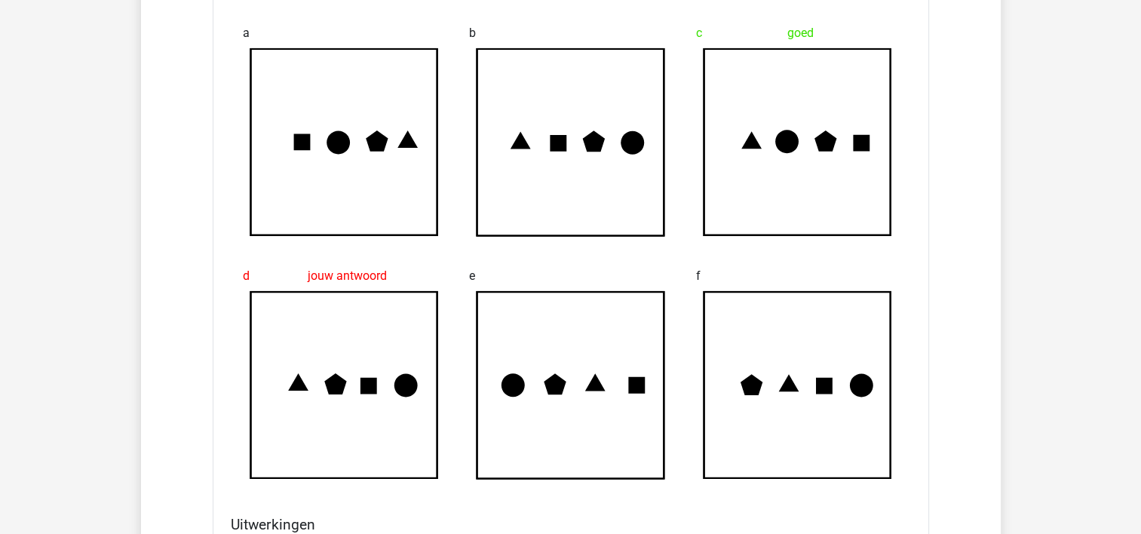
scroll to position [9273, 0]
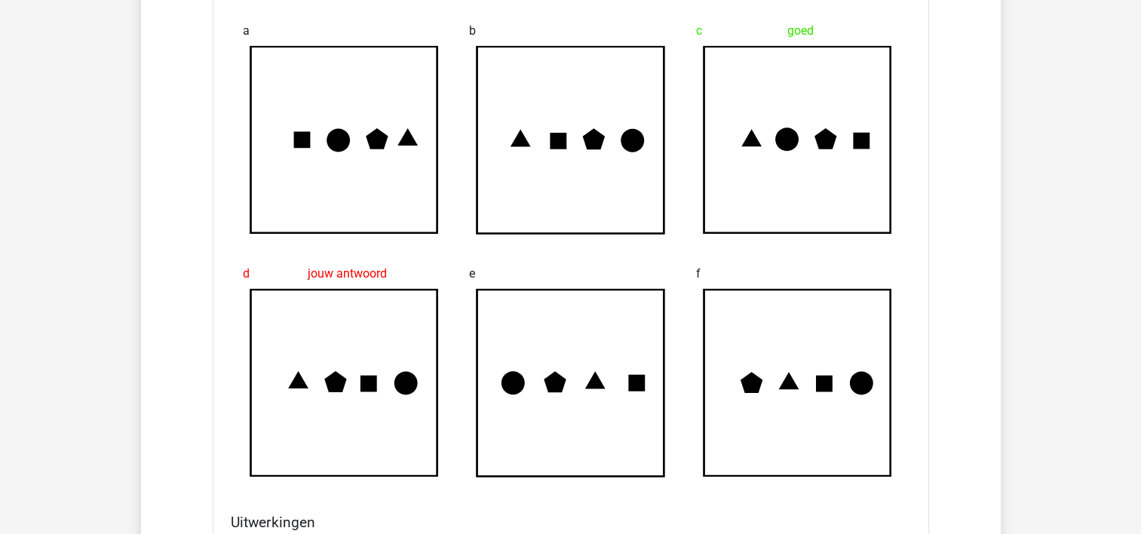
click at [892, 370] on icon at bounding box center [797, 383] width 203 height 188
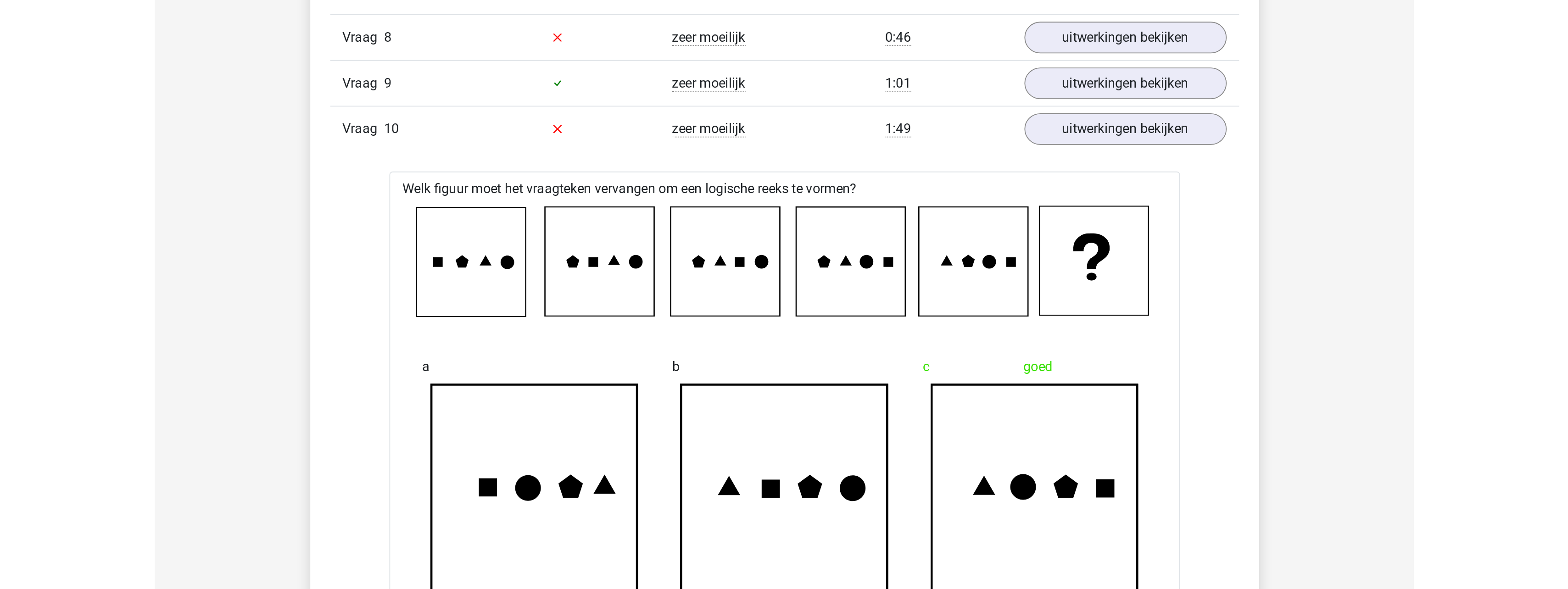
scroll to position [5550, 0]
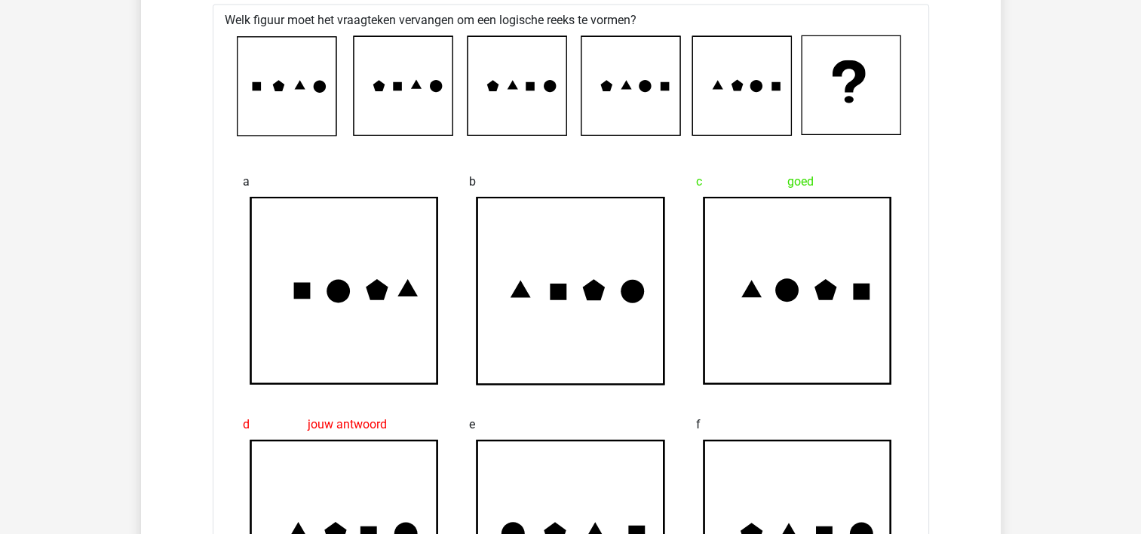
drag, startPoint x: 920, startPoint y: 330, endPoint x: 512, endPoint y: 347, distance: 408.2
click at [525, 409] on div at bounding box center [570, 415] width 203 height 12
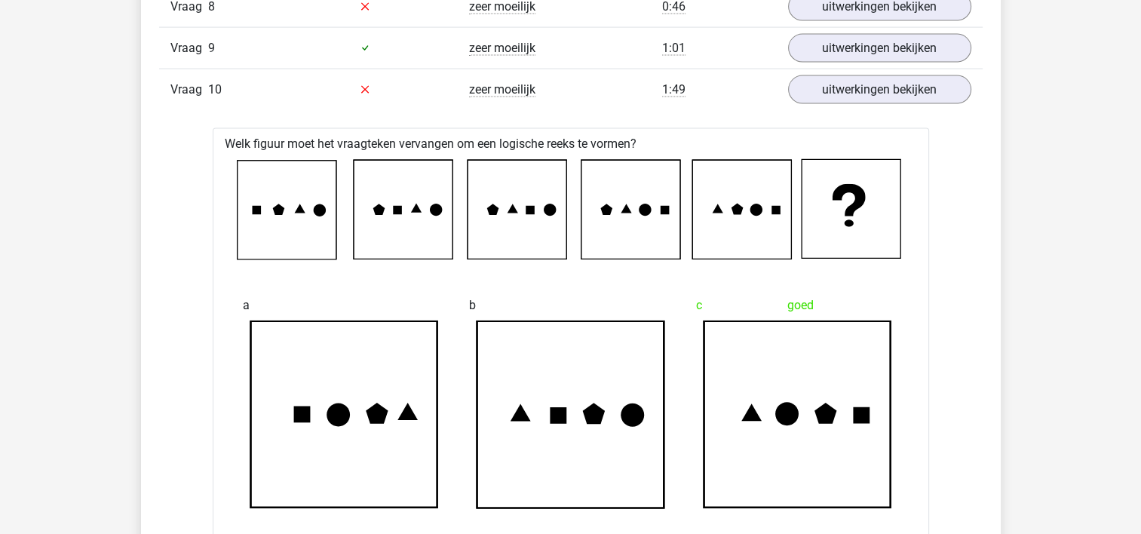
scroll to position [8896, 0]
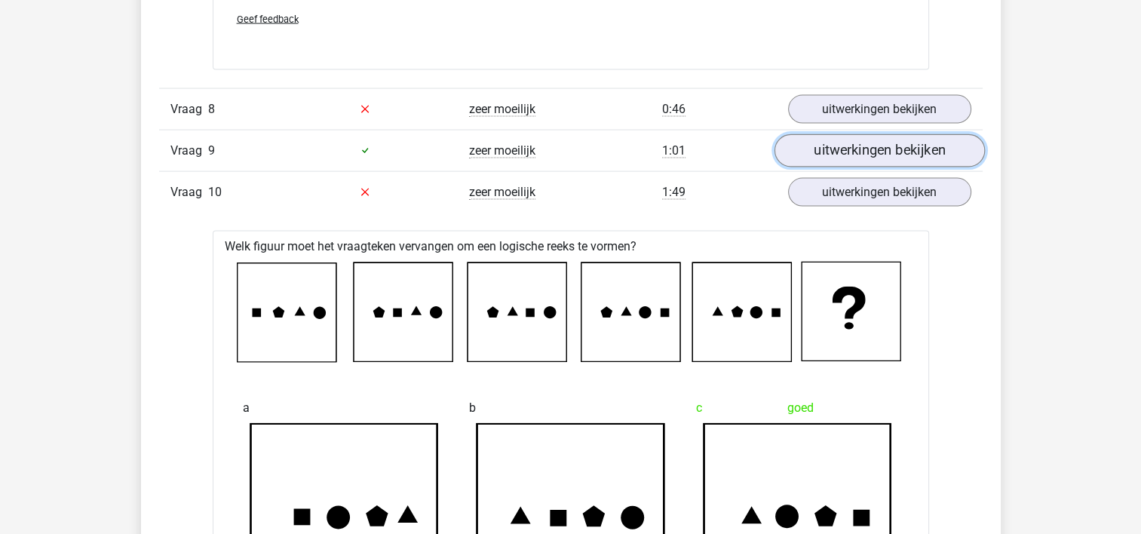
click at [854, 143] on link "uitwerkingen bekijken" at bounding box center [878, 150] width 210 height 33
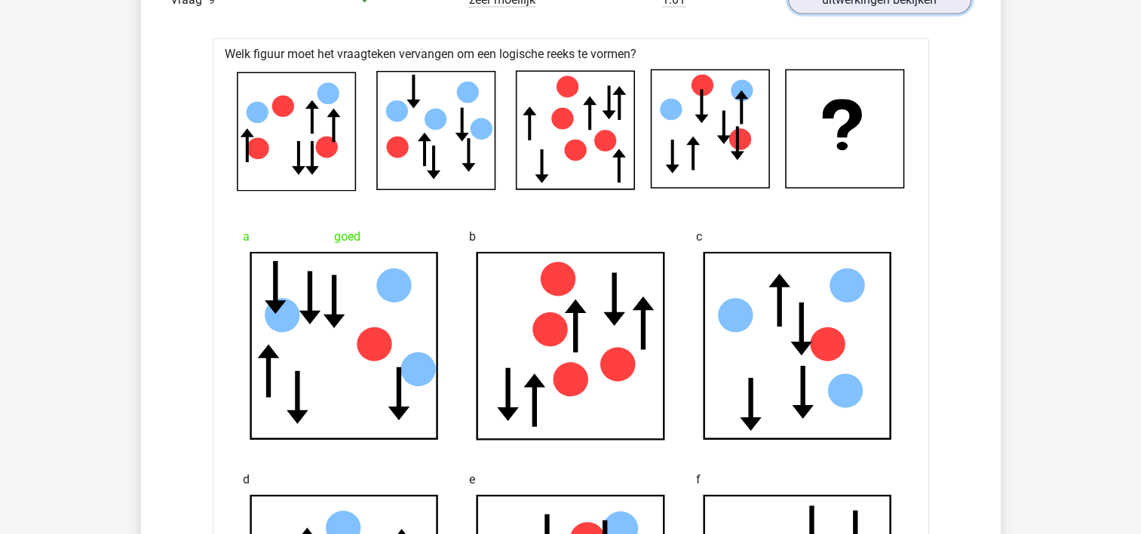
scroll to position [8745, 0]
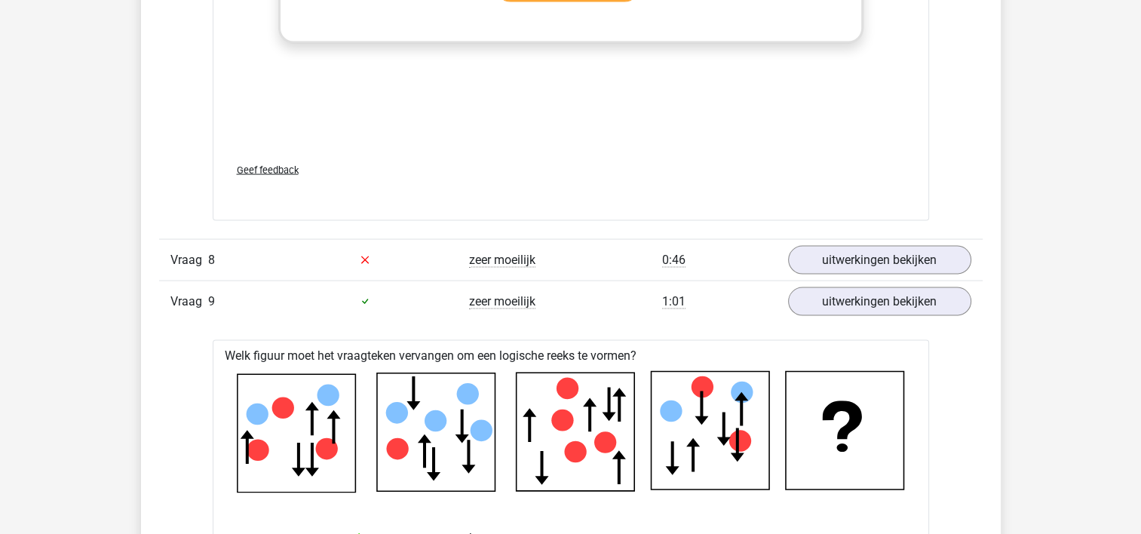
click at [434, 259] on div "zeer moeilijk" at bounding box center [501, 260] width 137 height 18
click at [819, 247] on link "uitwerkingen bekijken" at bounding box center [878, 260] width 210 height 33
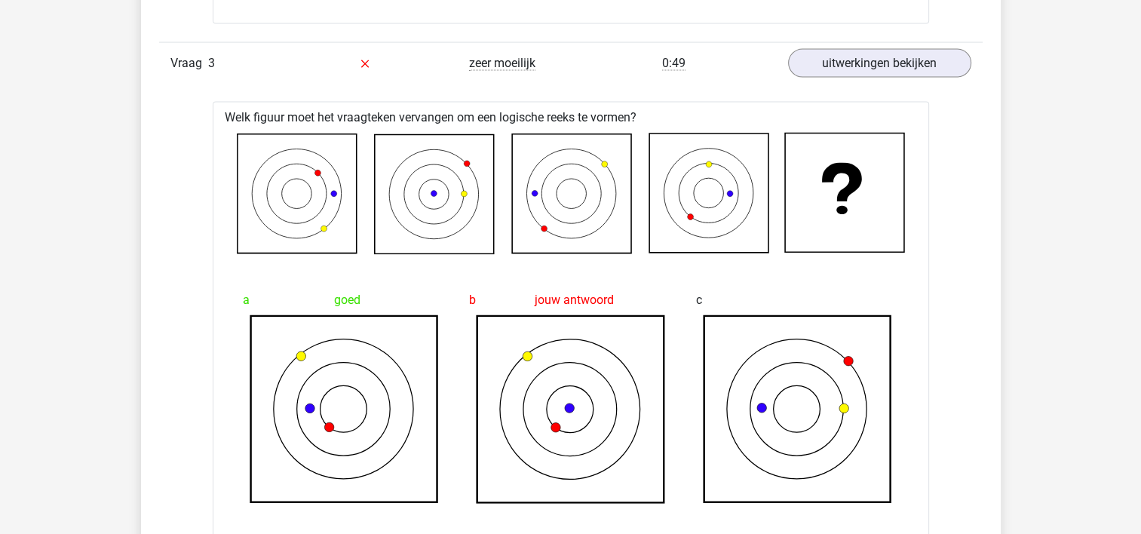
scroll to position [3166, 0]
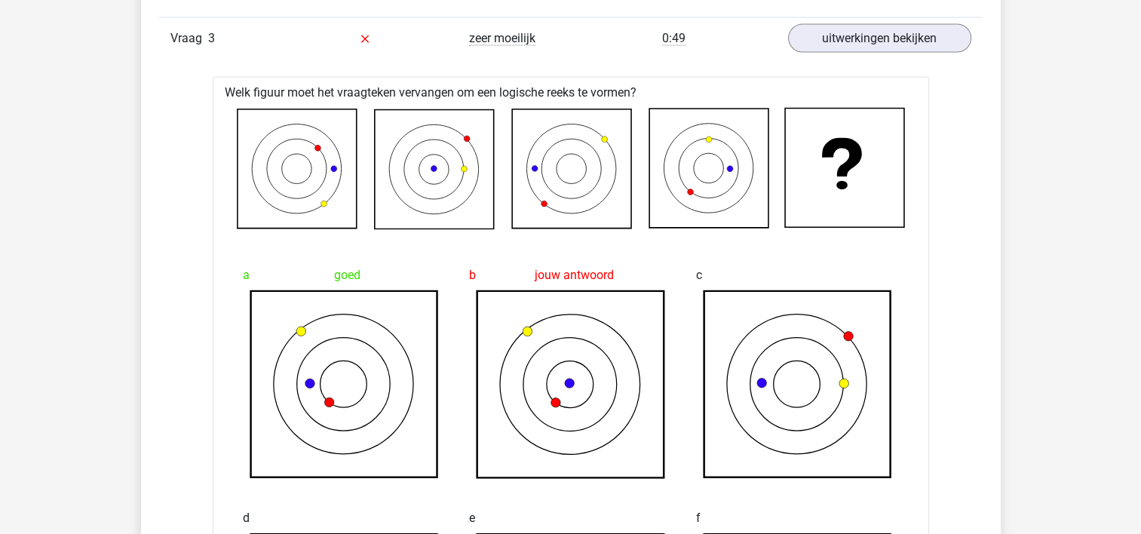
click at [245, 124] on icon at bounding box center [296, 168] width 119 height 119
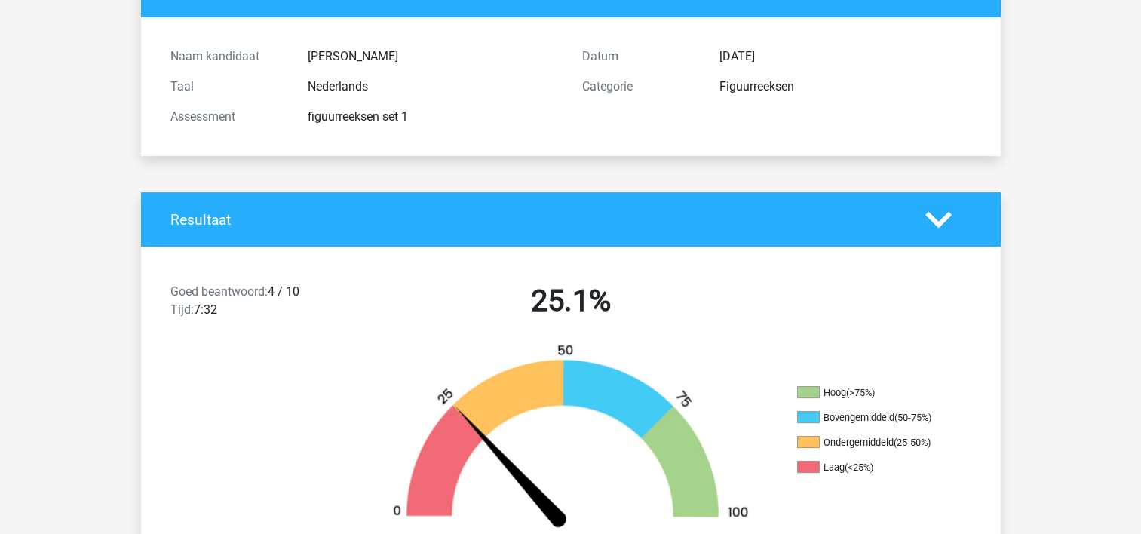
scroll to position [0, 0]
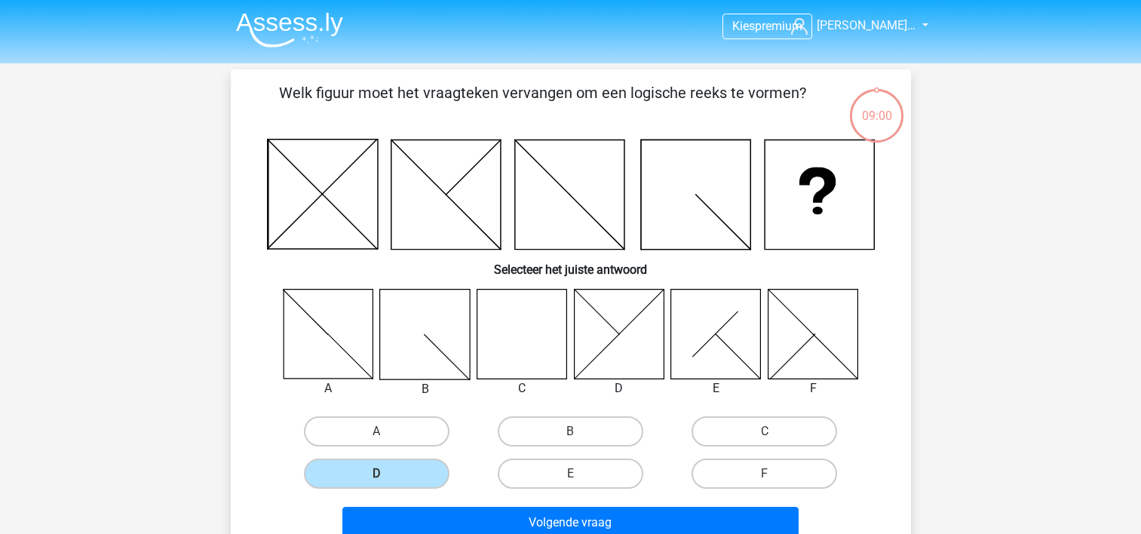
scroll to position [69, 0]
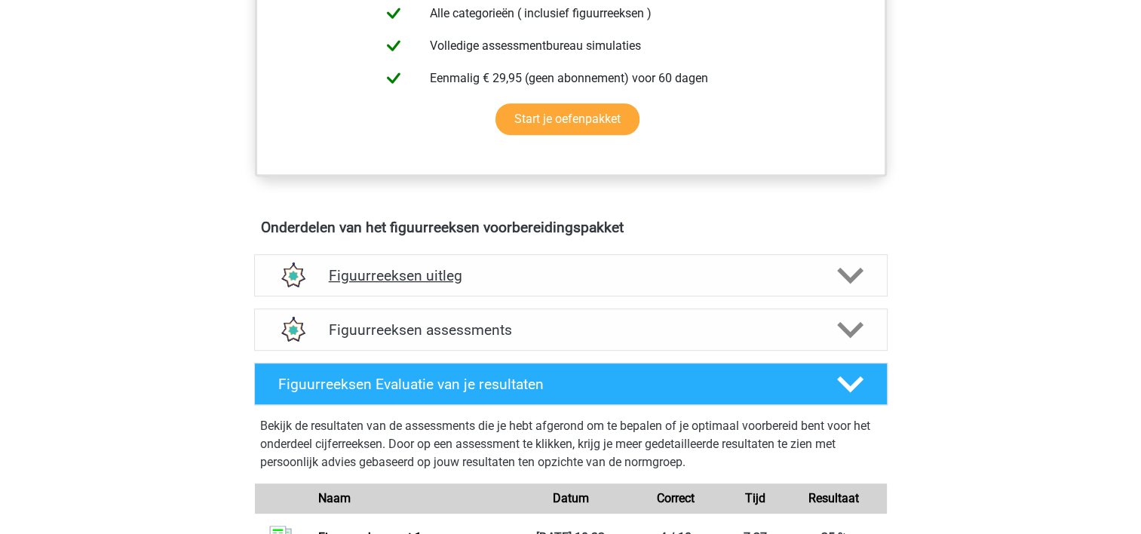
scroll to position [829, 0]
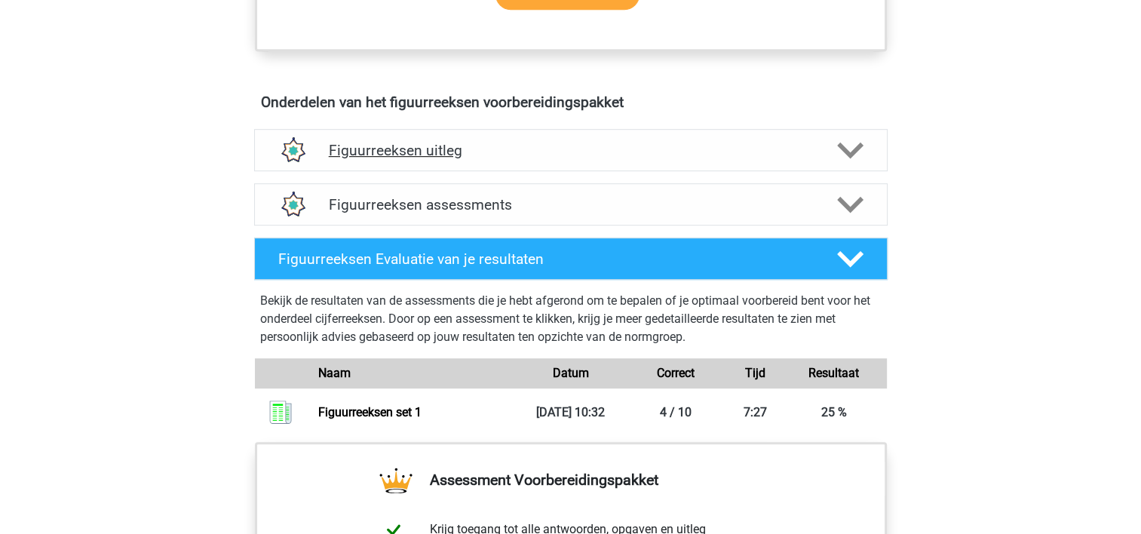
click at [446, 161] on div "Figuurreeksen uitleg" at bounding box center [570, 150] width 633 height 42
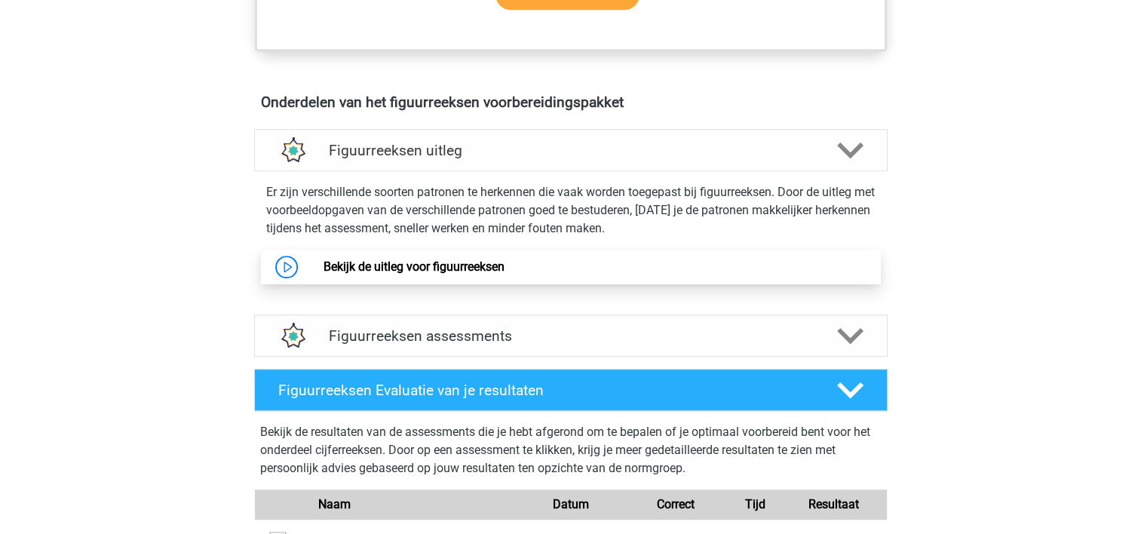
click at [463, 260] on link "Bekijk de uitleg voor figuurreeksen" at bounding box center [413, 266] width 181 height 14
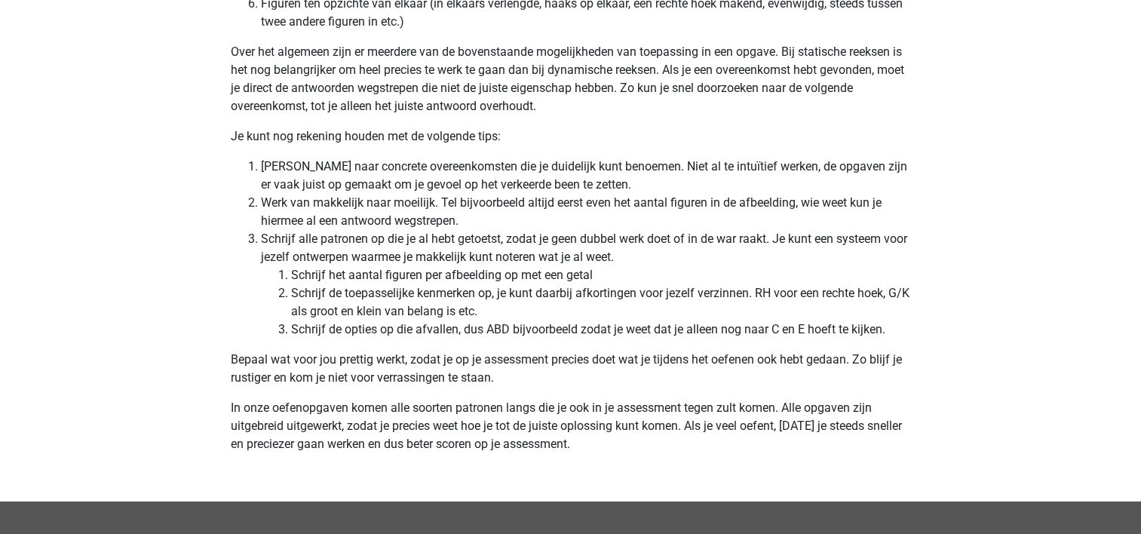
scroll to position [4360, 0]
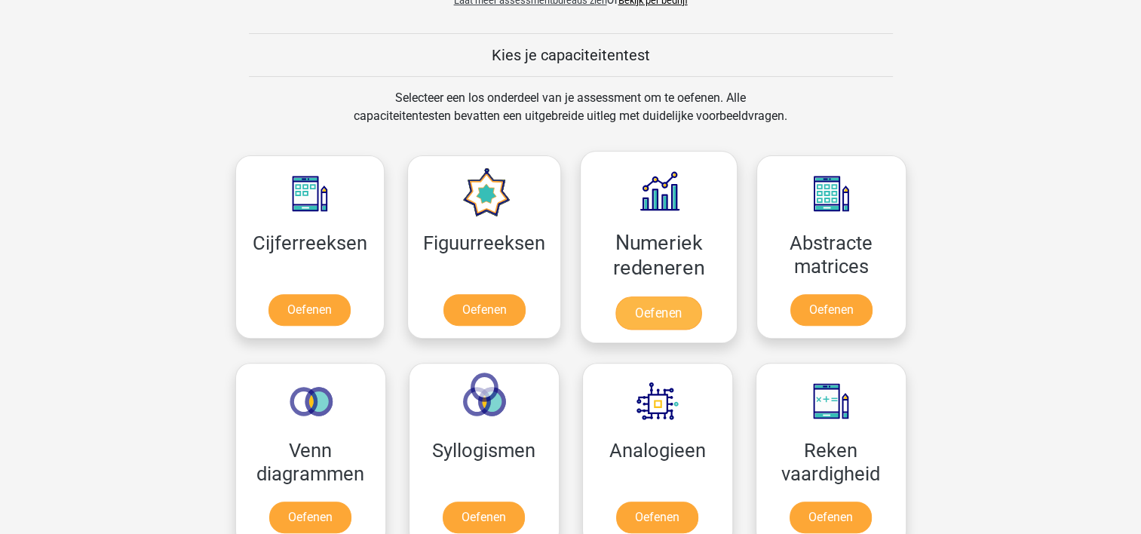
scroll to position [603, 0]
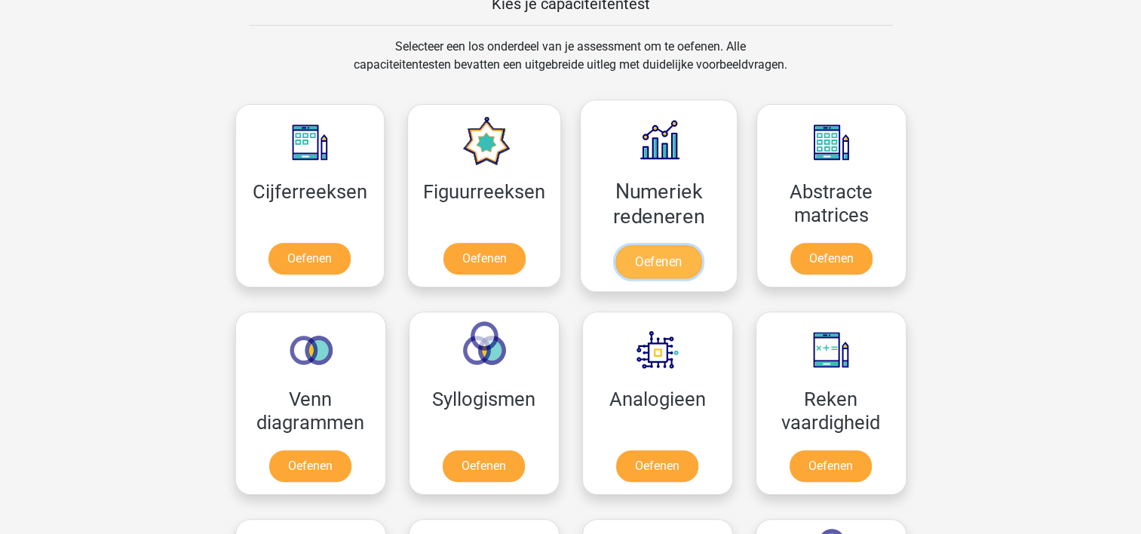
click at [668, 250] on link "Oefenen" at bounding box center [658, 261] width 86 height 33
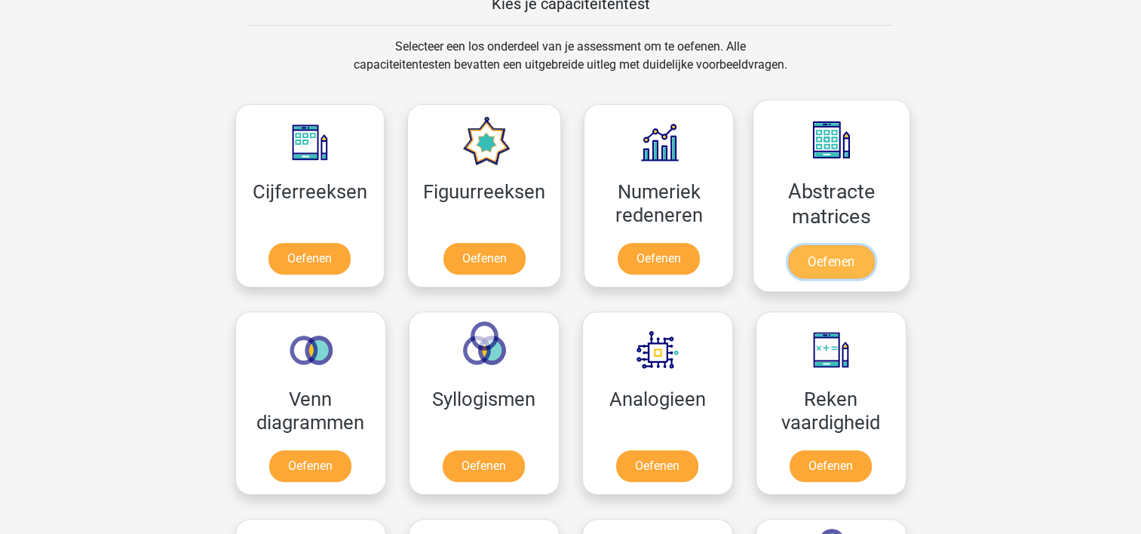
click at [841, 263] on link "Oefenen" at bounding box center [831, 261] width 86 height 33
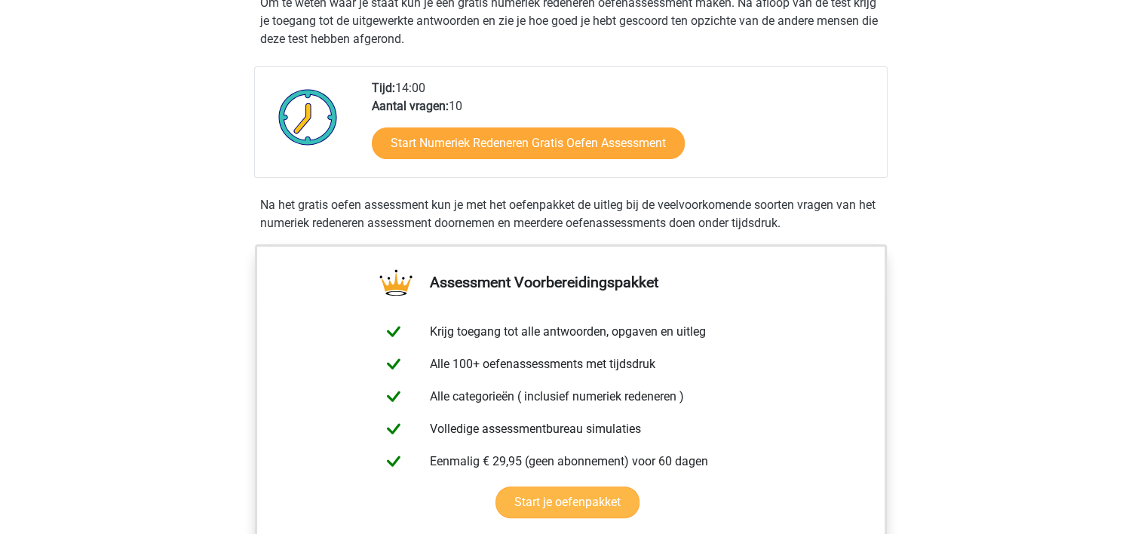
scroll to position [377, 0]
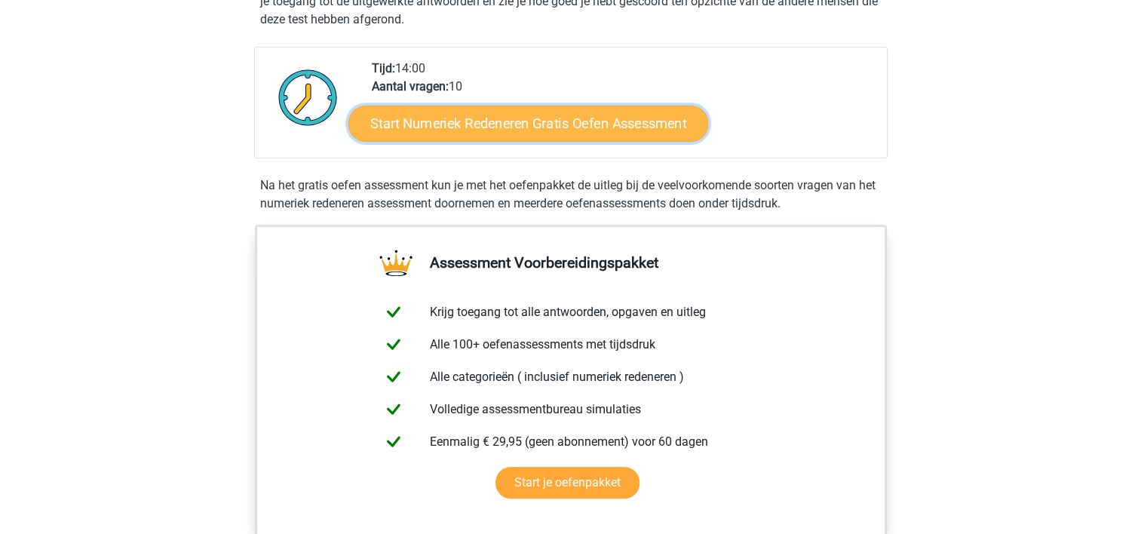
click at [498, 130] on link "Start Numeriek Redeneren Gratis Oefen Assessment" at bounding box center [528, 123] width 360 height 36
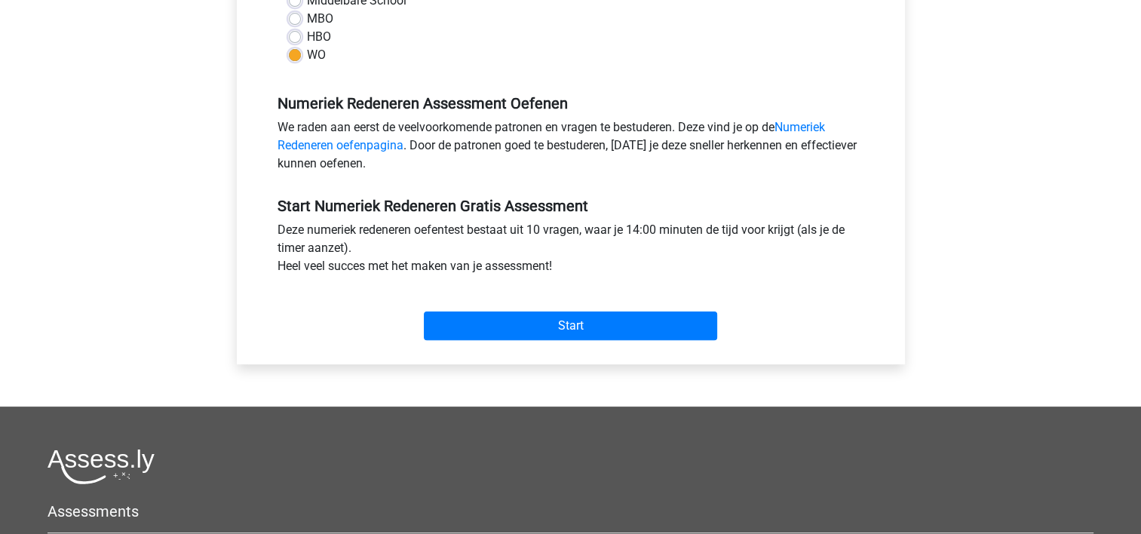
scroll to position [452, 0]
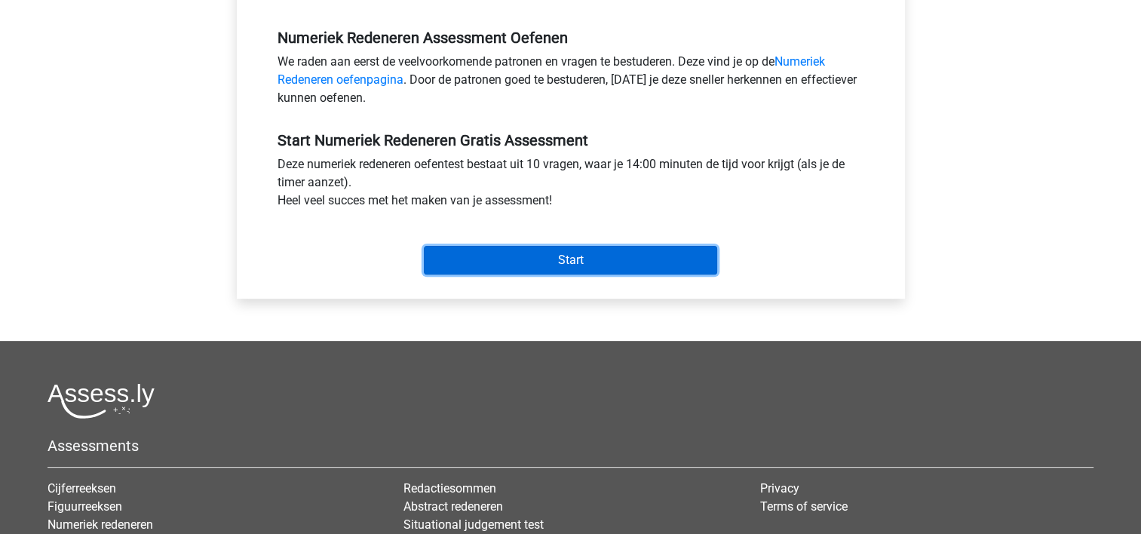
click at [606, 253] on input "Start" at bounding box center [570, 260] width 293 height 29
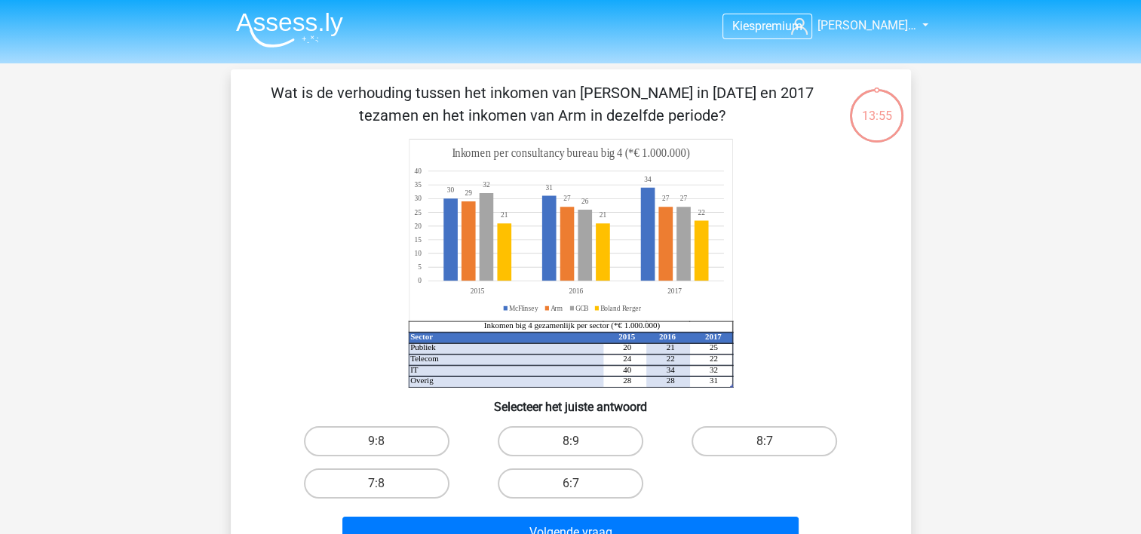
click at [1132, 123] on div "Kies premium Fietje Kruijs… fm.kruijssen@gmail.com" at bounding box center [570, 500] width 1141 height 1000
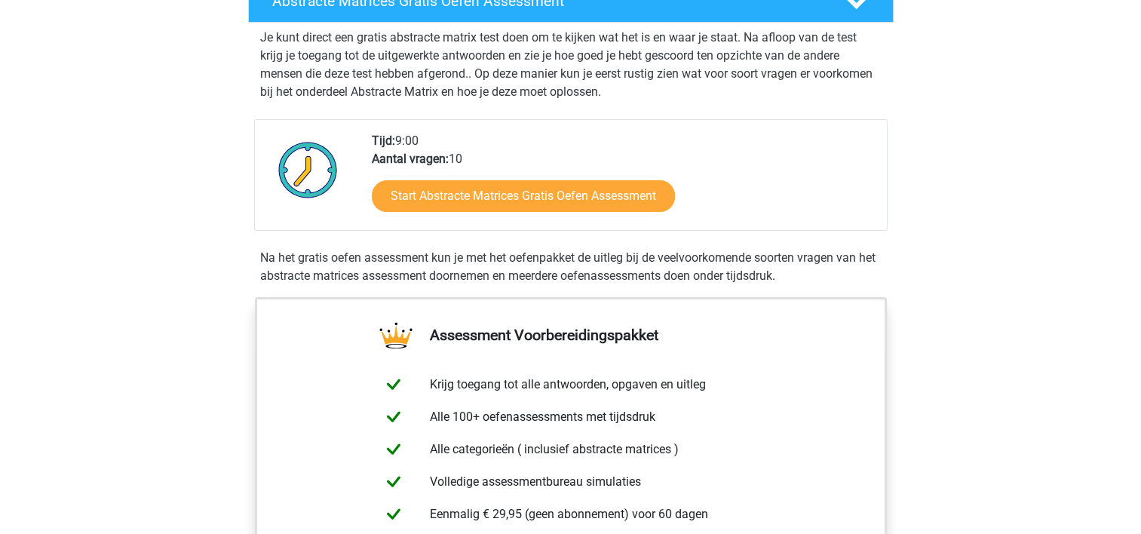
scroll to position [302, 0]
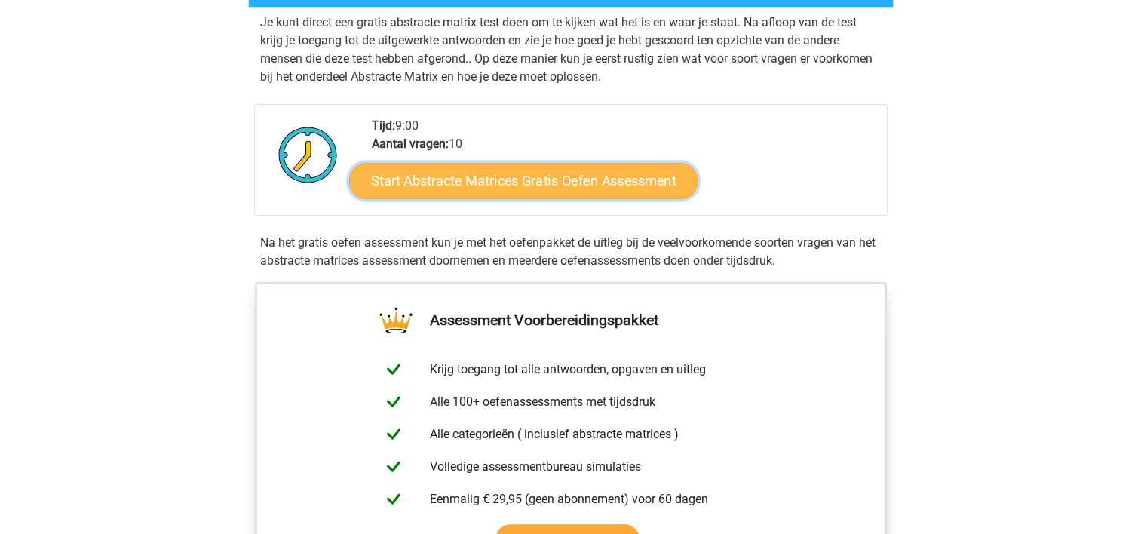
click at [621, 168] on link "Start Abstracte Matrices Gratis Oefen Assessment" at bounding box center [523, 180] width 348 height 36
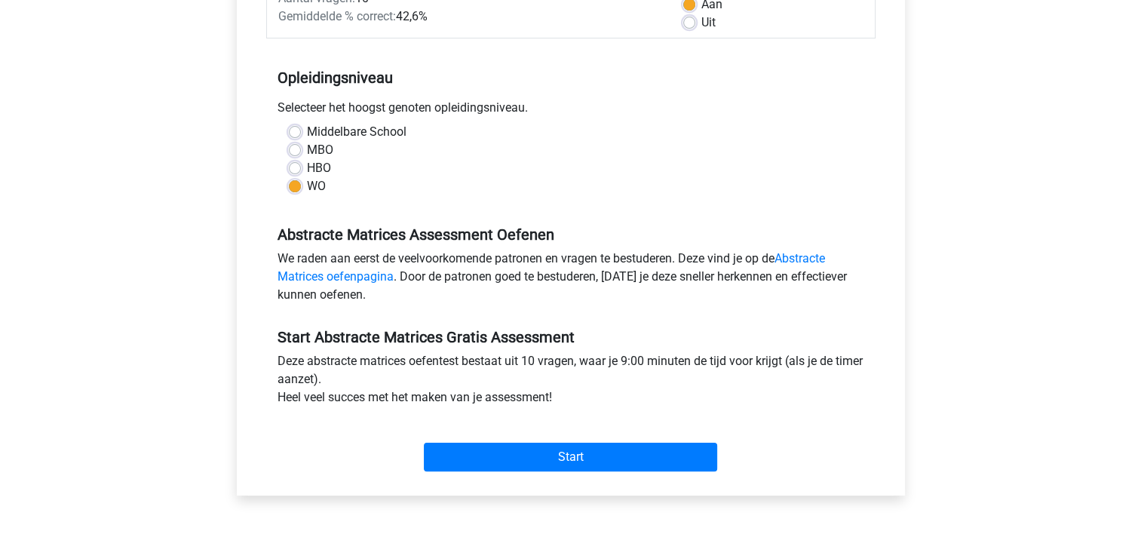
scroll to position [528, 0]
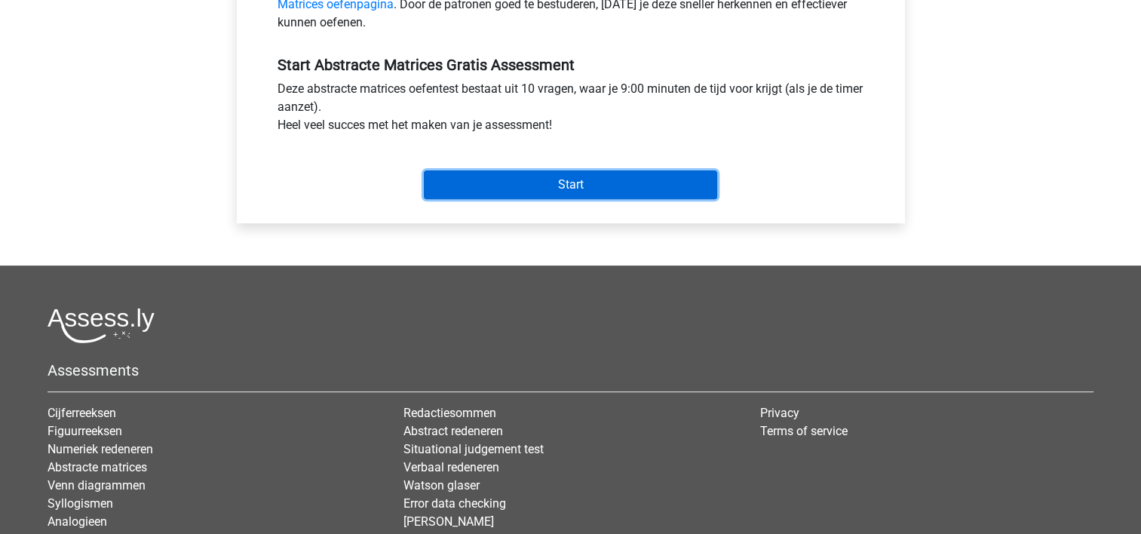
click at [556, 177] on input "Start" at bounding box center [570, 184] width 293 height 29
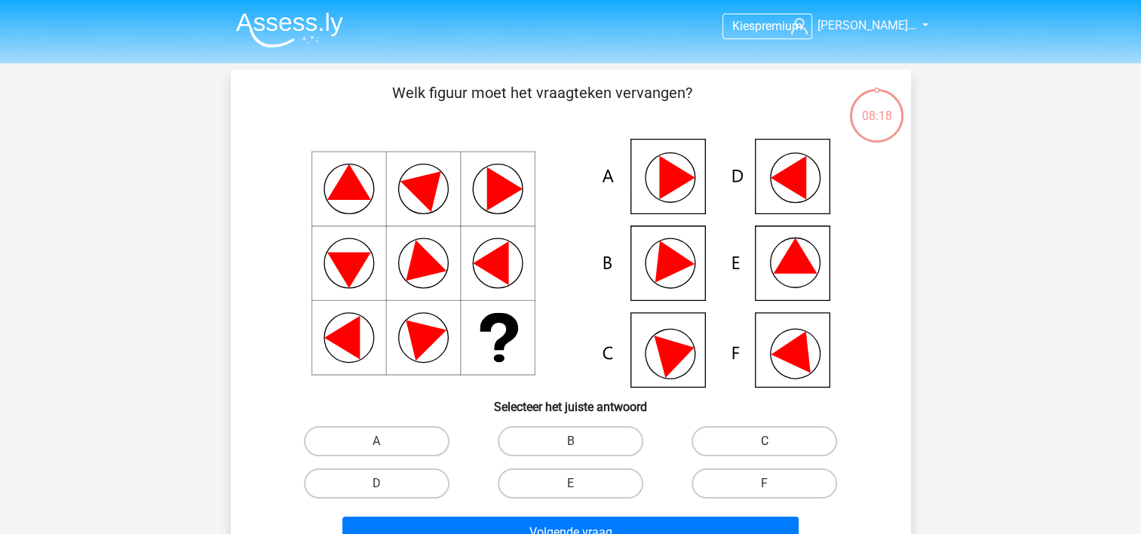
click at [739, 442] on label "C" at bounding box center [763, 441] width 145 height 30
click at [764, 442] on input "C" at bounding box center [769, 446] width 10 height 10
radio input "true"
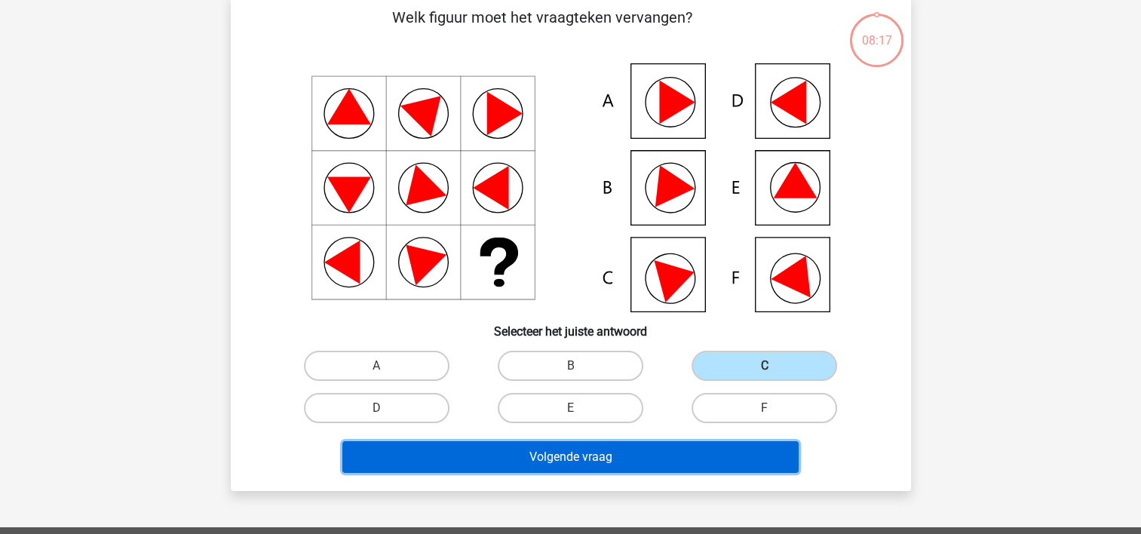
click at [682, 441] on button "Volgende vraag" at bounding box center [570, 457] width 456 height 32
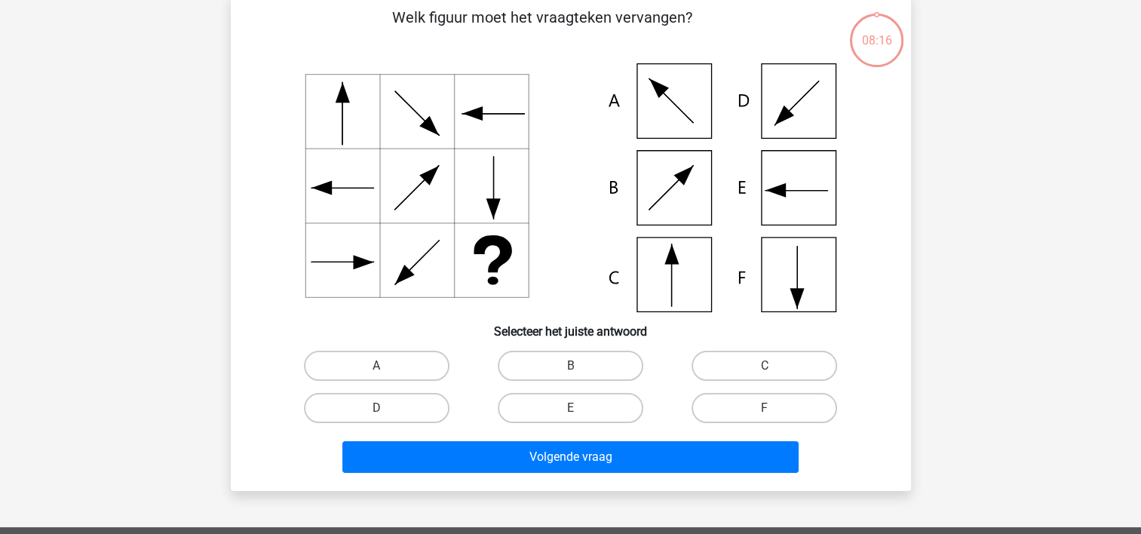
scroll to position [69, 0]
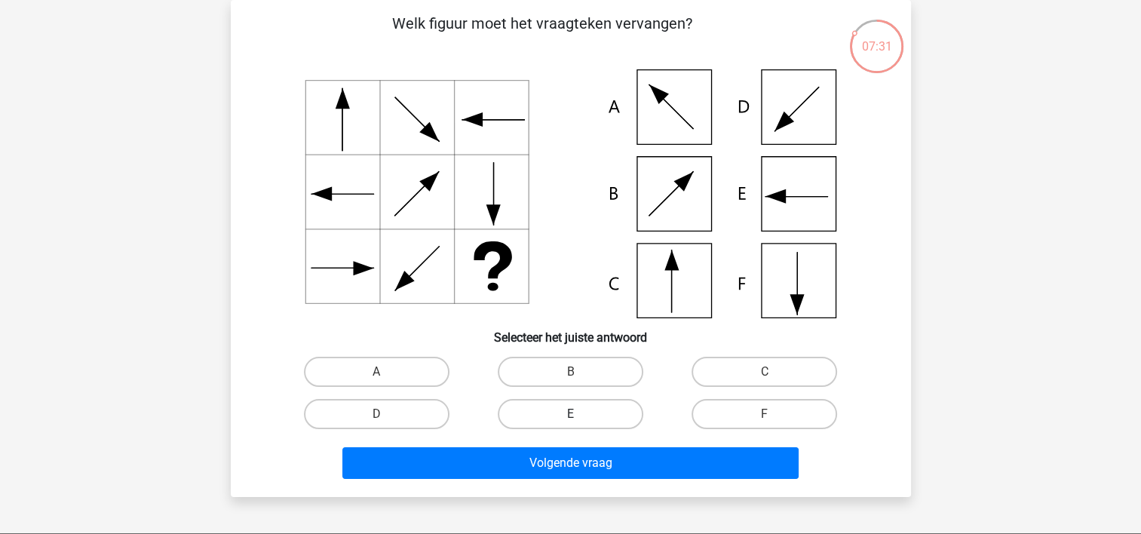
click at [559, 404] on label "E" at bounding box center [570, 414] width 145 height 30
click at [570, 414] on input "E" at bounding box center [575, 419] width 10 height 10
radio input "true"
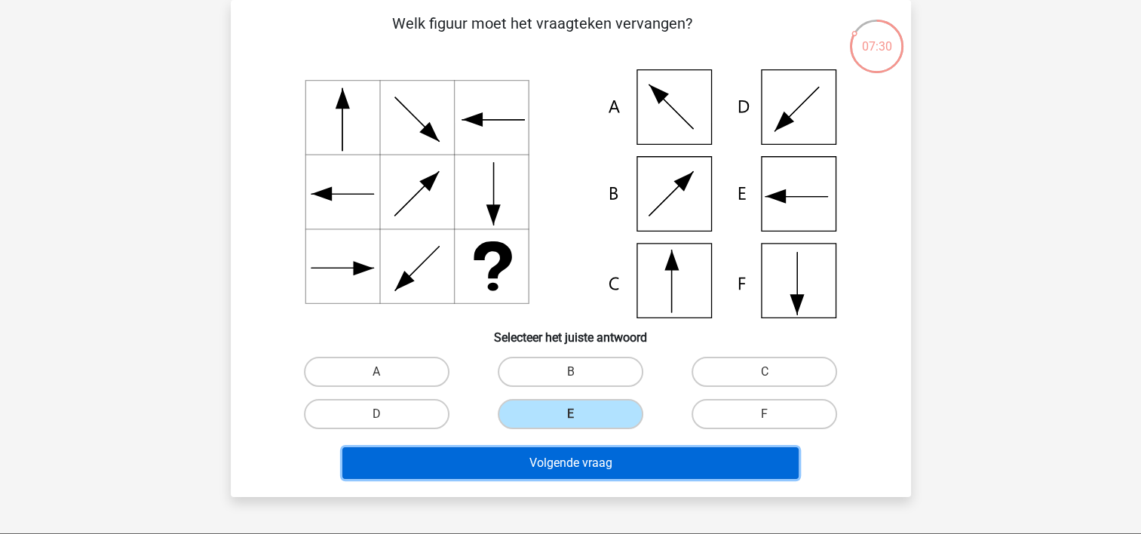
click at [545, 461] on button "Volgende vraag" at bounding box center [570, 463] width 456 height 32
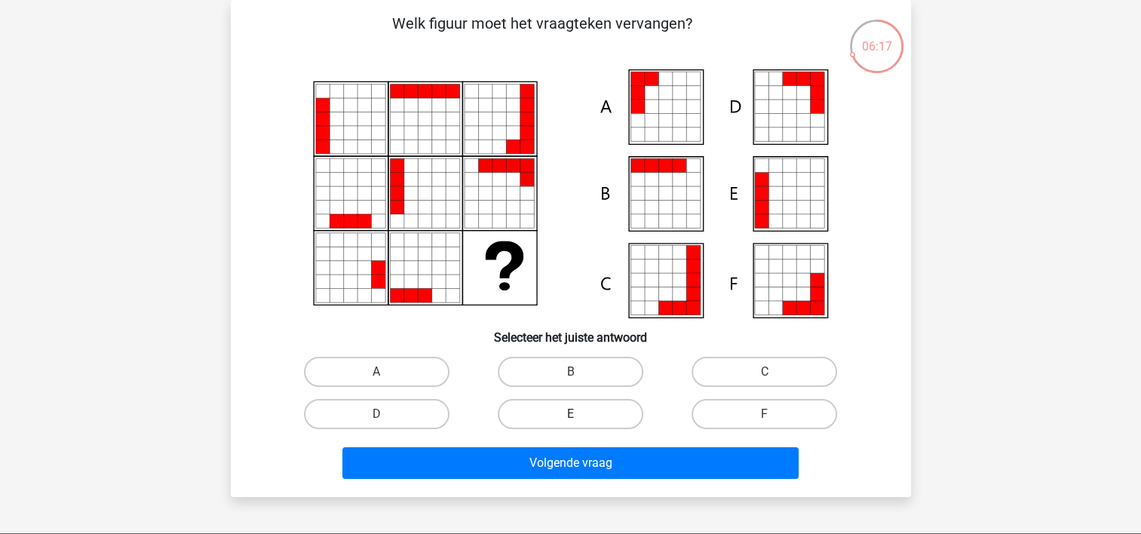
click at [574, 427] on label "E" at bounding box center [570, 414] width 145 height 30
click at [574, 424] on input "E" at bounding box center [575, 419] width 10 height 10
radio input "true"
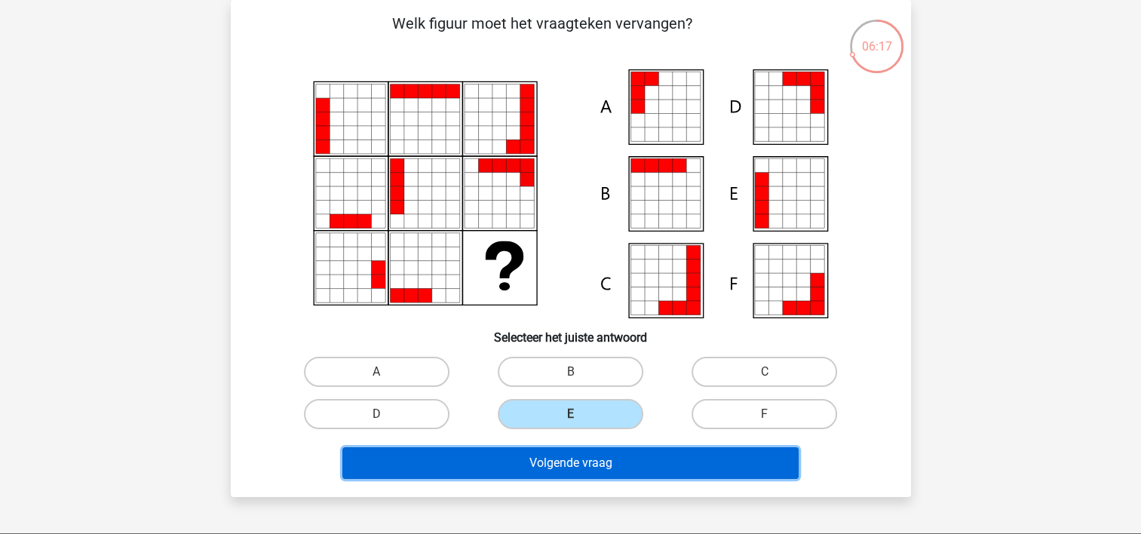
click at [591, 462] on button "Volgende vraag" at bounding box center [570, 463] width 456 height 32
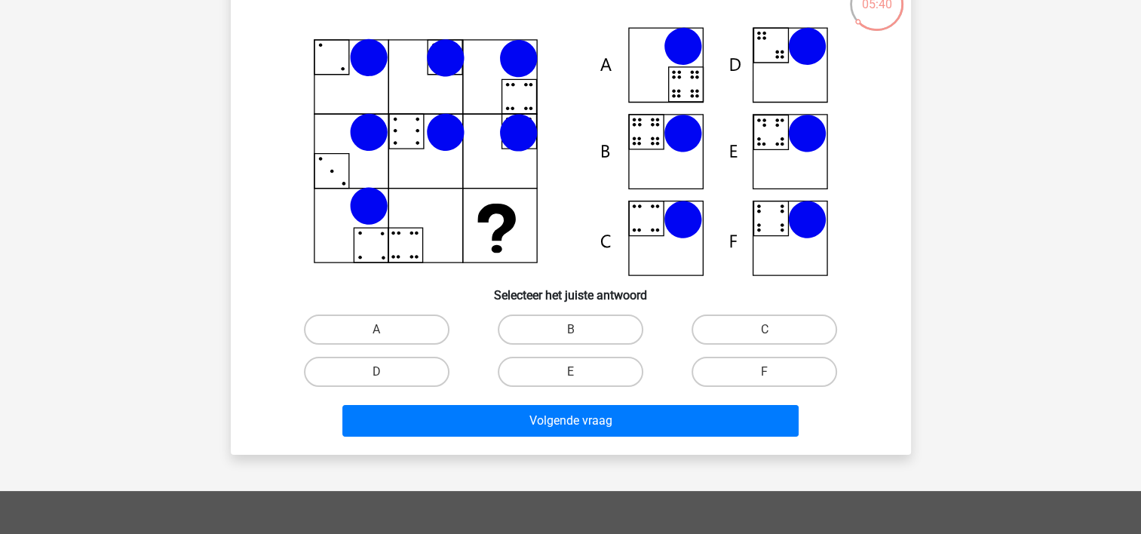
scroll to position [151, 0]
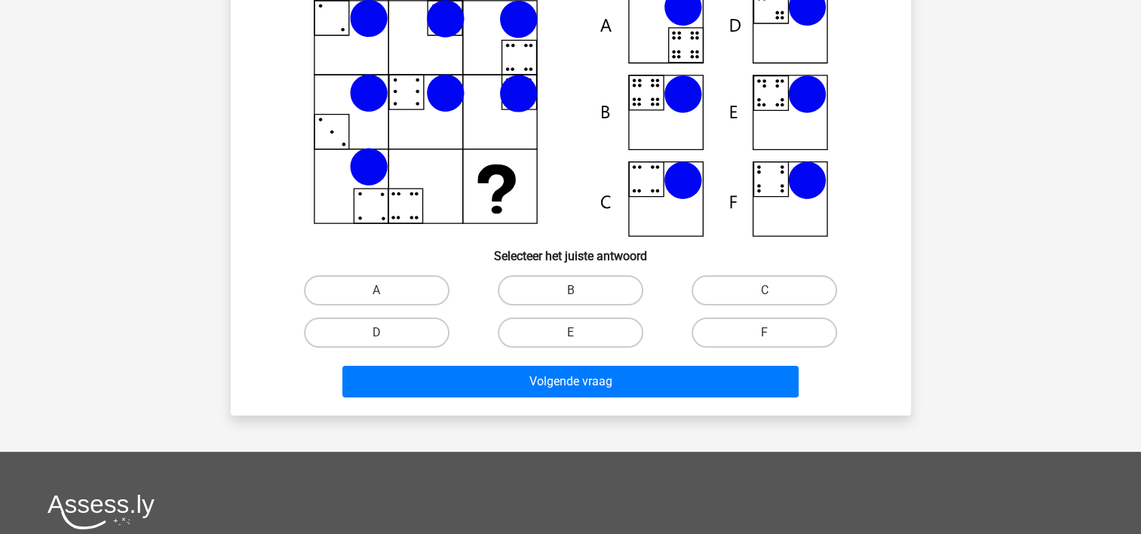
drag, startPoint x: 715, startPoint y: 338, endPoint x: 706, endPoint y: 349, distance: 14.0
click at [715, 338] on label "F" at bounding box center [763, 332] width 145 height 30
click at [764, 338] on input "F" at bounding box center [769, 337] width 10 height 10
radio input "true"
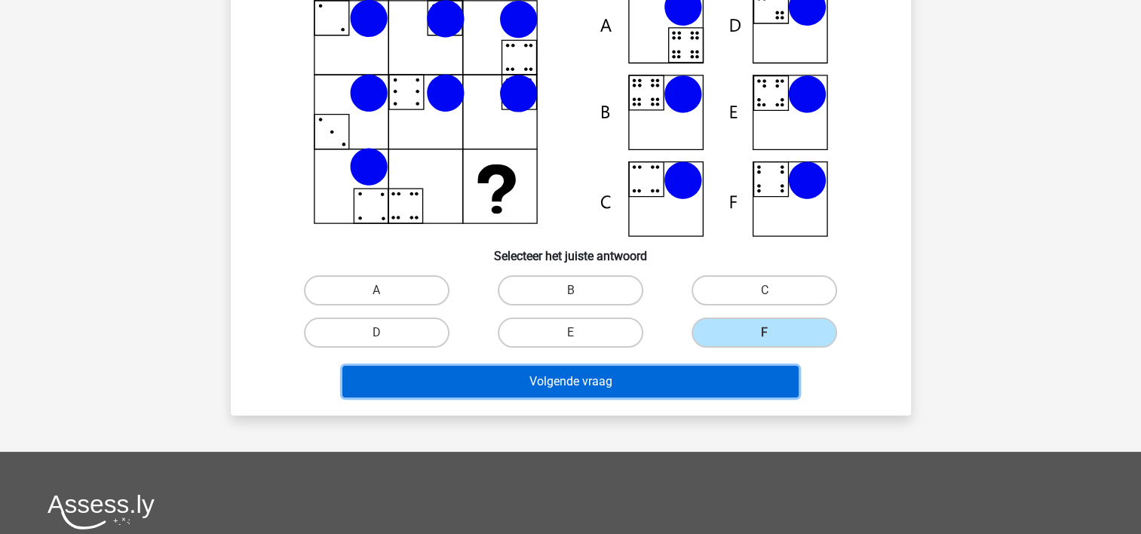
click at [694, 376] on button "Volgende vraag" at bounding box center [570, 382] width 456 height 32
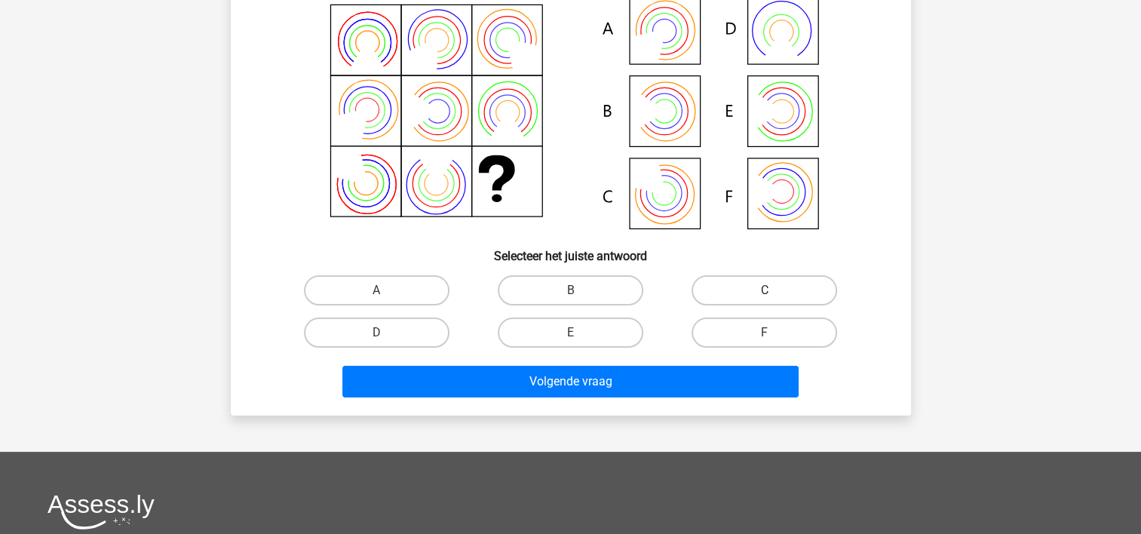
click at [763, 287] on label "C" at bounding box center [763, 290] width 145 height 30
click at [764, 290] on input "C" at bounding box center [769, 295] width 10 height 10
radio input "true"
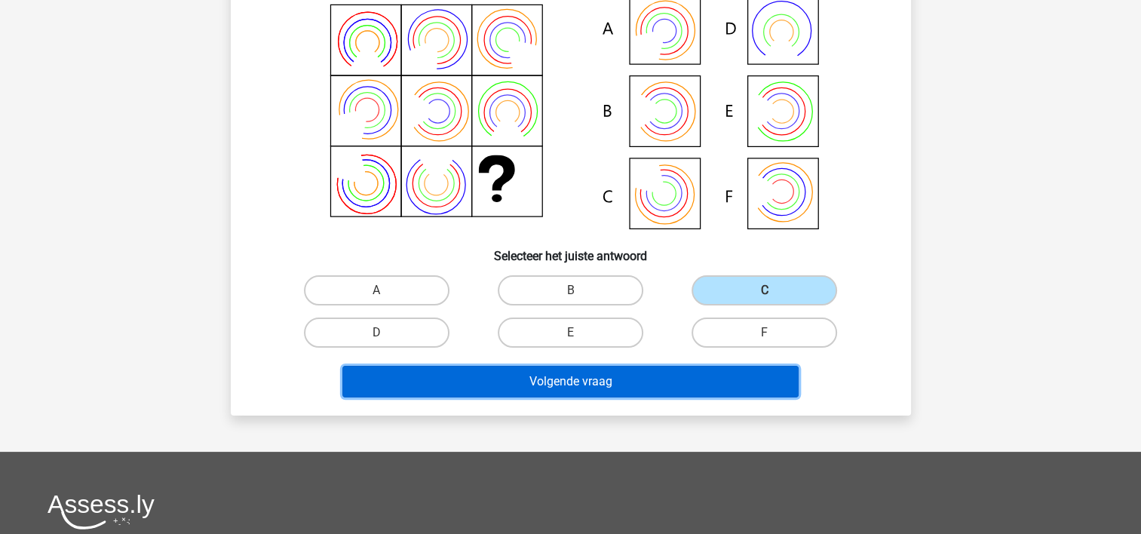
click at [712, 375] on button "Volgende vraag" at bounding box center [570, 382] width 456 height 32
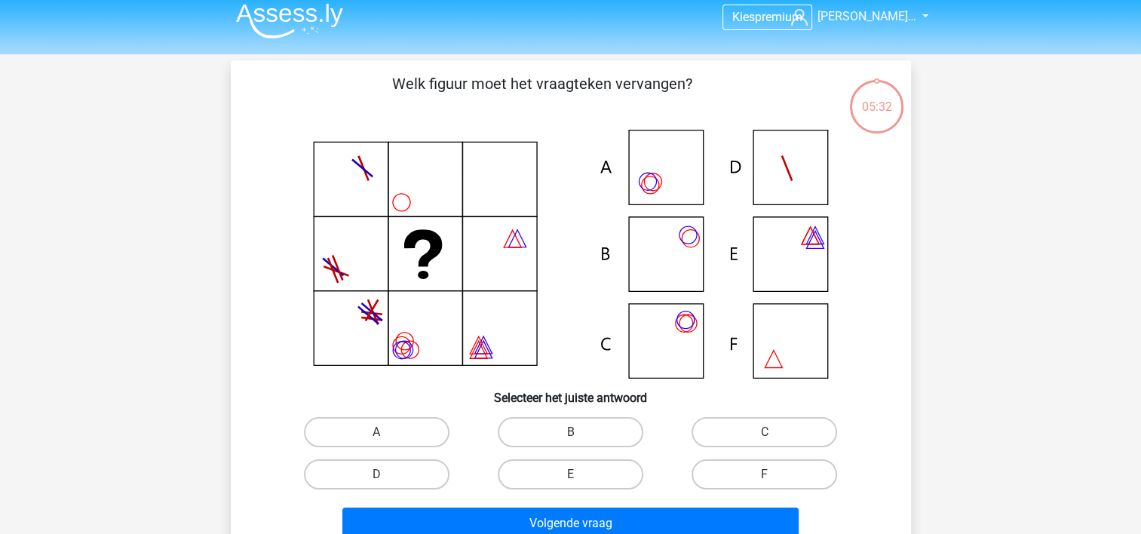
scroll to position [0, 0]
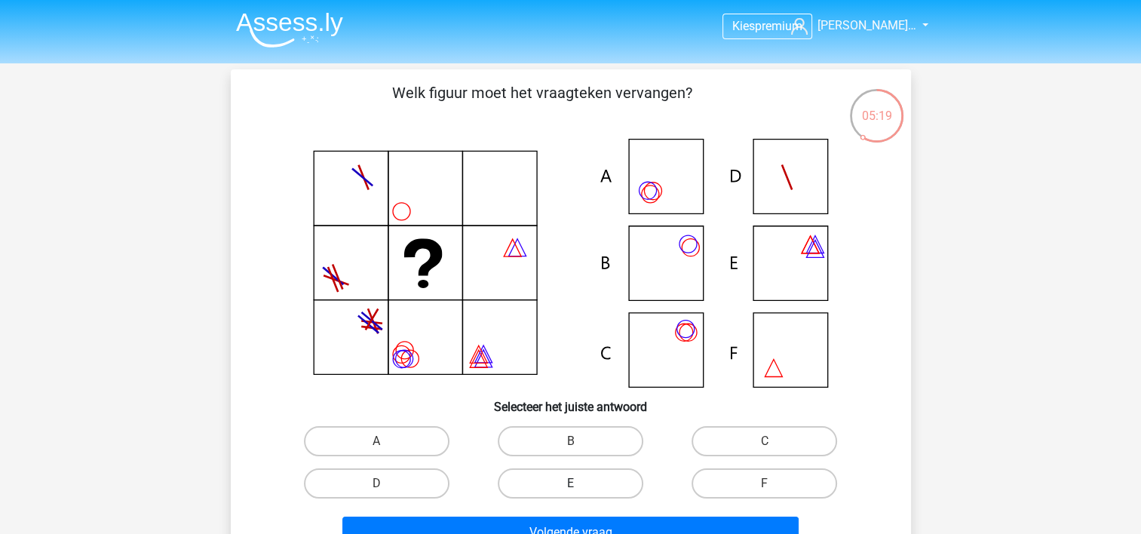
click at [555, 492] on label "E" at bounding box center [570, 483] width 145 height 30
click at [570, 492] on input "E" at bounding box center [575, 488] width 10 height 10
radio input "true"
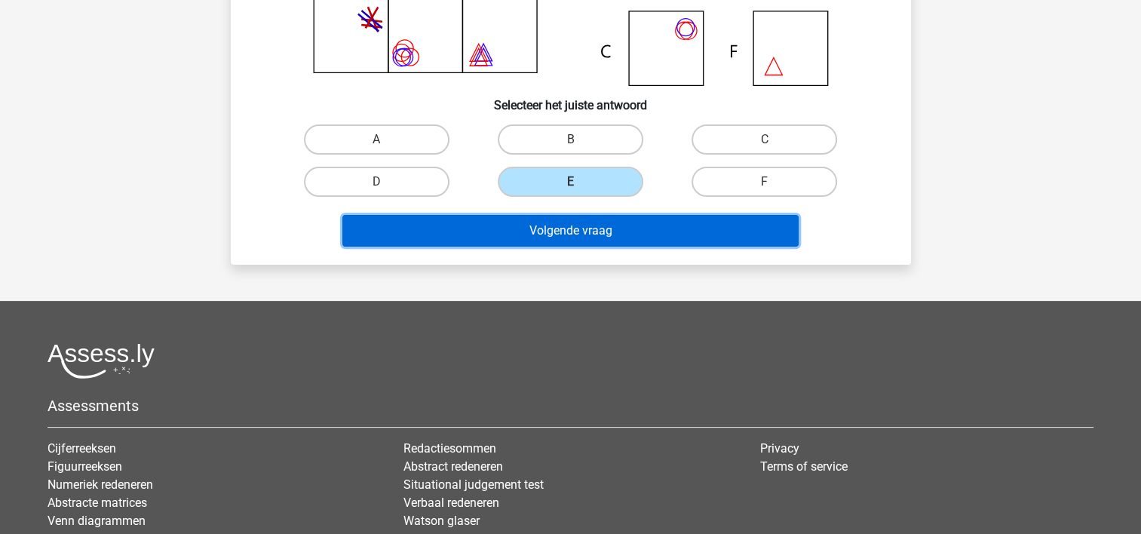
click at [531, 235] on button "Volgende vraag" at bounding box center [570, 231] width 456 height 32
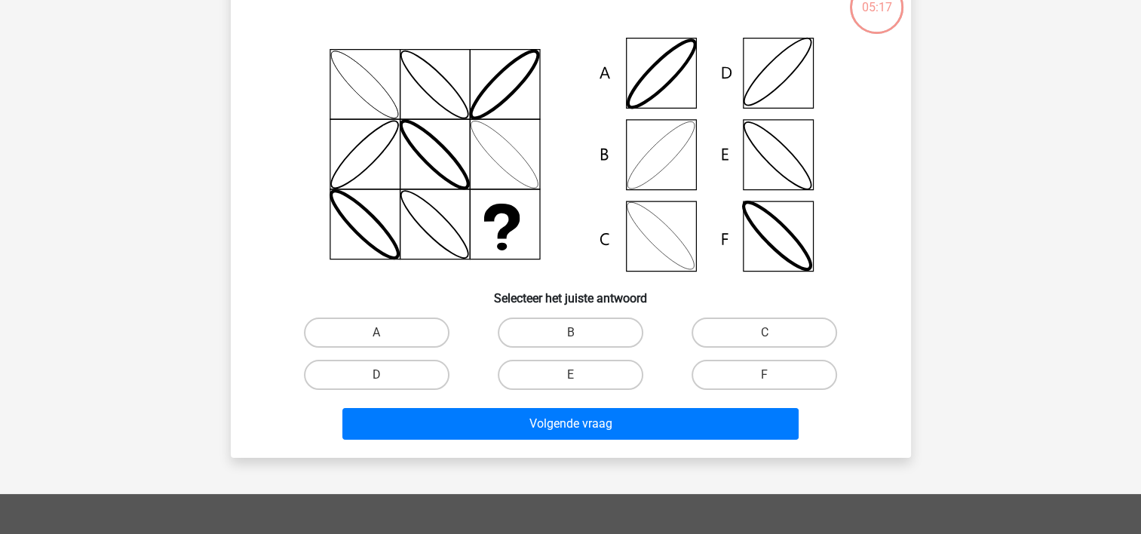
scroll to position [69, 0]
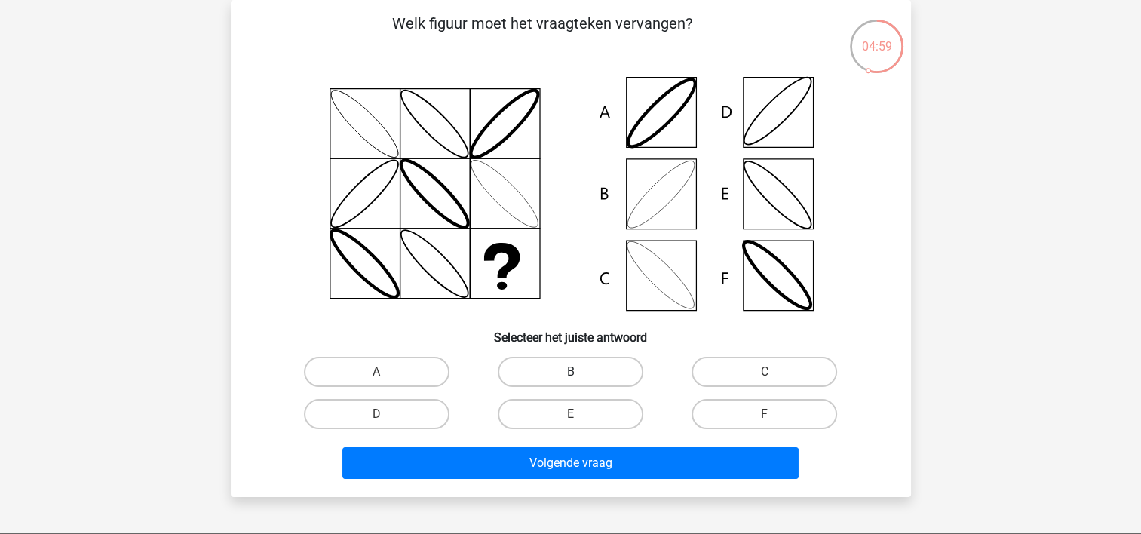
click at [545, 359] on label "B" at bounding box center [570, 372] width 145 height 30
click at [570, 372] on input "B" at bounding box center [575, 377] width 10 height 10
radio input "true"
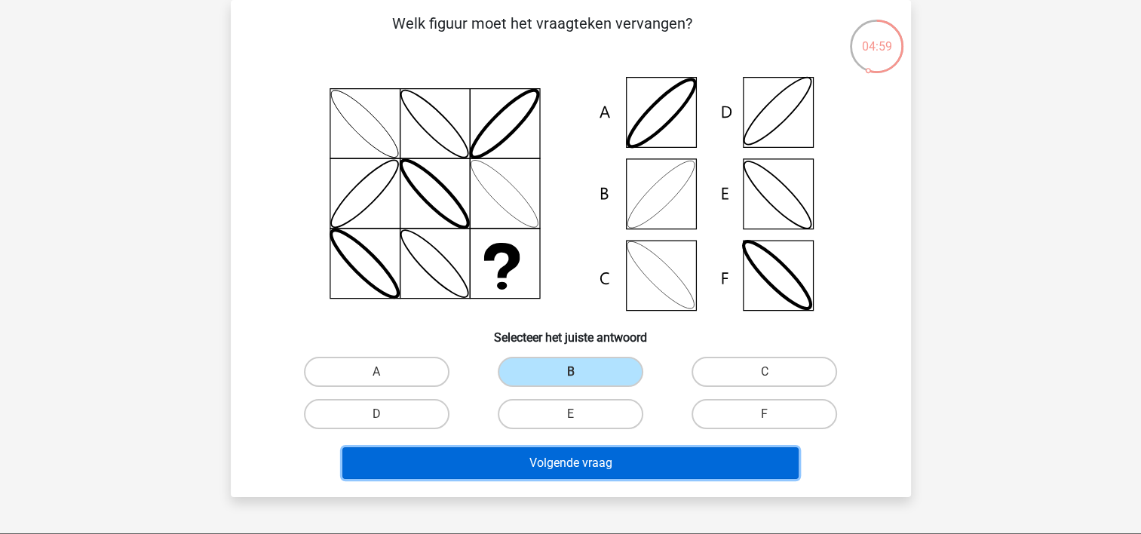
click at [541, 455] on button "Volgende vraag" at bounding box center [570, 463] width 456 height 32
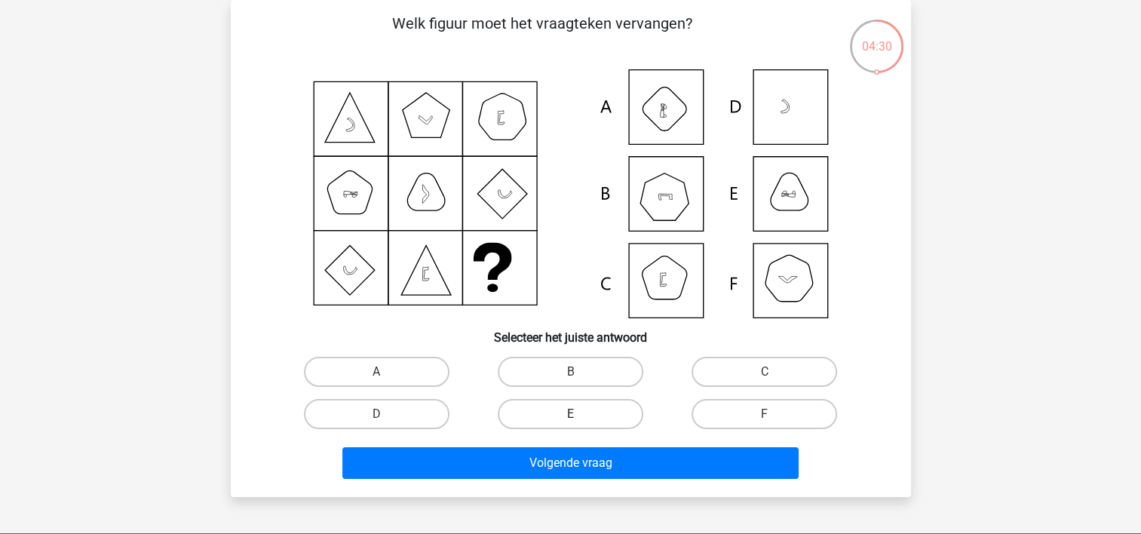
click at [617, 412] on label "E" at bounding box center [570, 414] width 145 height 30
click at [580, 414] on input "E" at bounding box center [575, 419] width 10 height 10
radio input "true"
click at [518, 384] on label "B" at bounding box center [570, 372] width 145 height 30
click at [570, 381] on input "B" at bounding box center [575, 377] width 10 height 10
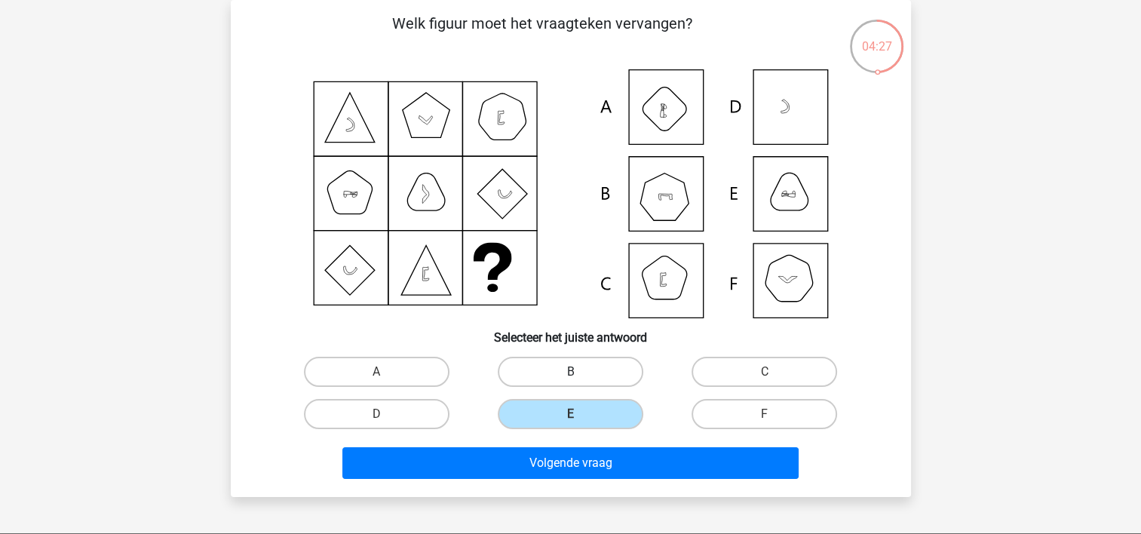
radio input "true"
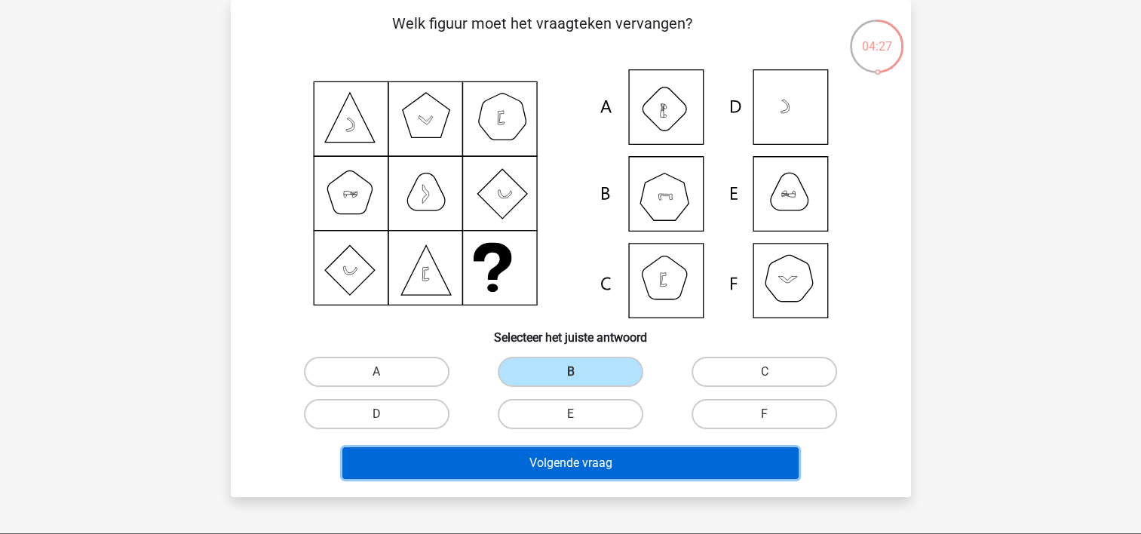
click at [609, 459] on button "Volgende vraag" at bounding box center [570, 463] width 456 height 32
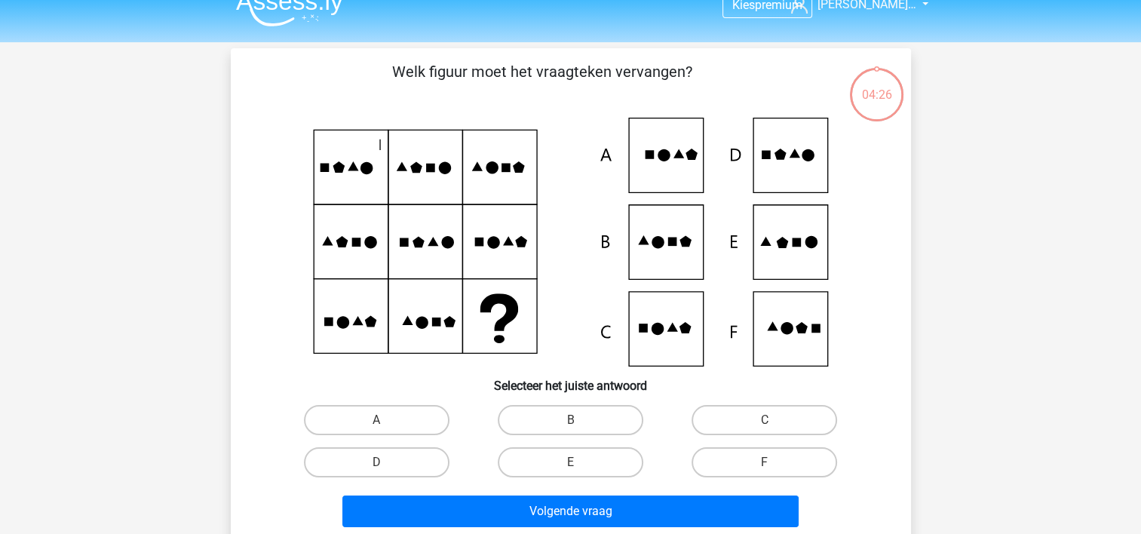
scroll to position [0, 0]
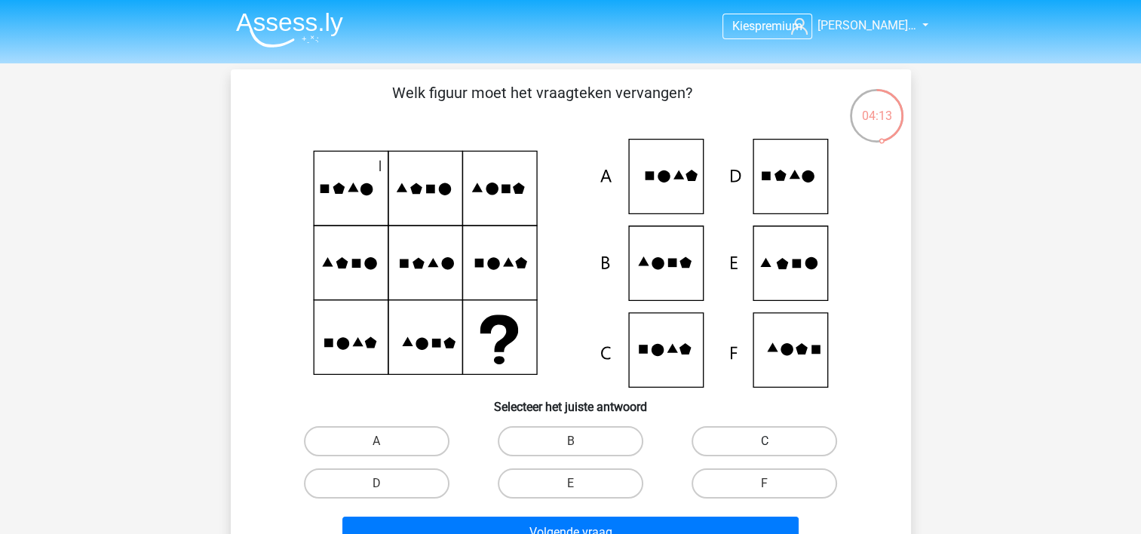
click at [742, 437] on label "C" at bounding box center [763, 441] width 145 height 30
click at [764, 441] on input "C" at bounding box center [769, 446] width 10 height 10
radio input "true"
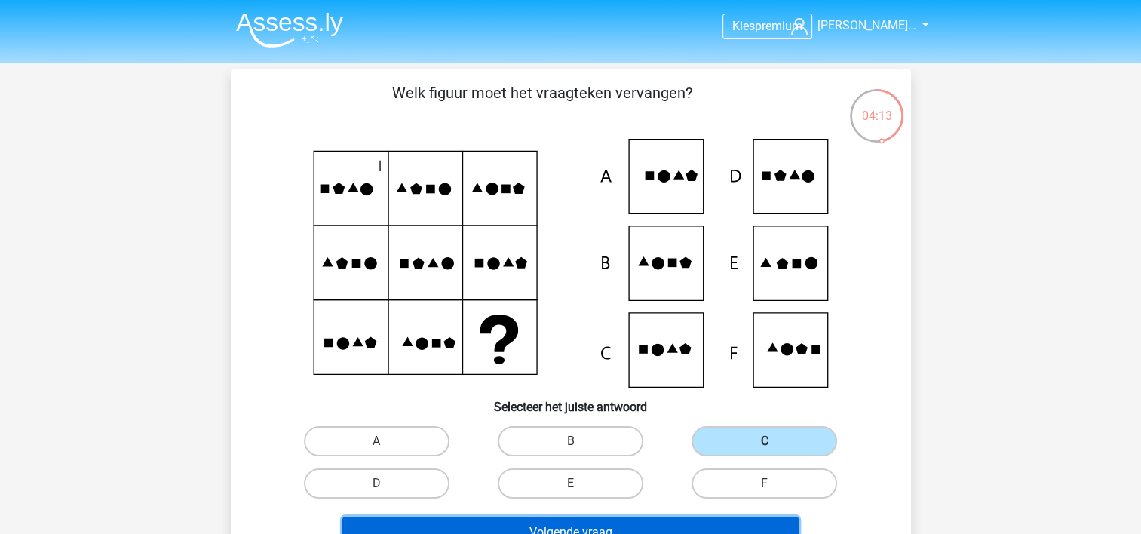
click at [687, 522] on button "Volgende vraag" at bounding box center [570, 532] width 456 height 32
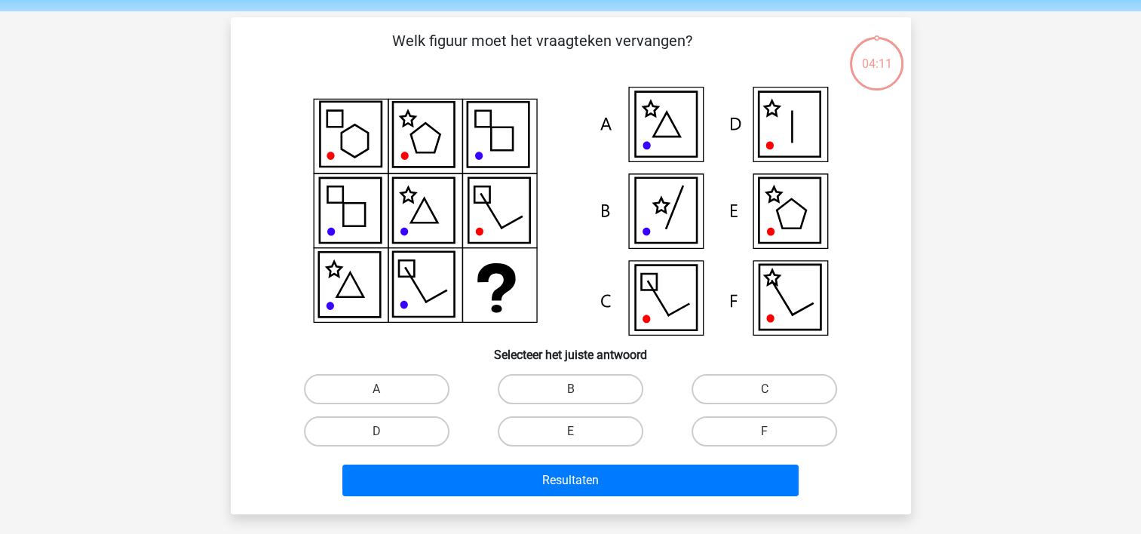
scroll to position [69, 0]
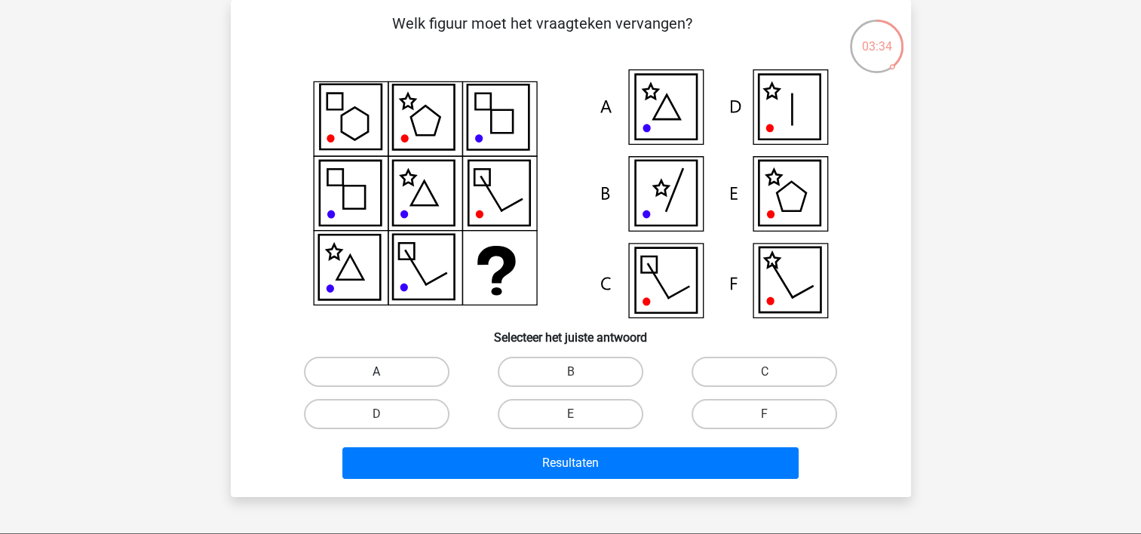
click at [406, 364] on label "A" at bounding box center [376, 372] width 145 height 30
click at [386, 372] on input "A" at bounding box center [381, 377] width 10 height 10
radio input "true"
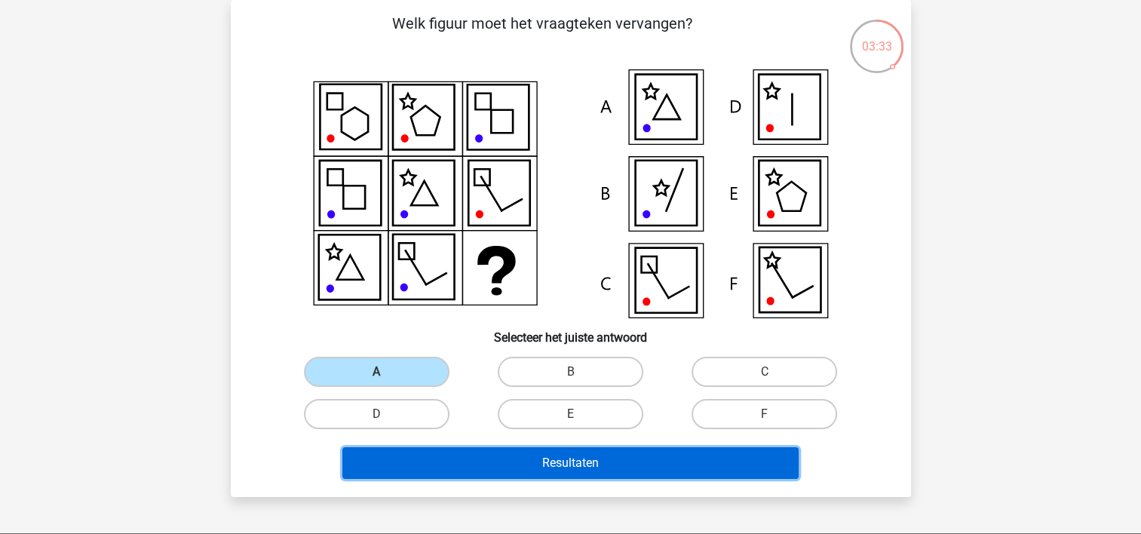
click at [499, 458] on button "Resultaten" at bounding box center [570, 463] width 456 height 32
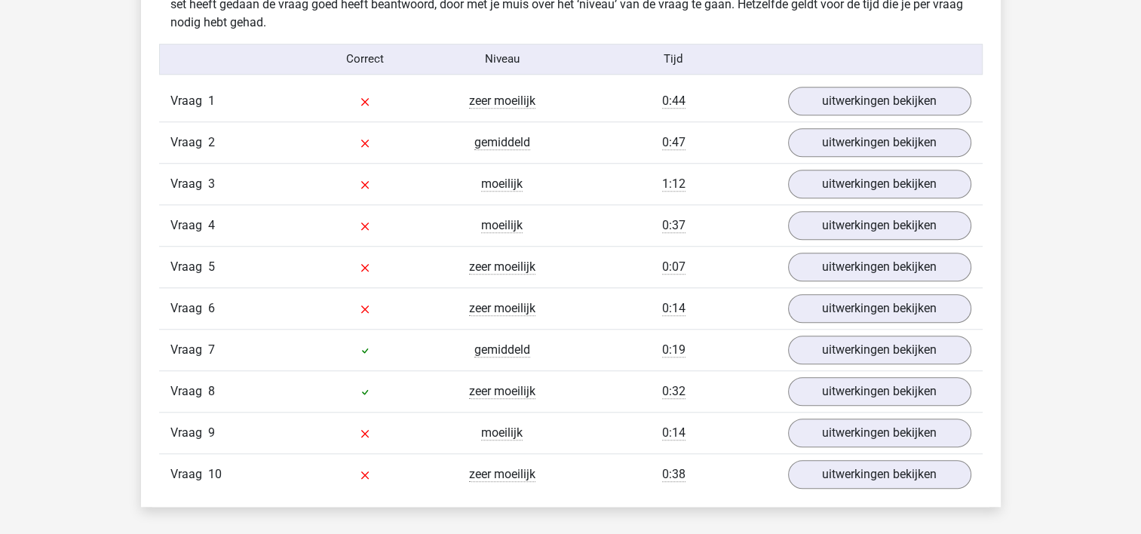
scroll to position [1131, 0]
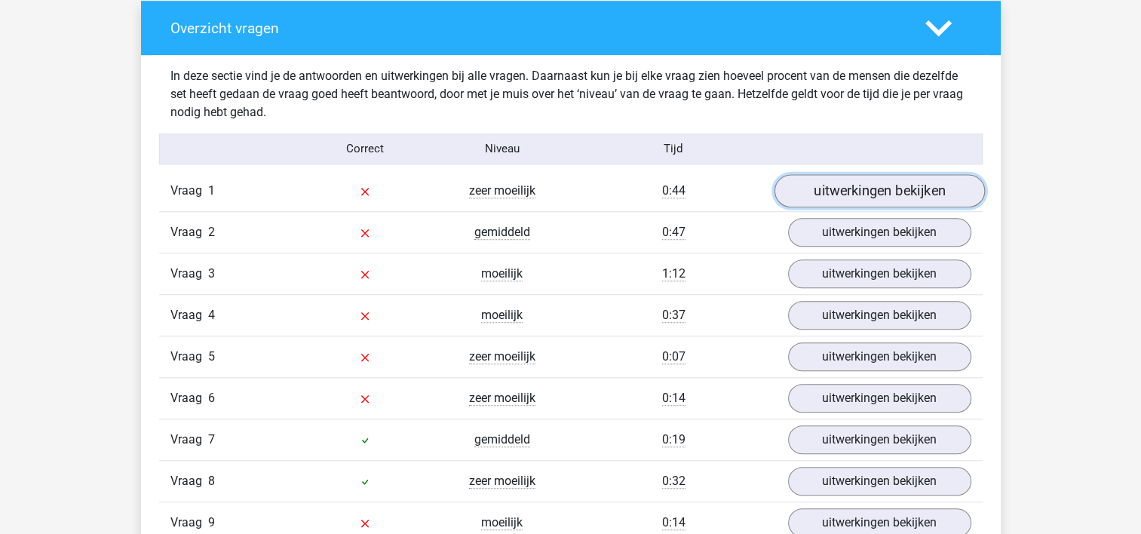
click at [883, 192] on link "uitwerkingen bekijken" at bounding box center [878, 190] width 210 height 33
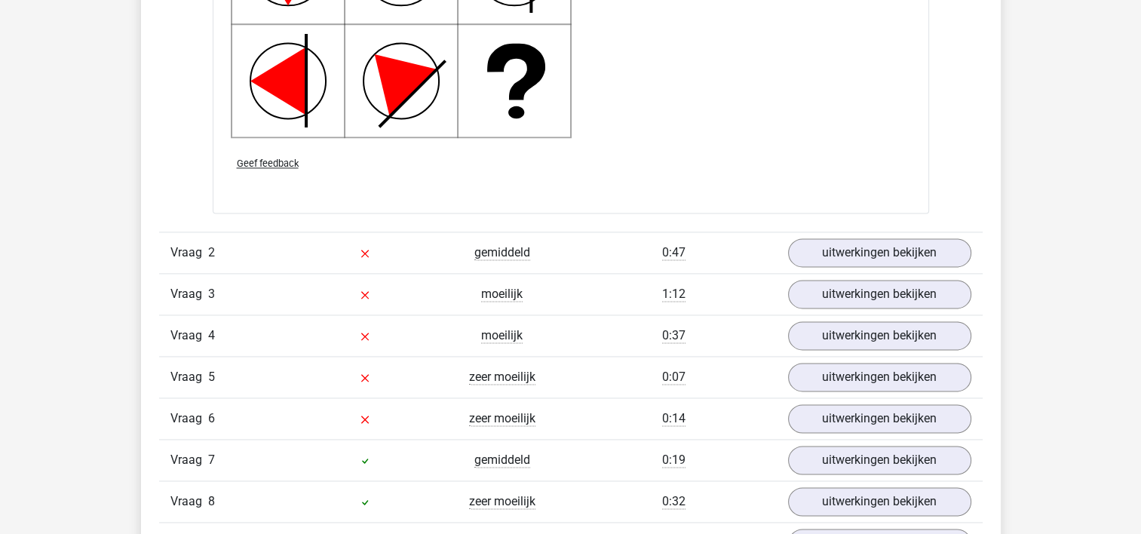
scroll to position [2111, 0]
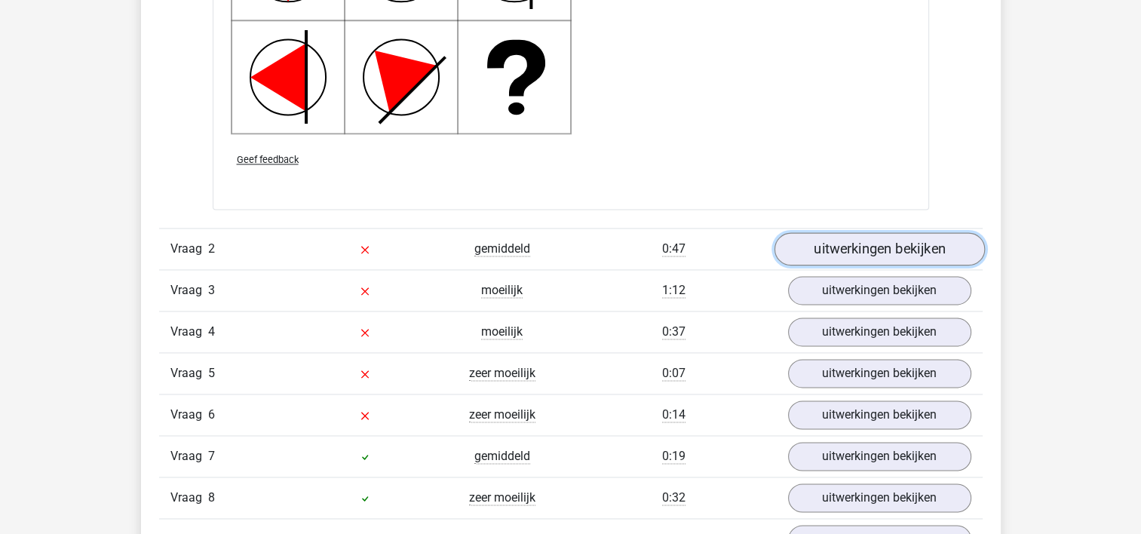
click at [796, 250] on link "uitwerkingen bekijken" at bounding box center [878, 248] width 210 height 33
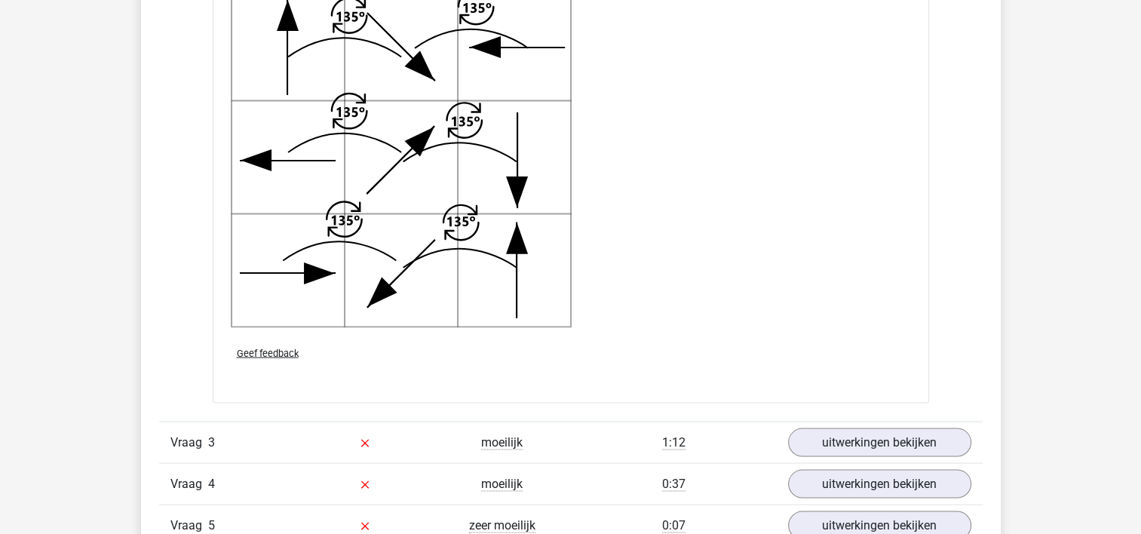
scroll to position [3242, 0]
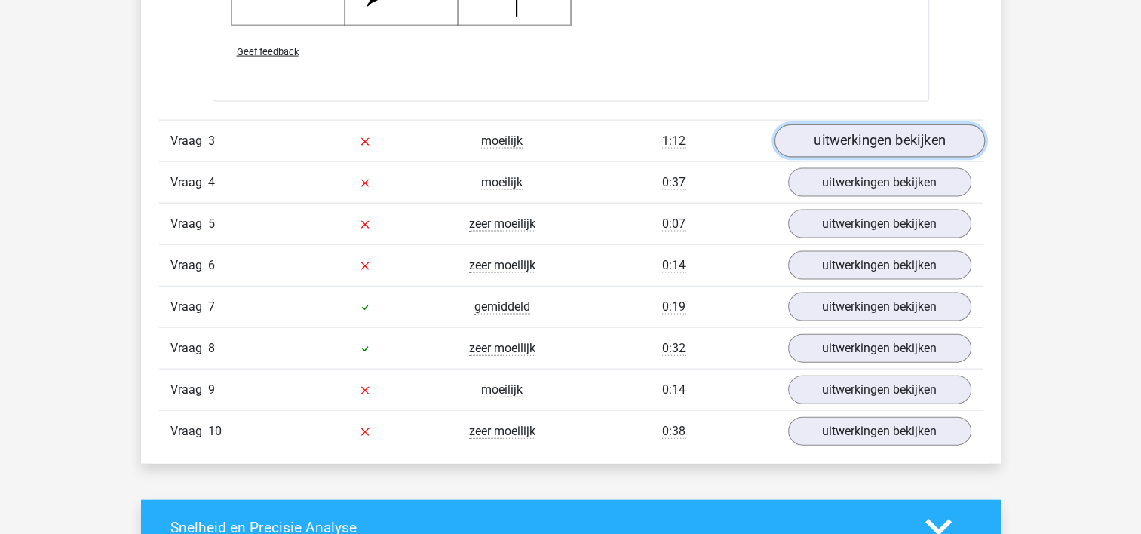
drag, startPoint x: 933, startPoint y: 138, endPoint x: 923, endPoint y: 138, distance: 10.6
click at [933, 138] on link "uitwerkingen bekijken" at bounding box center [878, 140] width 210 height 33
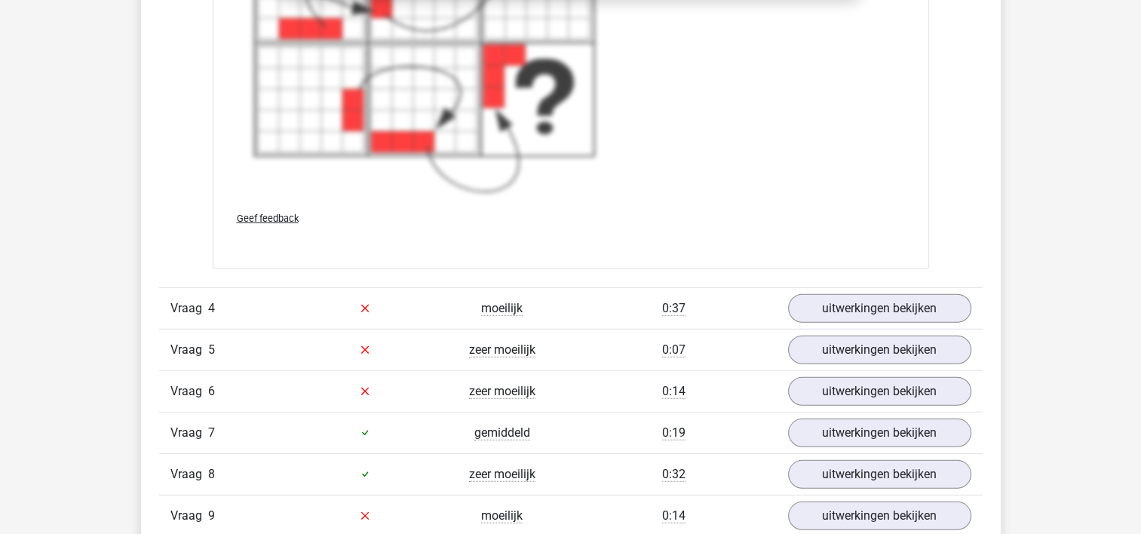
scroll to position [4372, 0]
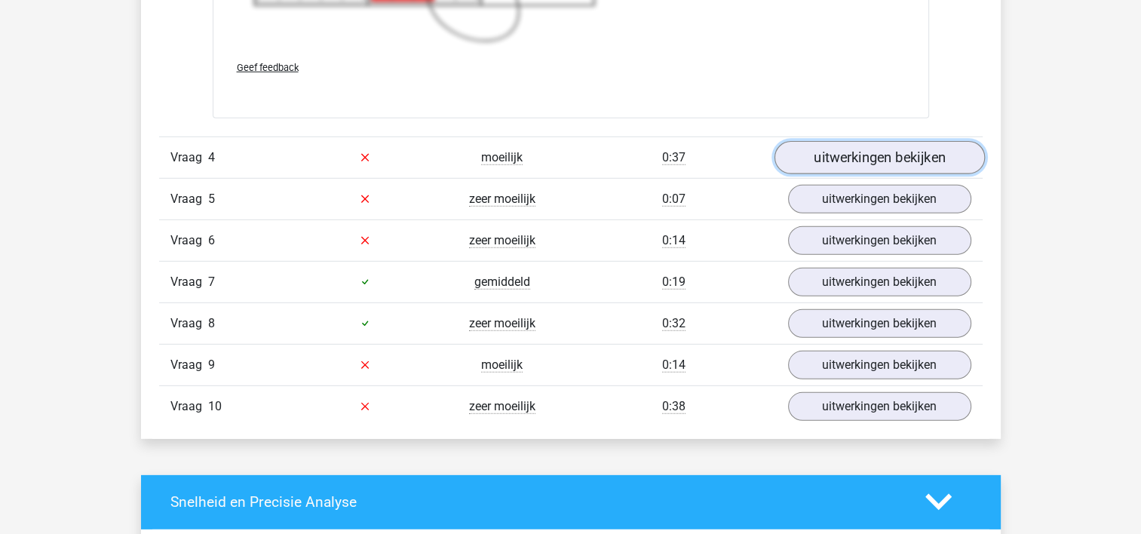
click at [901, 158] on link "uitwerkingen bekijken" at bounding box center [878, 157] width 210 height 33
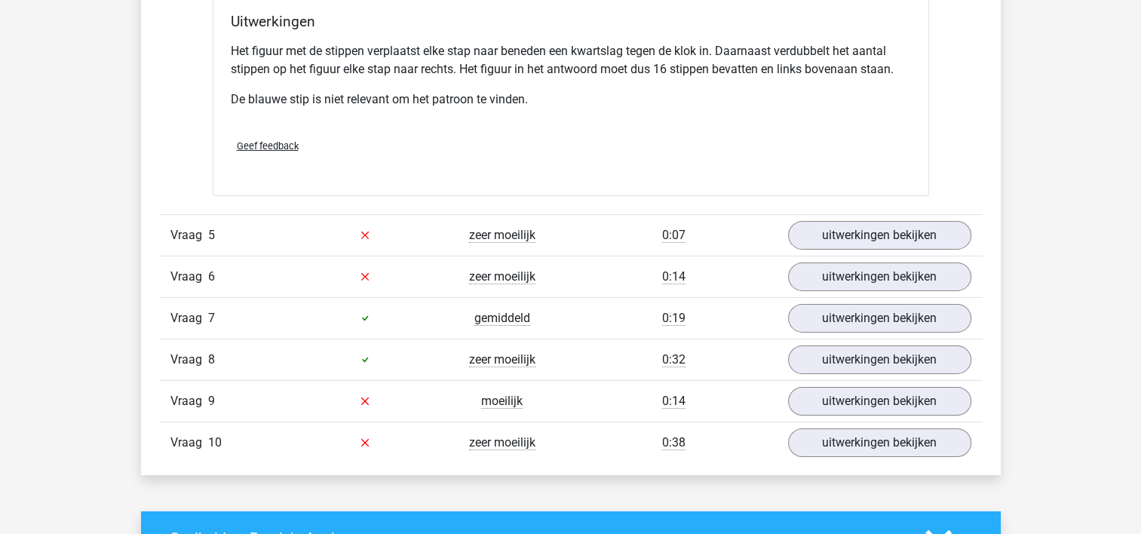
scroll to position [4976, 0]
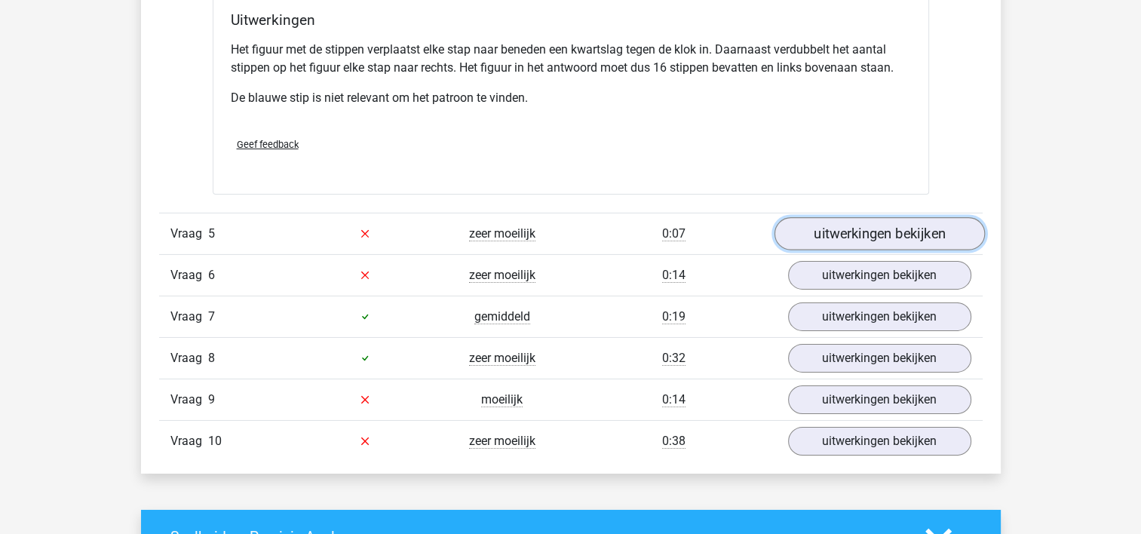
click at [861, 231] on link "uitwerkingen bekijken" at bounding box center [878, 233] width 210 height 33
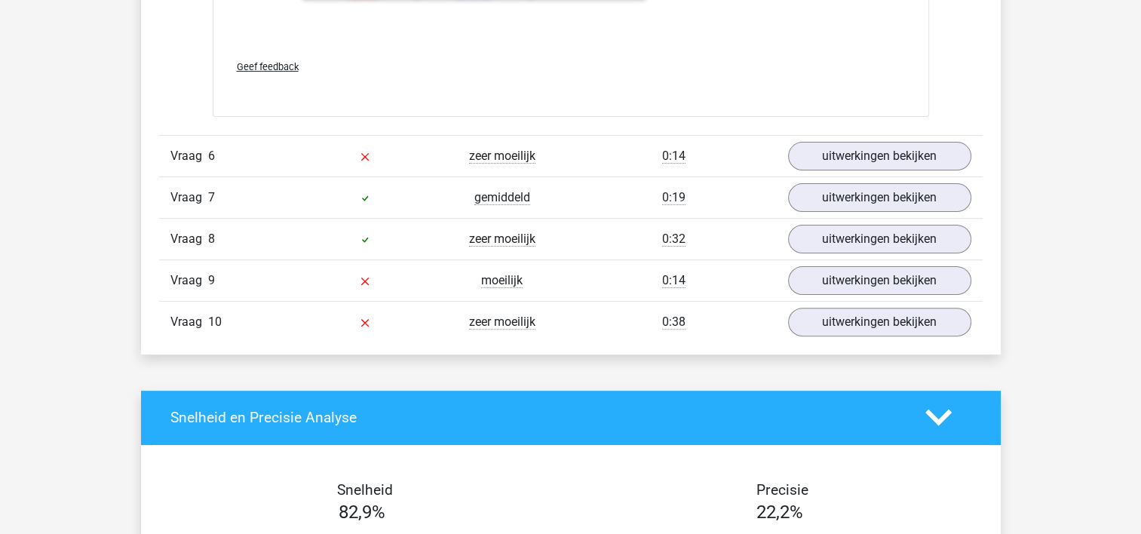
scroll to position [6182, 0]
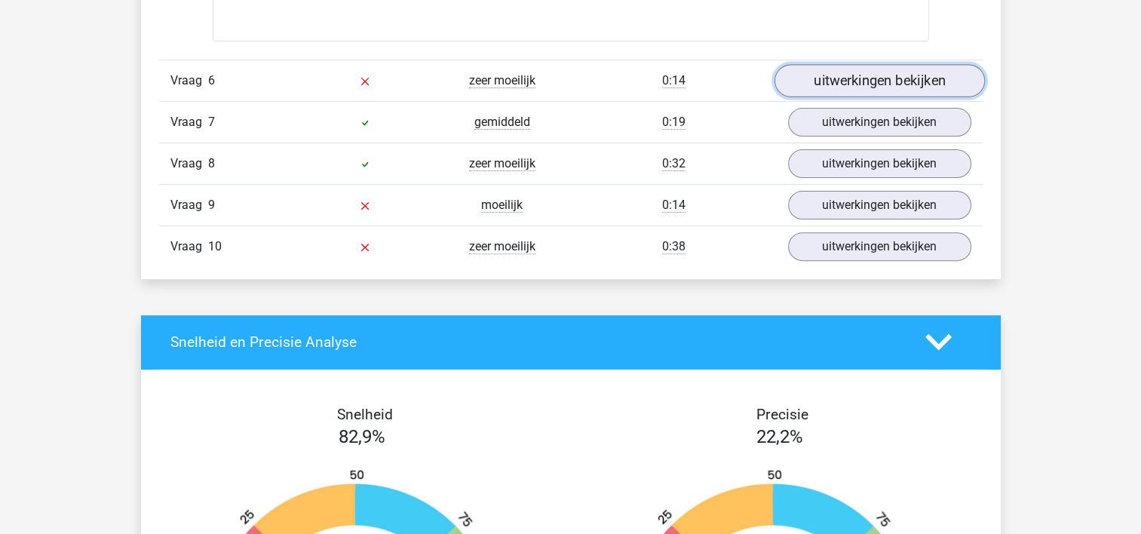
click at [823, 83] on link "uitwerkingen bekijken" at bounding box center [878, 80] width 210 height 33
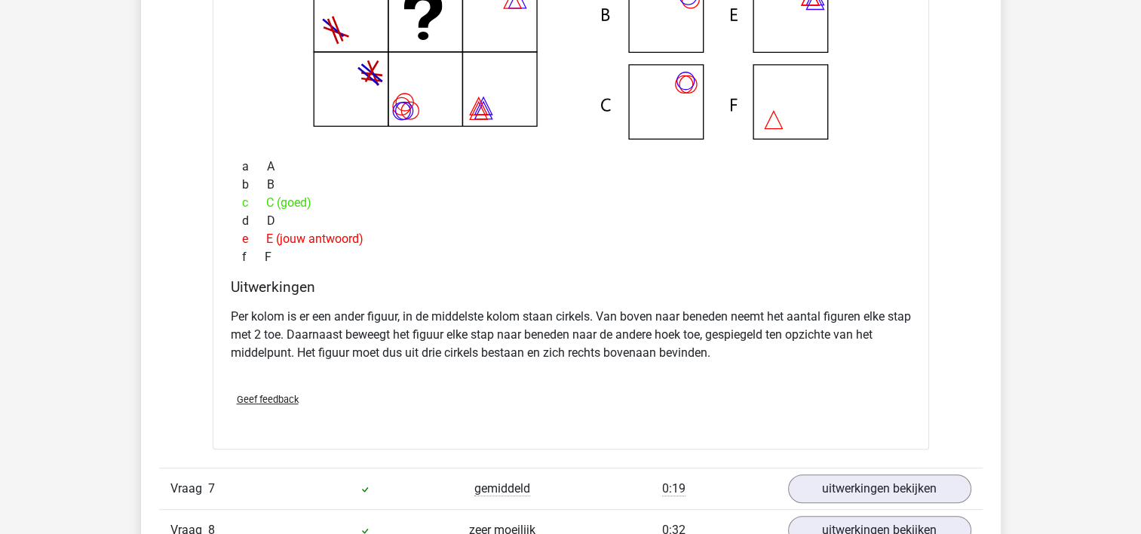
scroll to position [6634, 0]
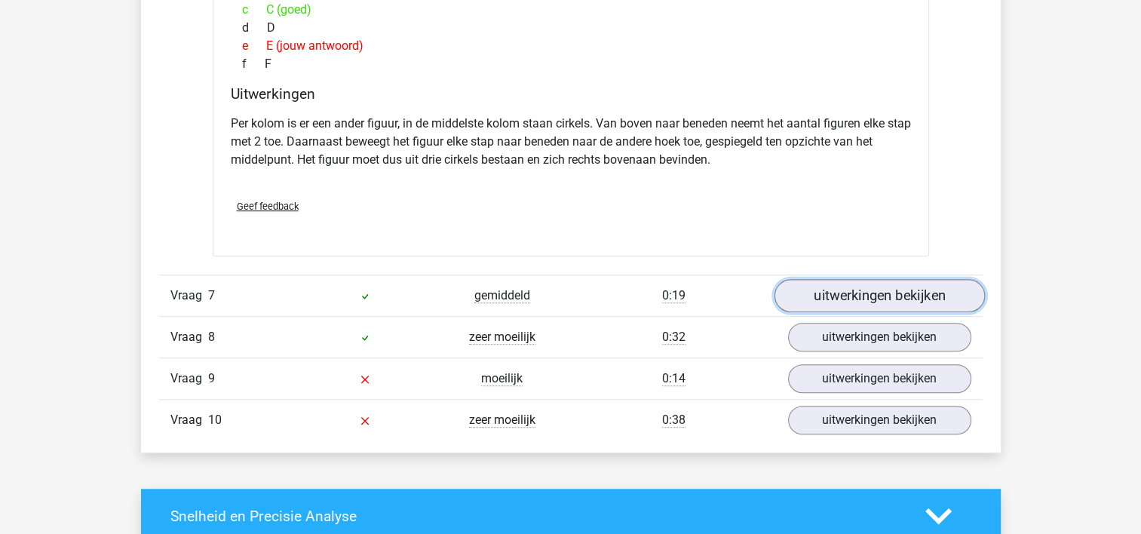
click at [844, 286] on link "uitwerkingen bekijken" at bounding box center [878, 295] width 210 height 33
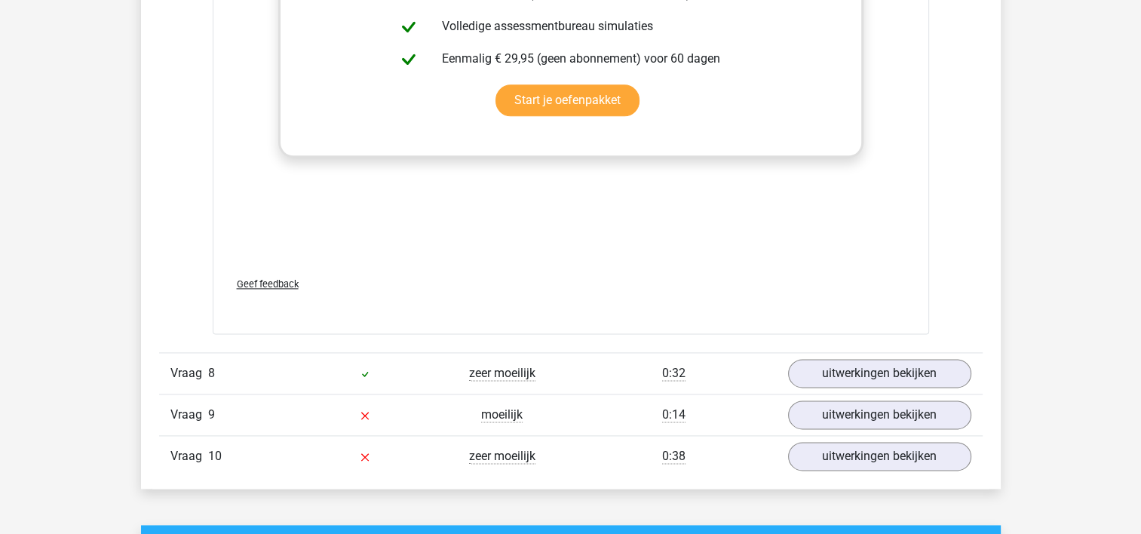
scroll to position [7690, 0]
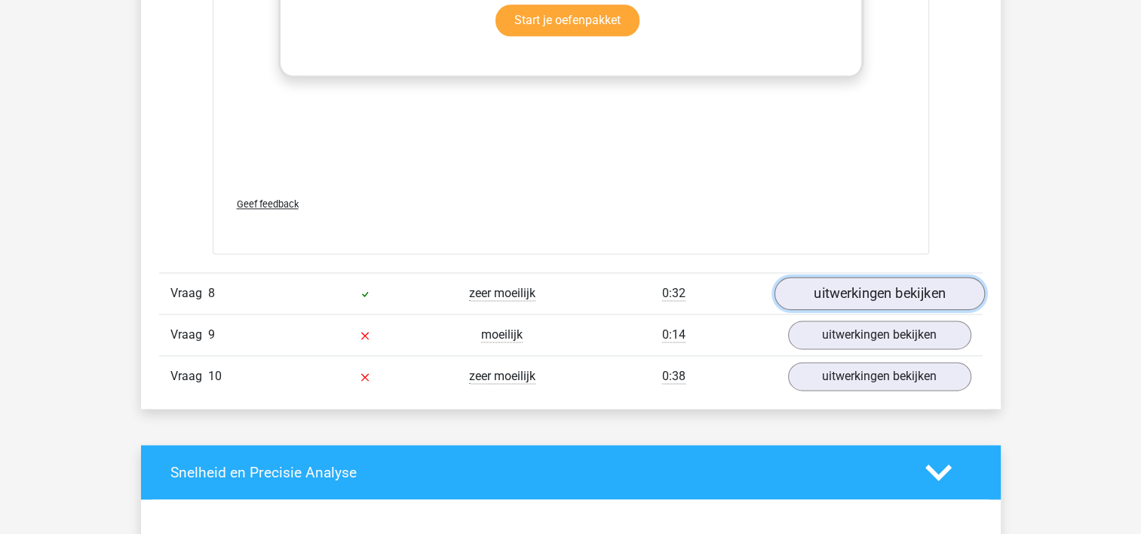
click at [865, 287] on link "uitwerkingen bekijken" at bounding box center [878, 293] width 210 height 33
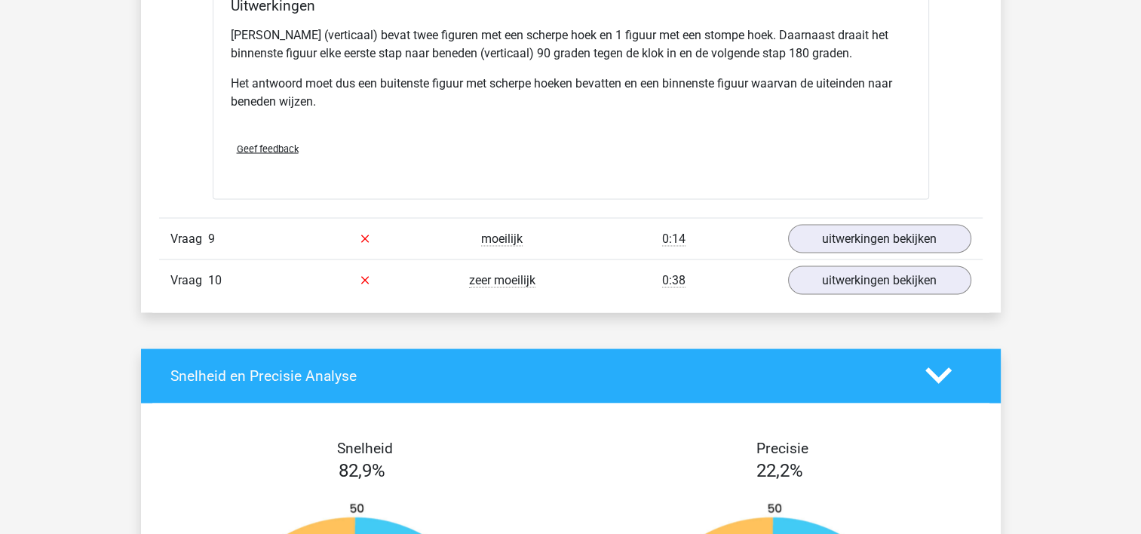
scroll to position [8443, 0]
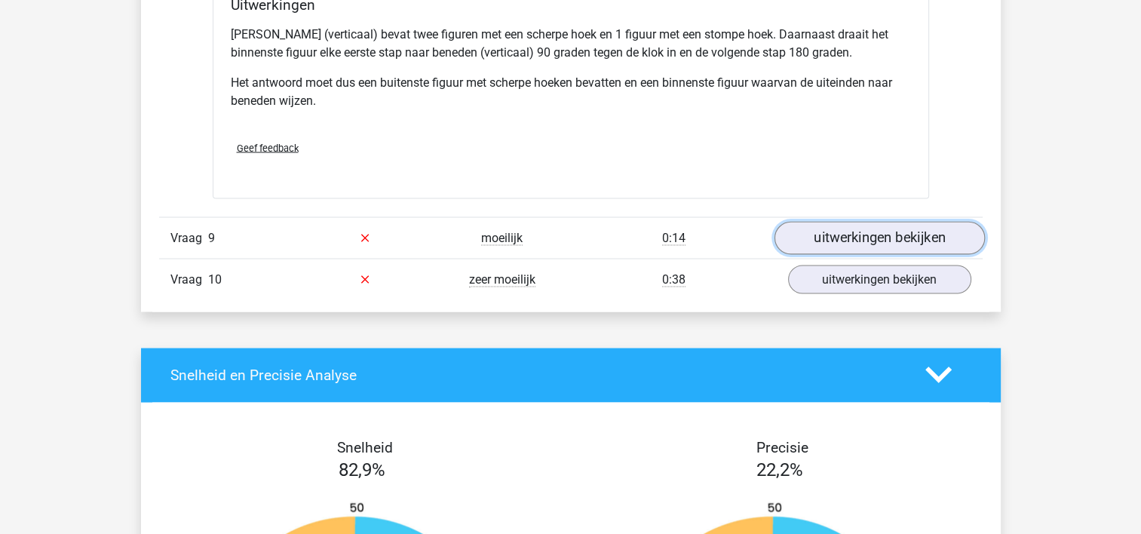
click at [878, 226] on link "uitwerkingen bekijken" at bounding box center [878, 237] width 210 height 33
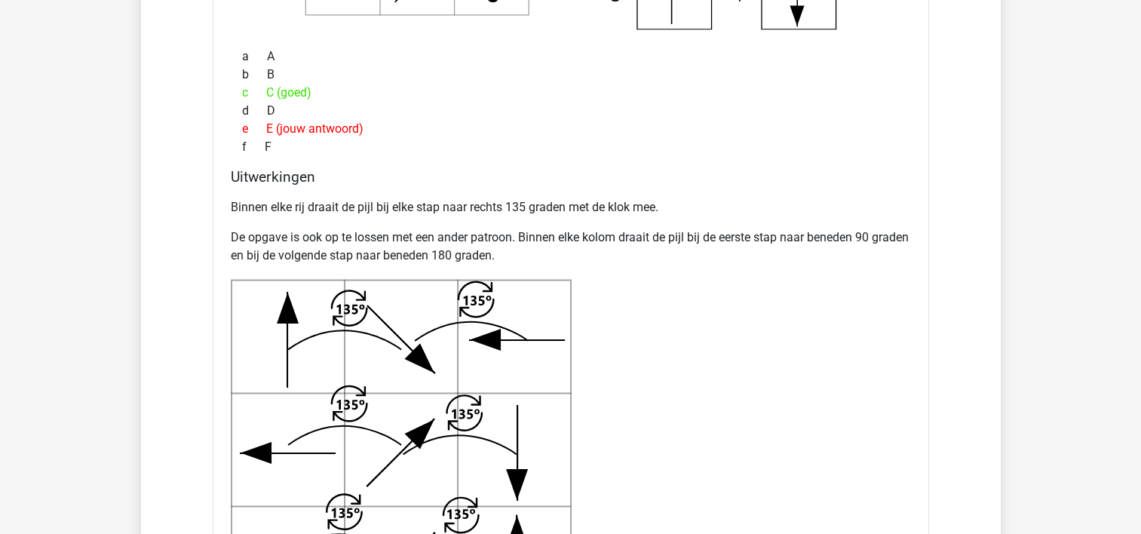
scroll to position [2563, 0]
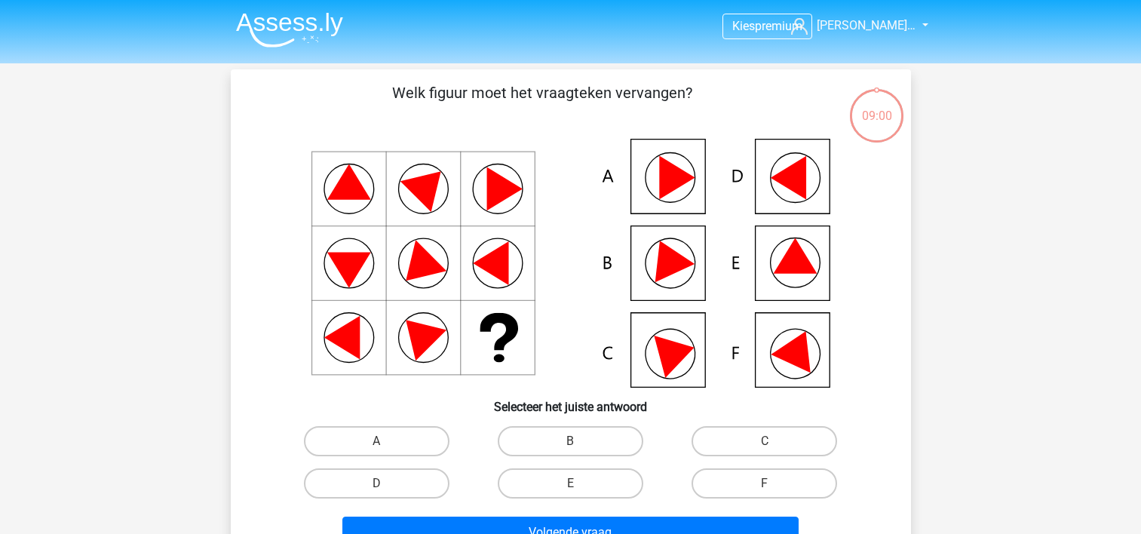
scroll to position [69, 0]
